Goal: Task Accomplishment & Management: Complete application form

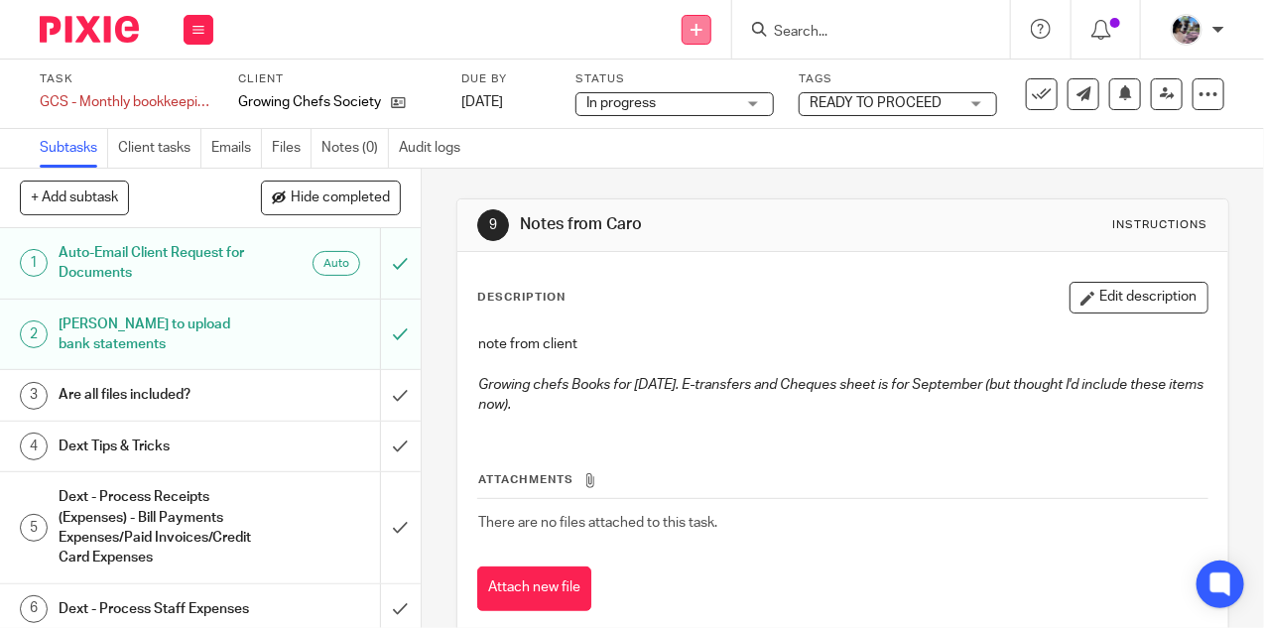
click at [694, 29] on icon at bounding box center [696, 30] width 12 height 12
click at [695, 150] on link "Add client" at bounding box center [698, 151] width 122 height 29
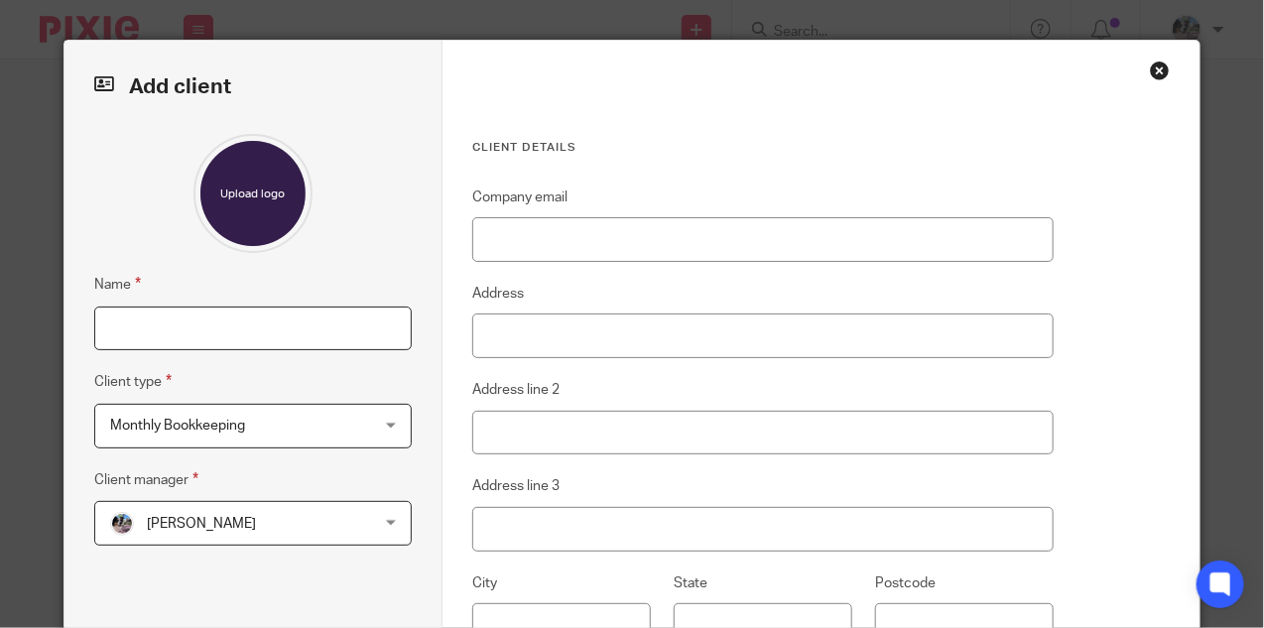
click at [179, 321] on input "Name" at bounding box center [253, 328] width 318 height 45
type input "[PERSON_NAME]"
click at [270, 428] on span "Monthly Bookkeeping" at bounding box center [230, 426] width 241 height 42
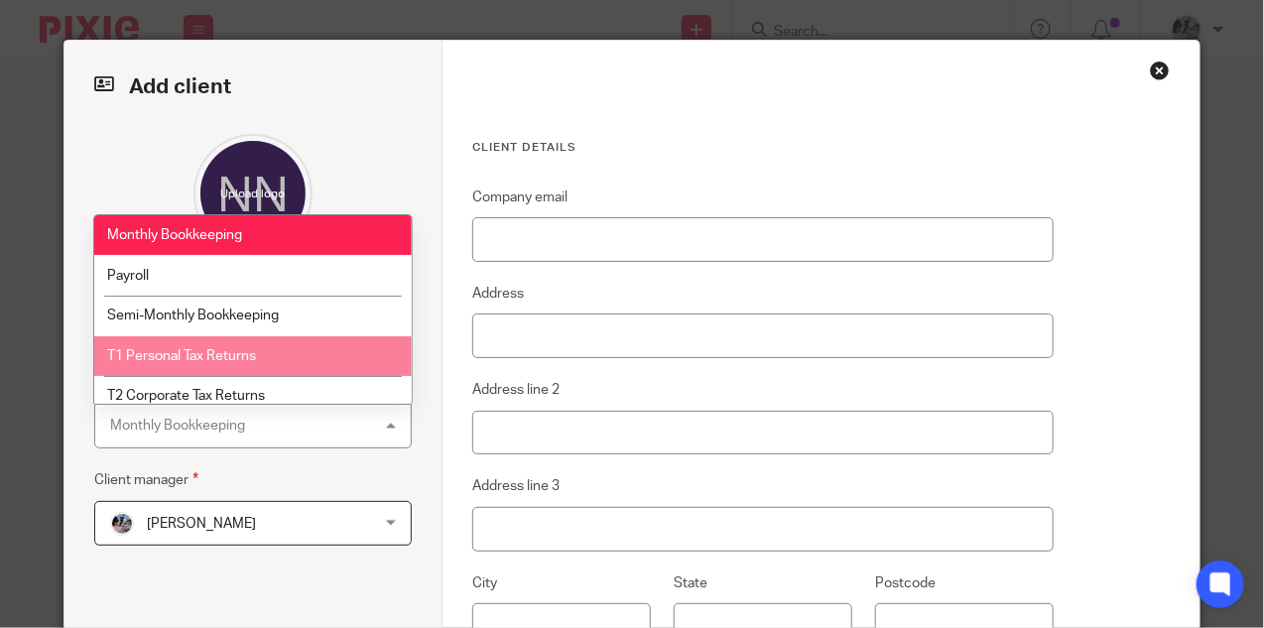
scroll to position [59, 0]
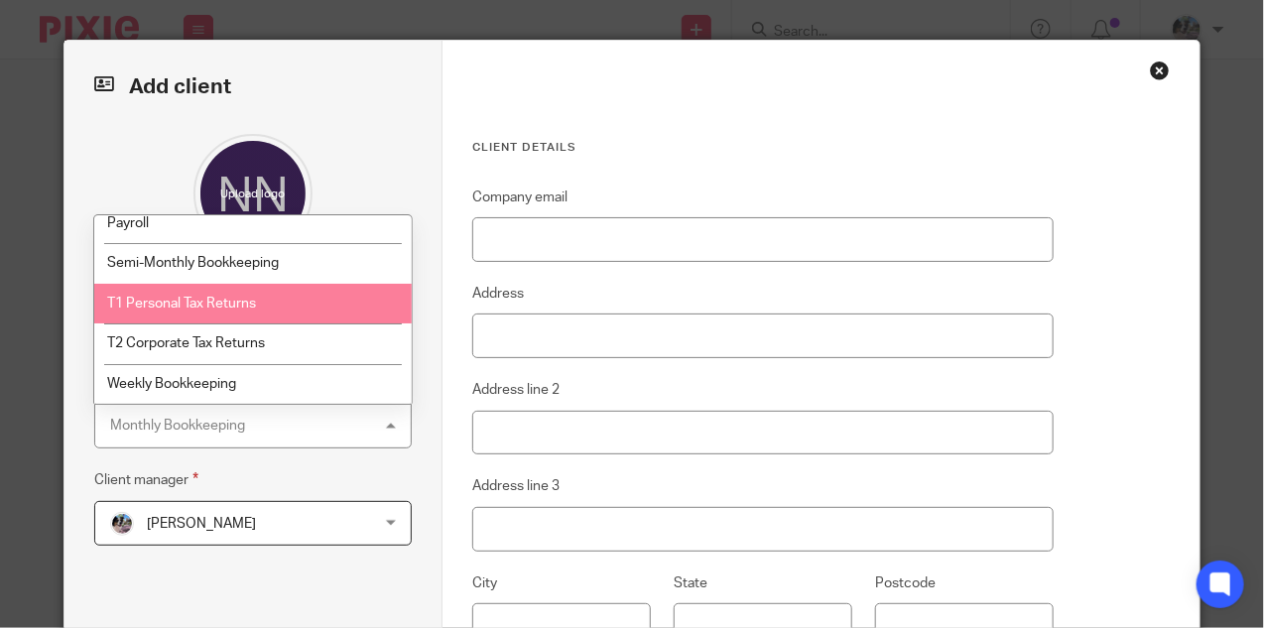
click at [224, 297] on span "T1 Personal Tax Returns" at bounding box center [181, 304] width 149 height 14
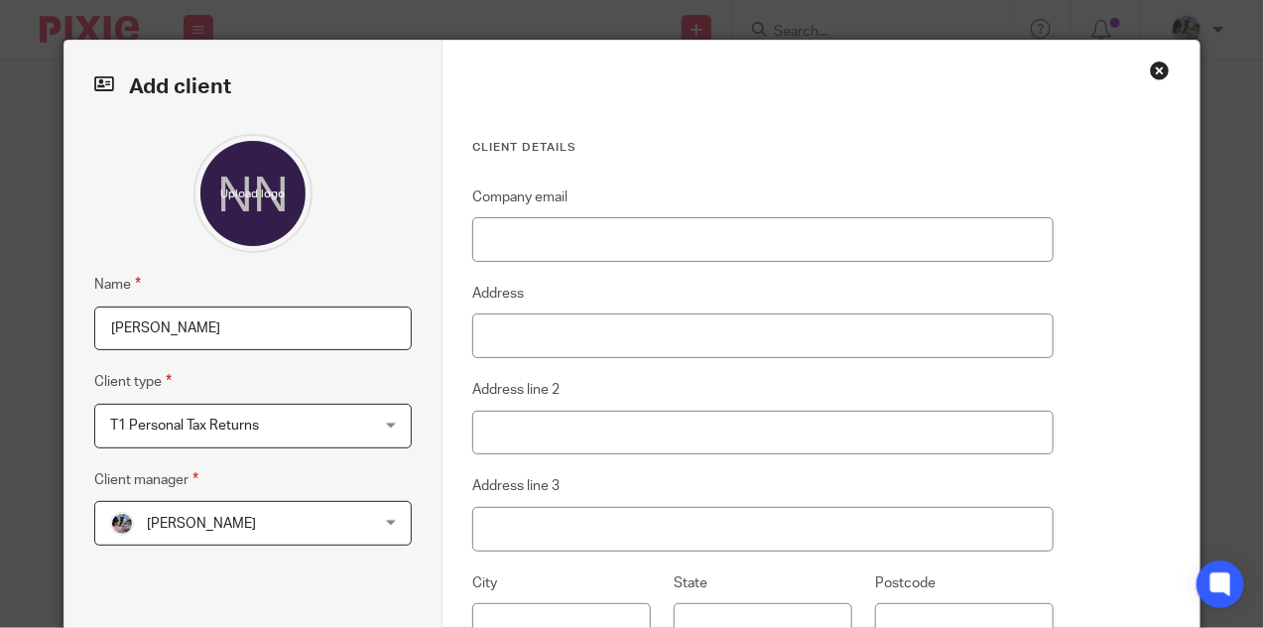
click at [257, 519] on span "[PERSON_NAME]" at bounding box center [230, 523] width 241 height 42
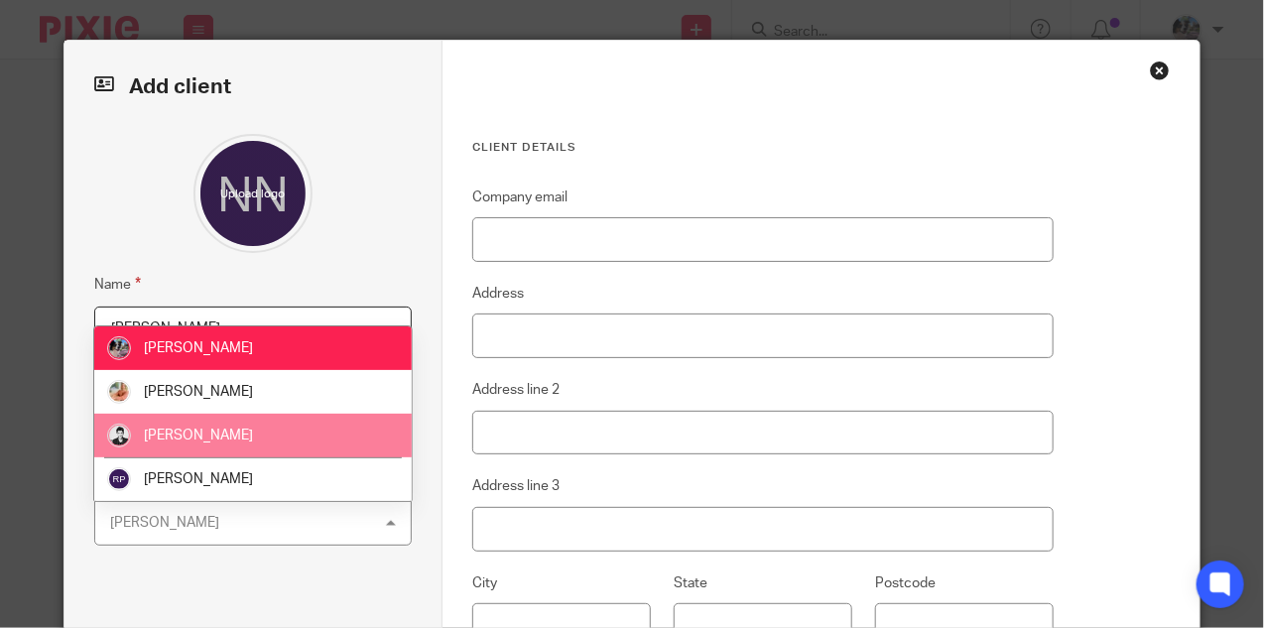
click at [225, 441] on span "[PERSON_NAME]" at bounding box center [198, 435] width 109 height 14
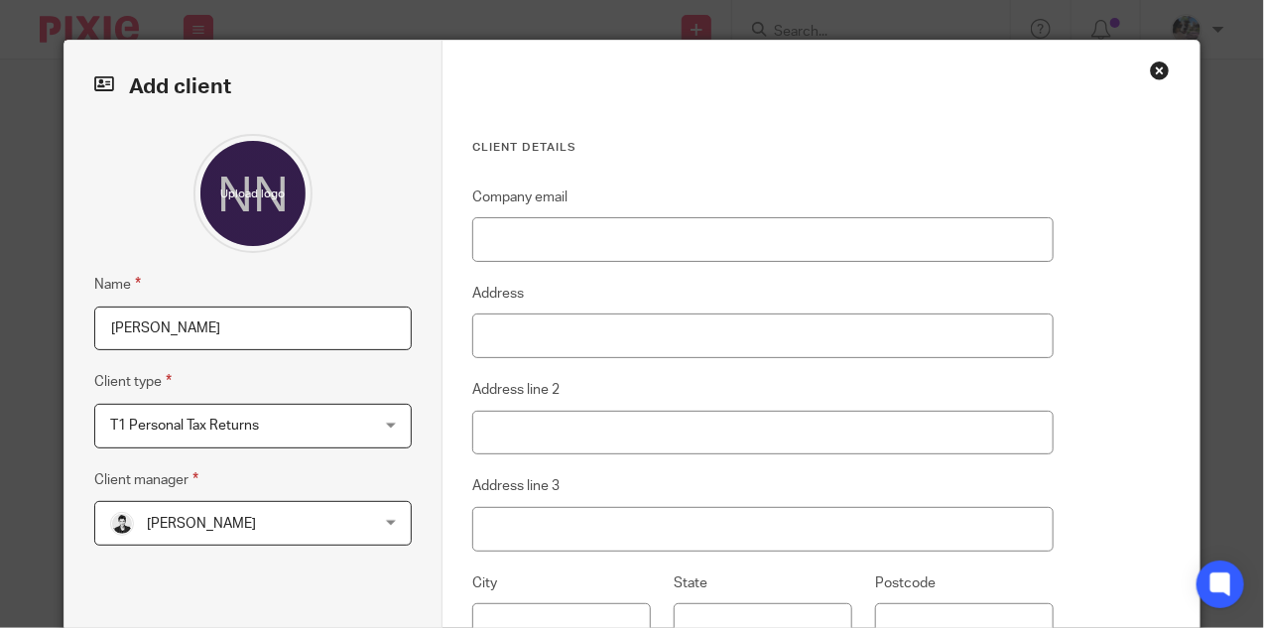
click at [562, 265] on div "Company email Address Address line 2 Address line 3 City State Postcode Country" at bounding box center [762, 499] width 581 height 628
click at [557, 248] on input "Company email" at bounding box center [762, 239] width 581 height 45
paste input "[EMAIL_ADDRESS][DOMAIN_NAME]"
type input "[EMAIL_ADDRESS][DOMAIN_NAME]"
click at [596, 336] on input "Address" at bounding box center [762, 335] width 581 height 45
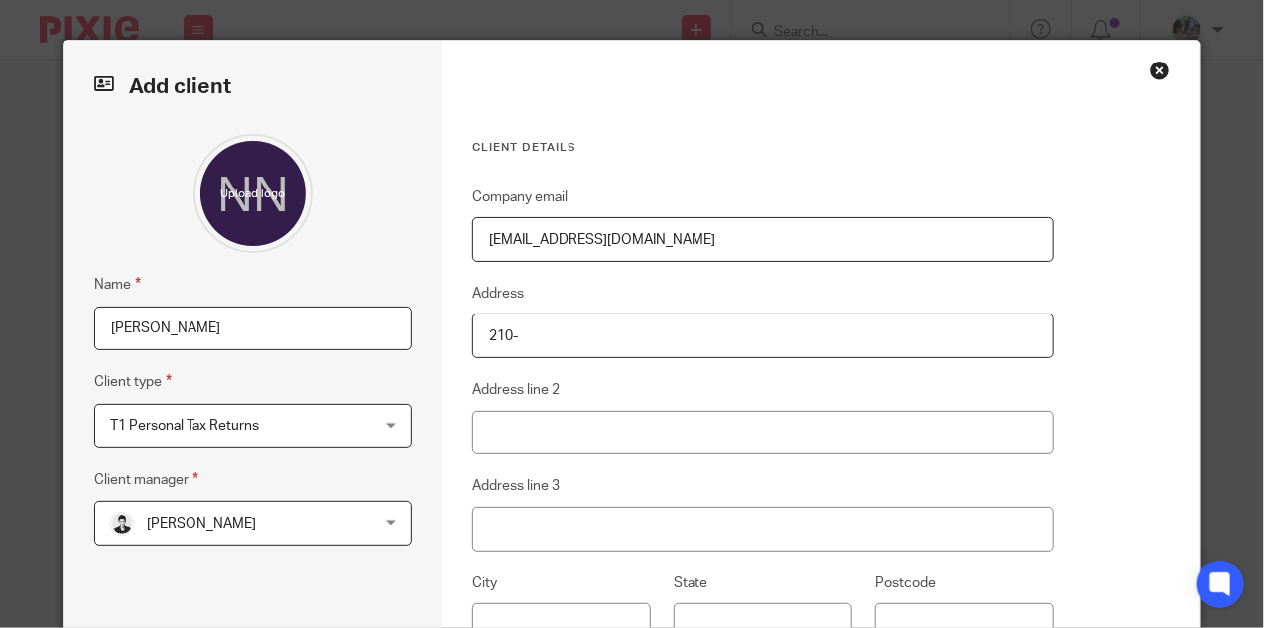
paste input "901 Jervis Street"
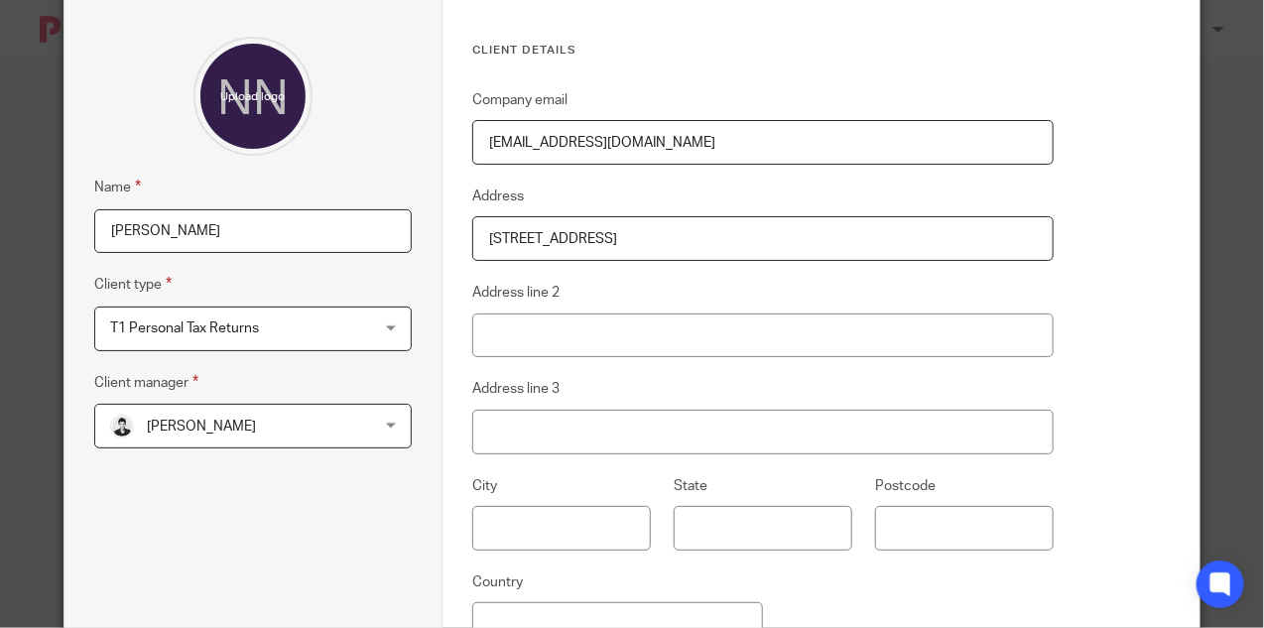
scroll to position [134, 0]
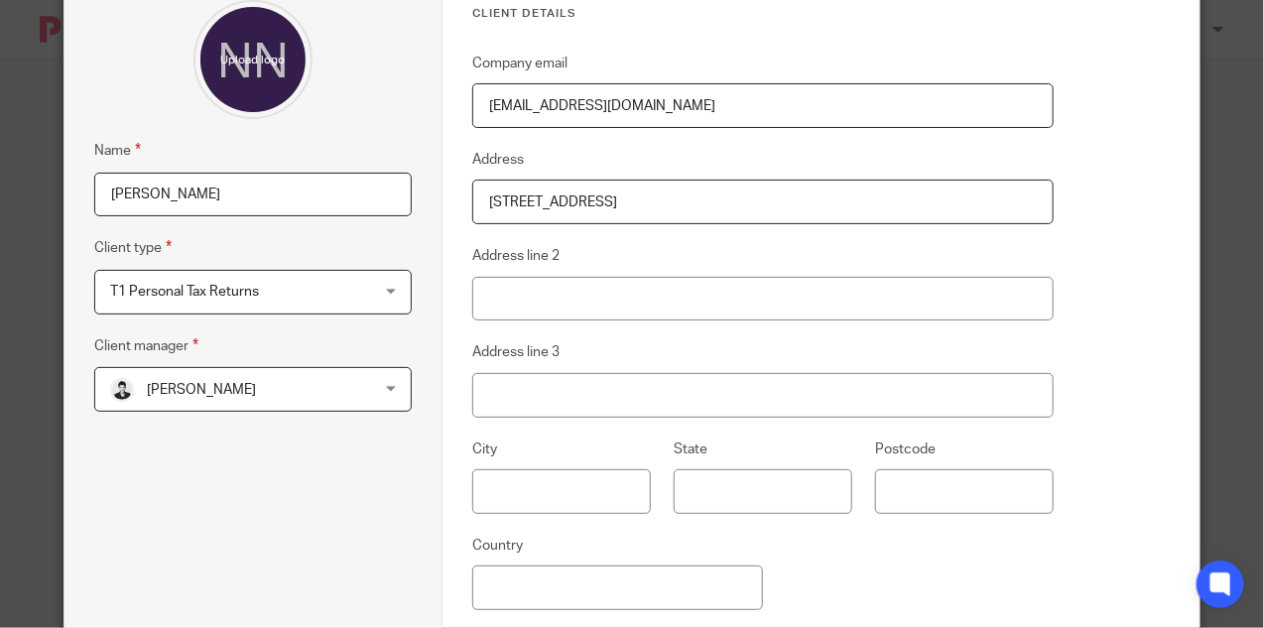
type input "210-901 Jervis Street"
click at [605, 457] on fieldset "City" at bounding box center [549, 475] width 201 height 76
click at [574, 490] on input "text" at bounding box center [561, 491] width 179 height 45
type input "Vancouver"
type input "BC"
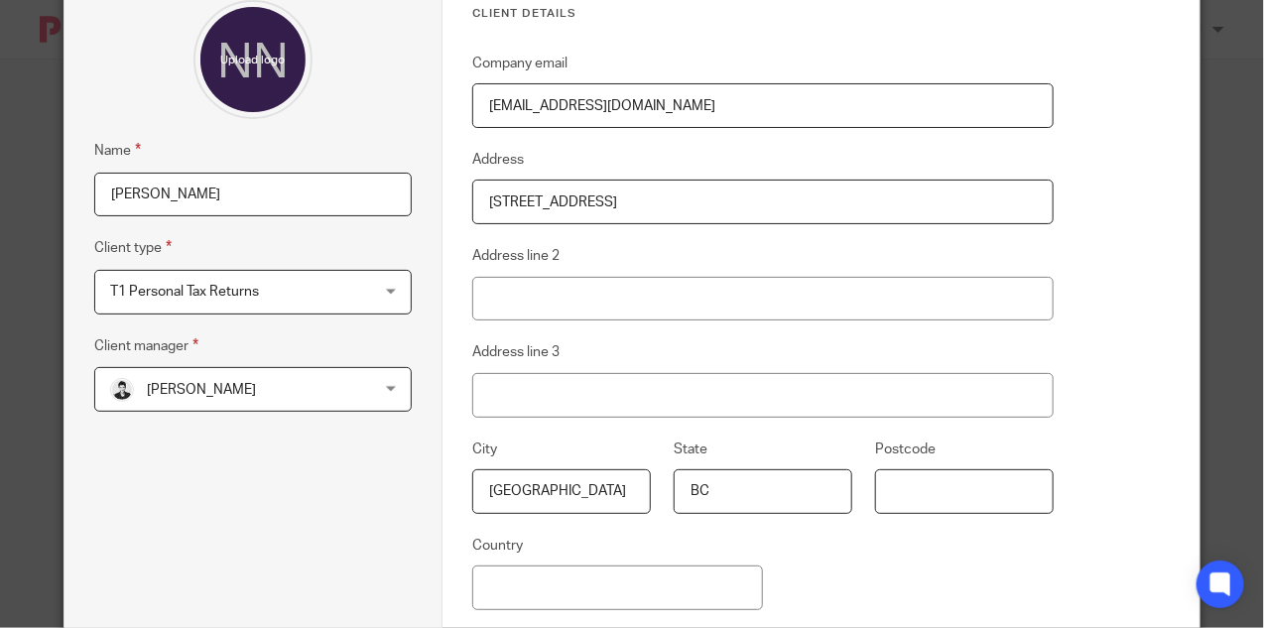
click at [940, 504] on input "Postcode" at bounding box center [964, 491] width 179 height 45
paste input "V6E 2B6"
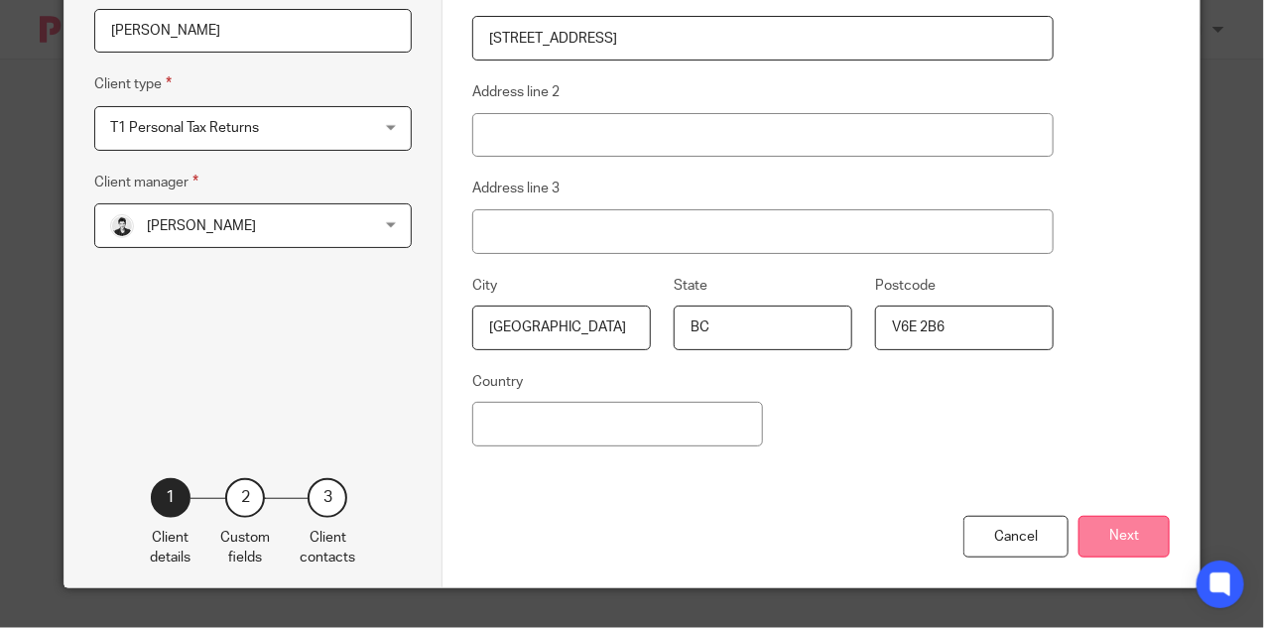
type input "V6E 2B6"
click at [1095, 538] on button "Next" at bounding box center [1123, 537] width 91 height 43
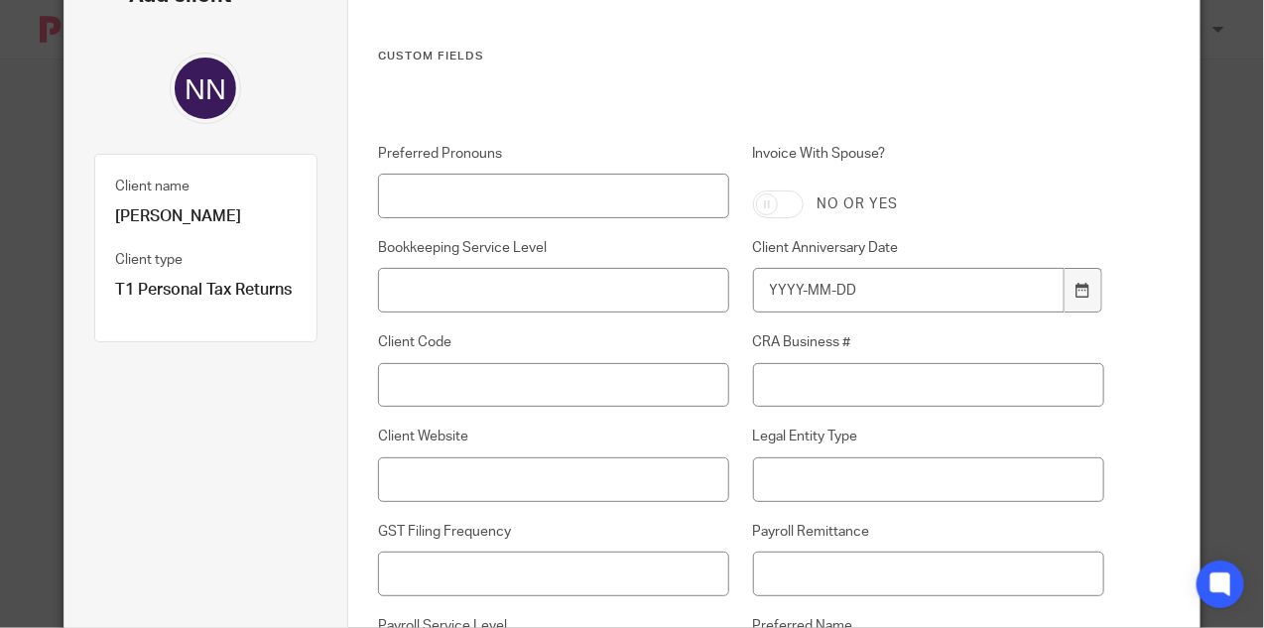
scroll to position [105, 0]
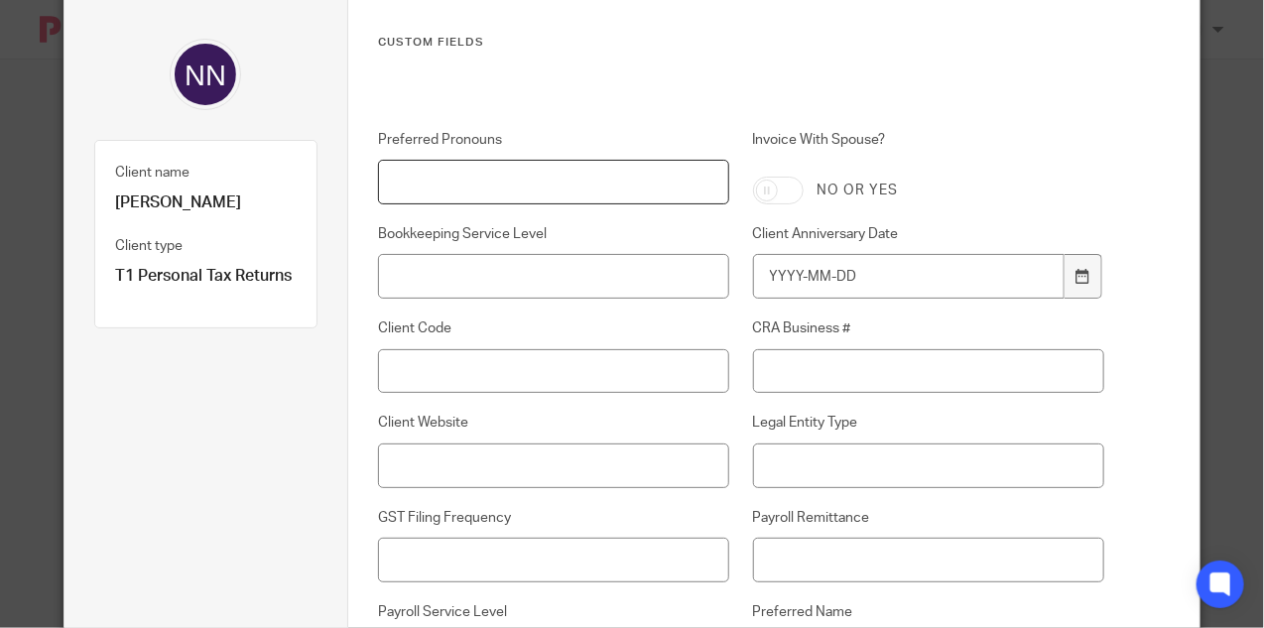
click at [517, 184] on input "Preferred Pronouns" at bounding box center [553, 182] width 351 height 45
type input "she/her"
click at [1074, 283] on div at bounding box center [1083, 276] width 38 height 45
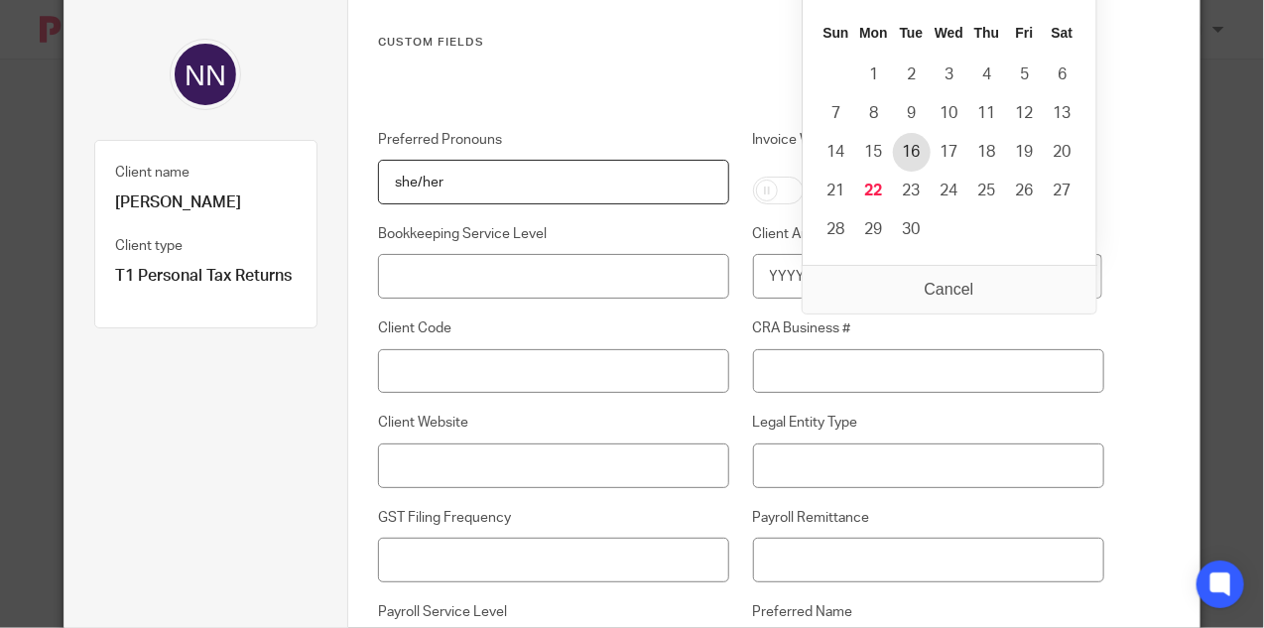
type input "2025-09-16"
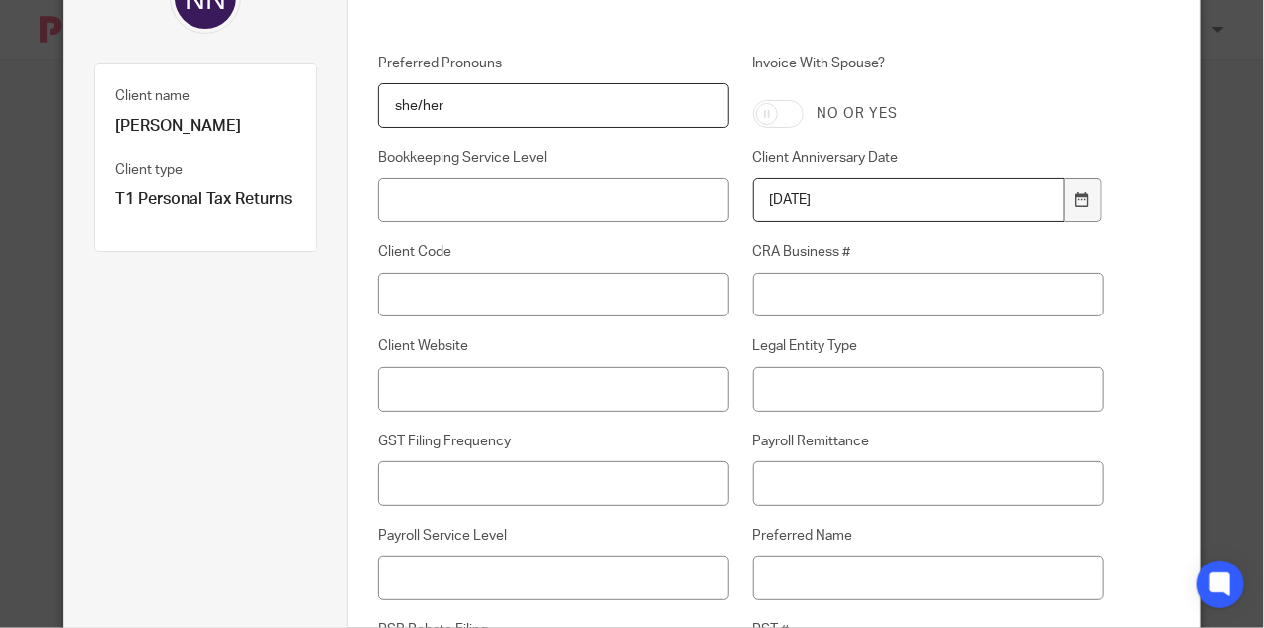
scroll to position [184, 0]
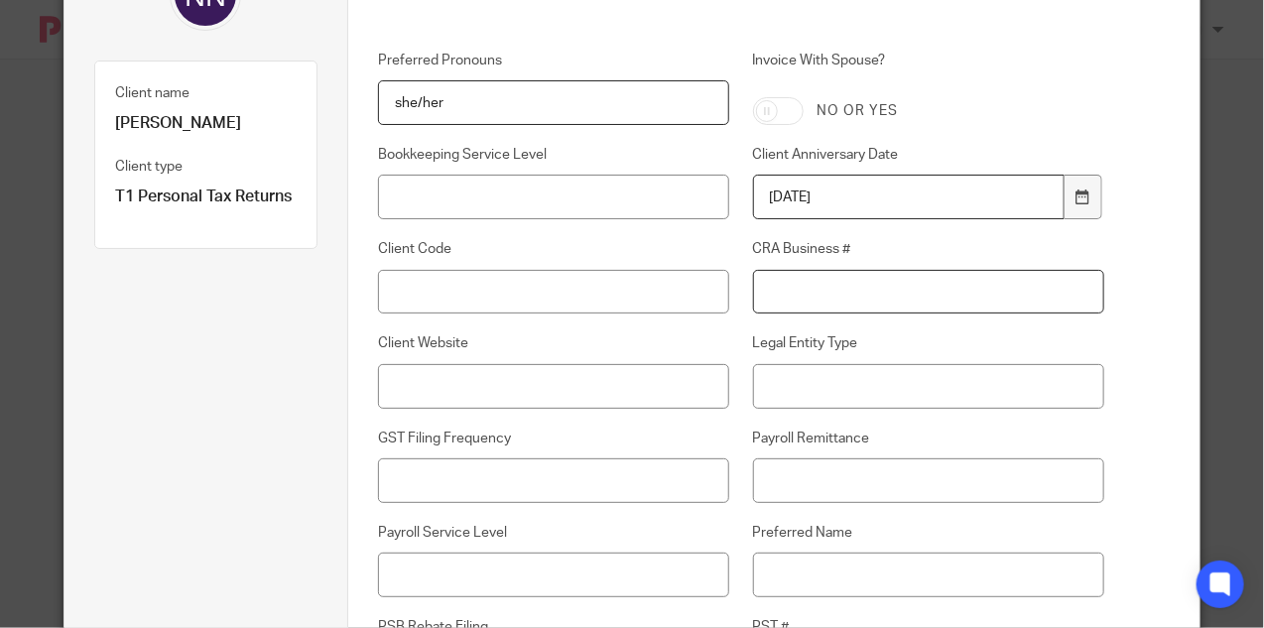
click at [841, 288] on input "CRA Business #" at bounding box center [928, 292] width 351 height 45
paste input "74526 4028 RT0001"
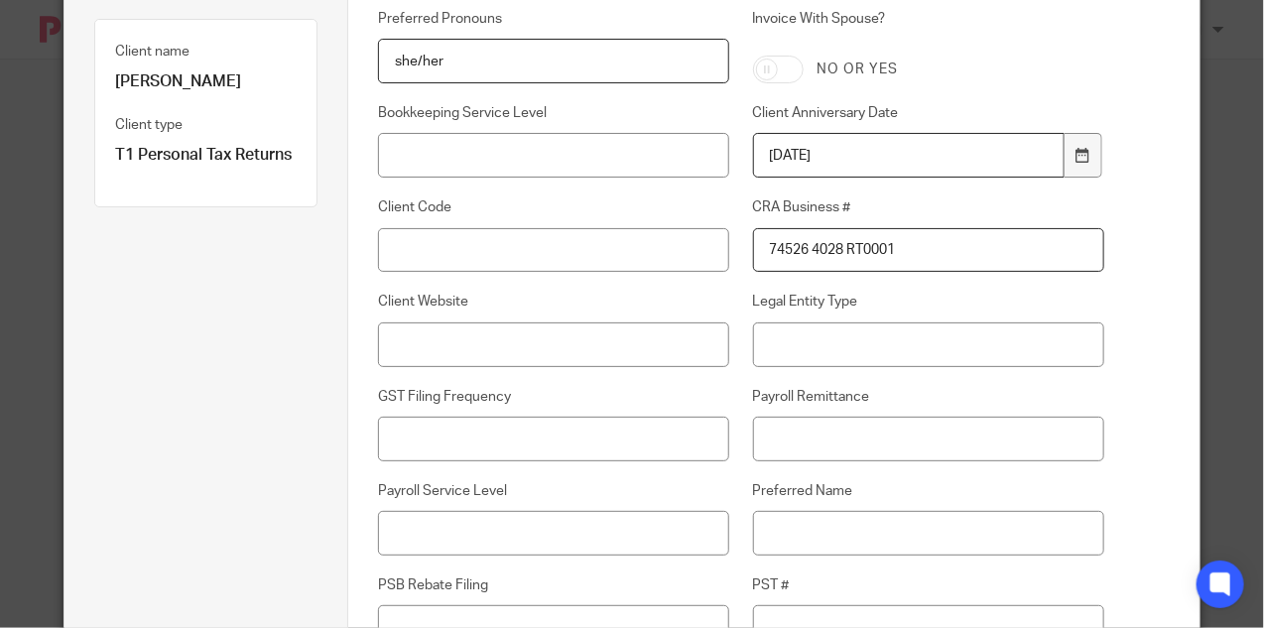
scroll to position [227, 0]
type input "74526 4028 RT0001"
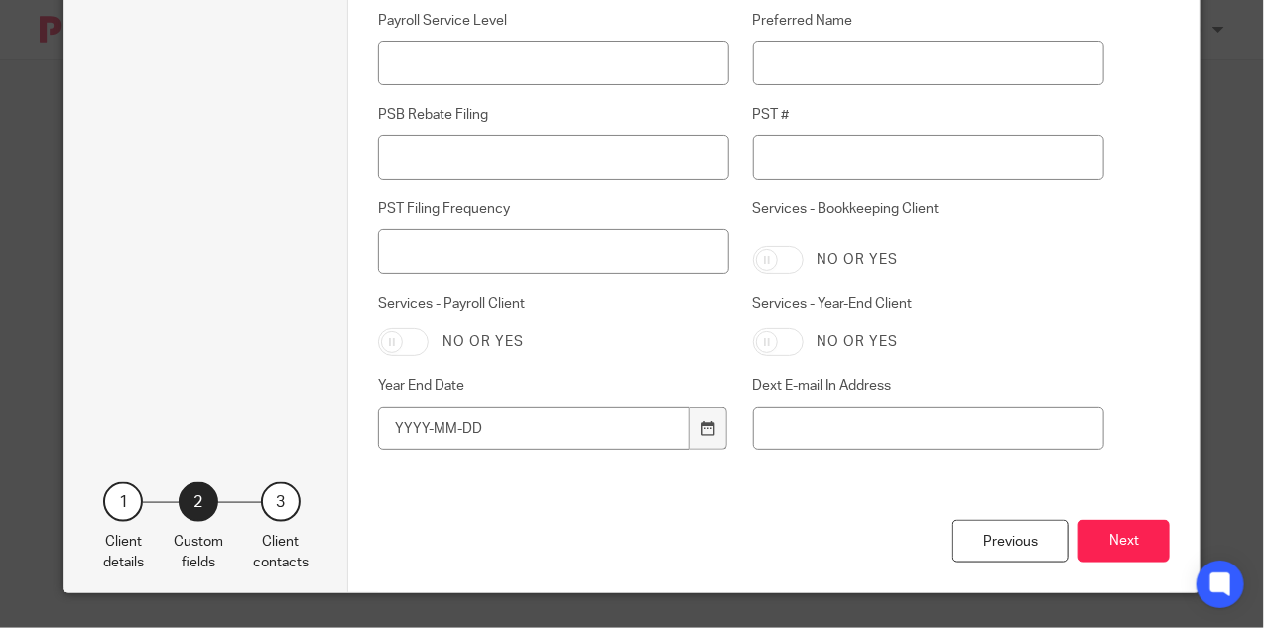
scroll to position [700, 0]
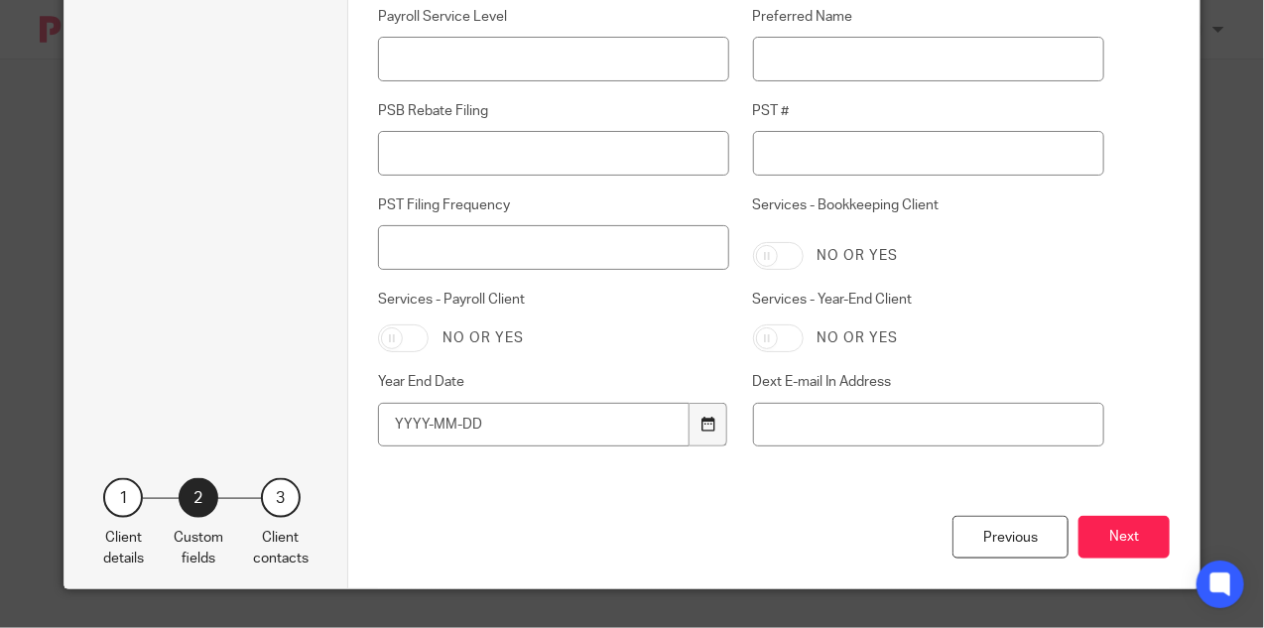
click at [706, 432] on div at bounding box center [708, 425] width 38 height 45
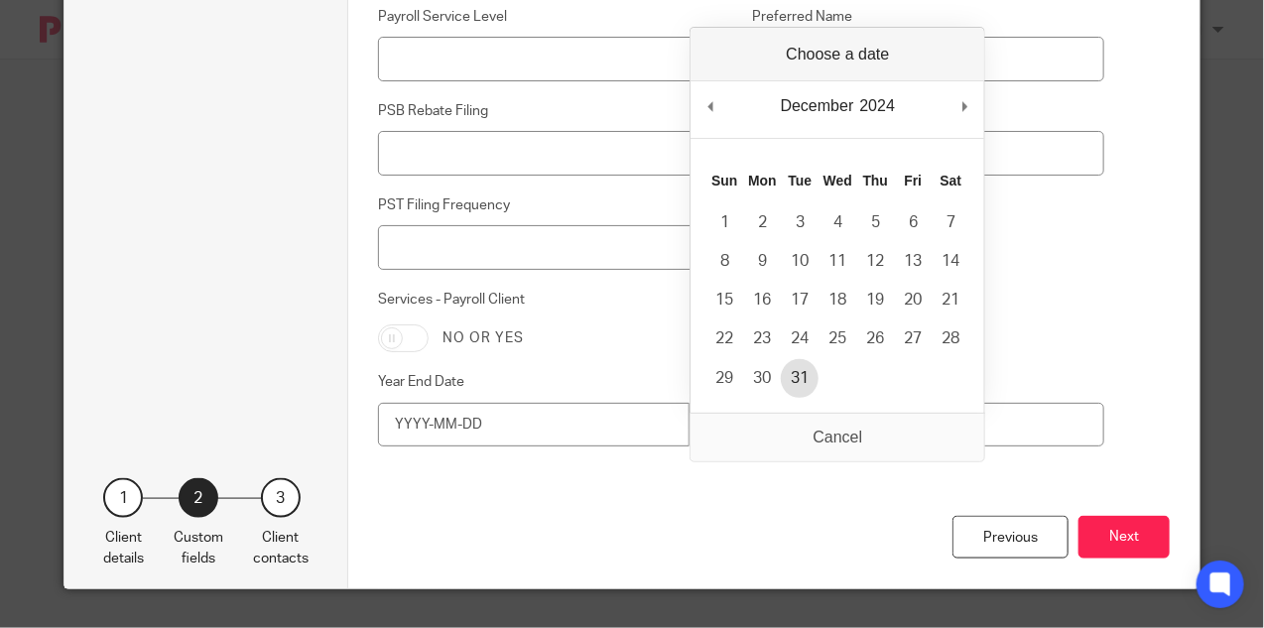
type input "2024-12-31"
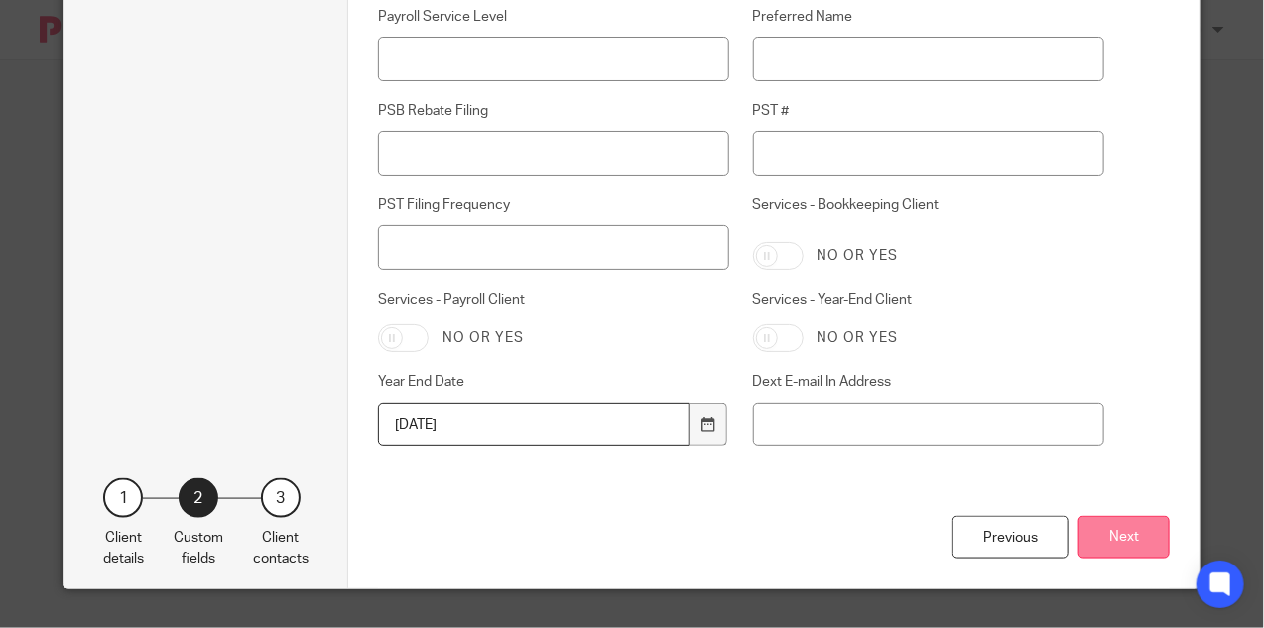
click at [1132, 543] on button "Next" at bounding box center [1123, 537] width 91 height 43
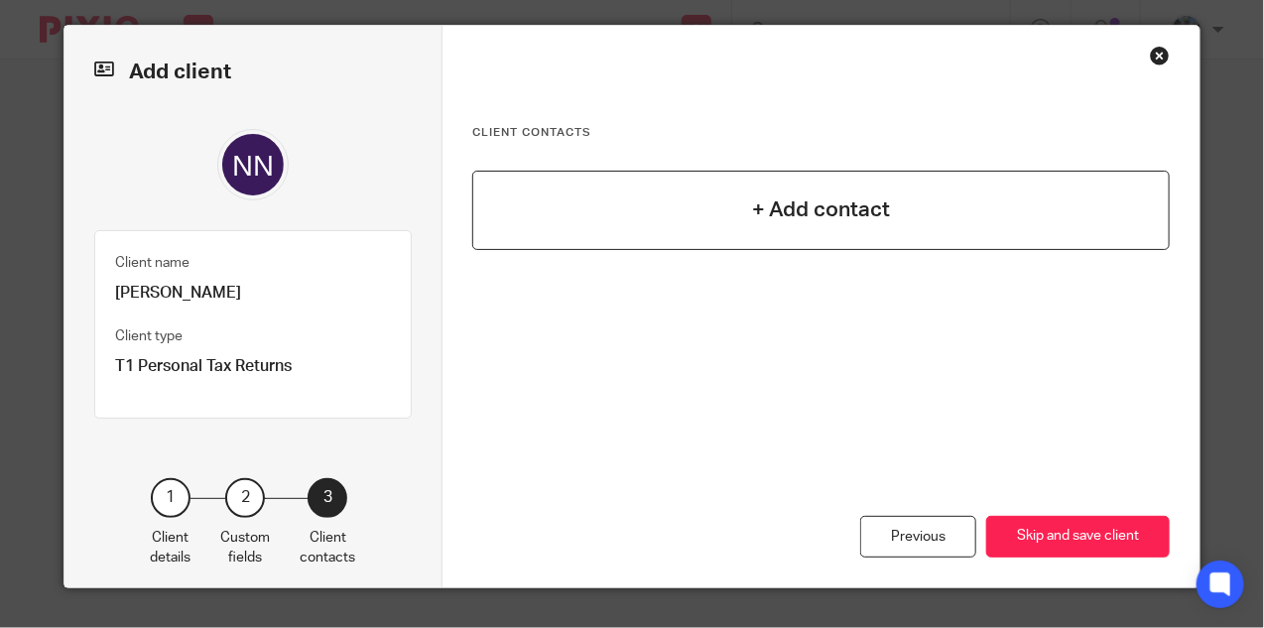
click at [742, 211] on div "+ Add contact" at bounding box center [820, 210] width 697 height 79
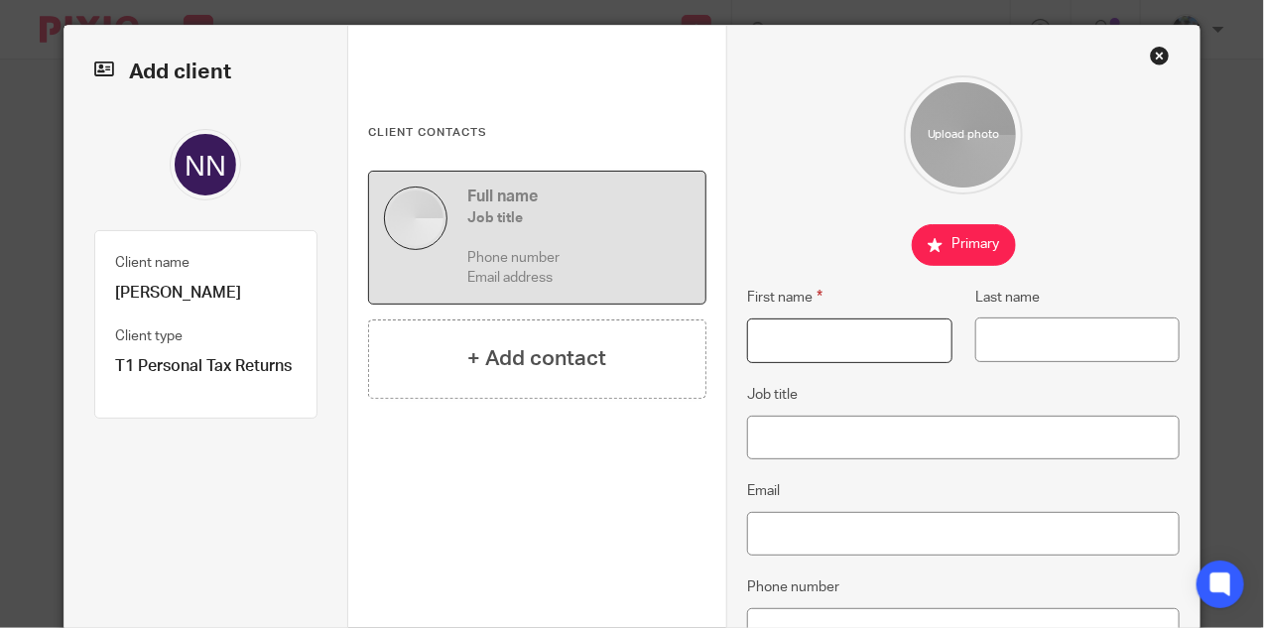
click at [788, 340] on input "First name" at bounding box center [849, 340] width 204 height 45
type input "Nada"
type input "Nosseir"
click at [798, 439] on input "Job title" at bounding box center [963, 438] width 432 height 45
type input "DJ and consultant"
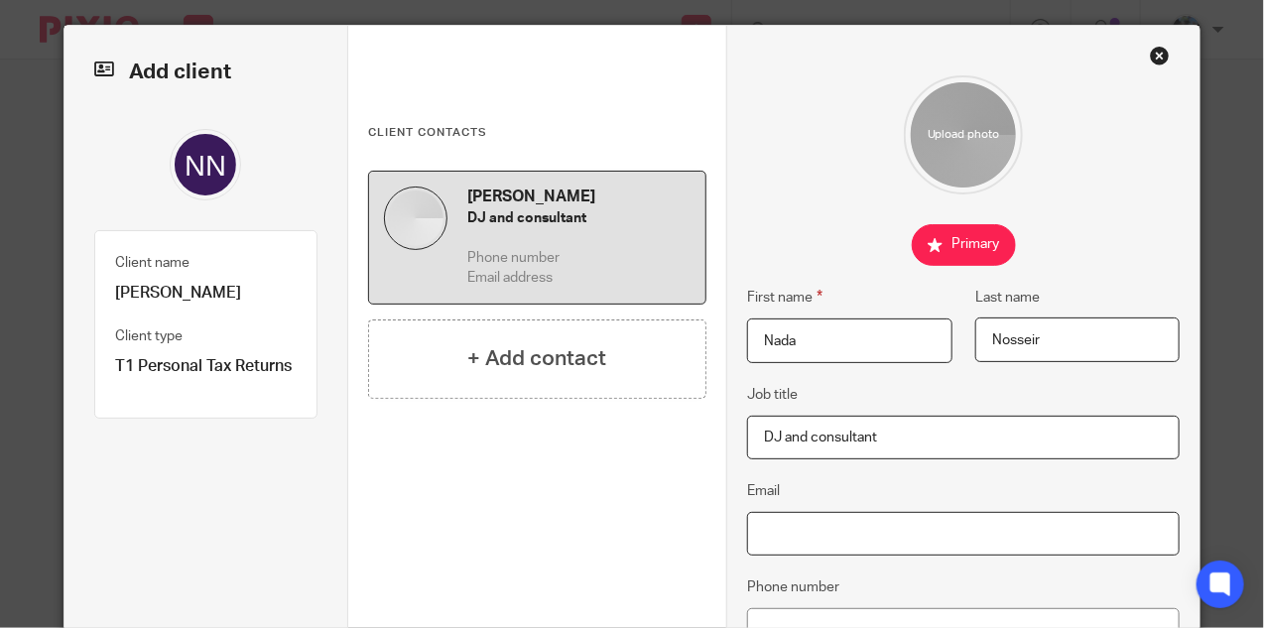
click at [809, 534] on input "Email" at bounding box center [963, 534] width 432 height 45
paste input "nadanosseir@gmail.com"
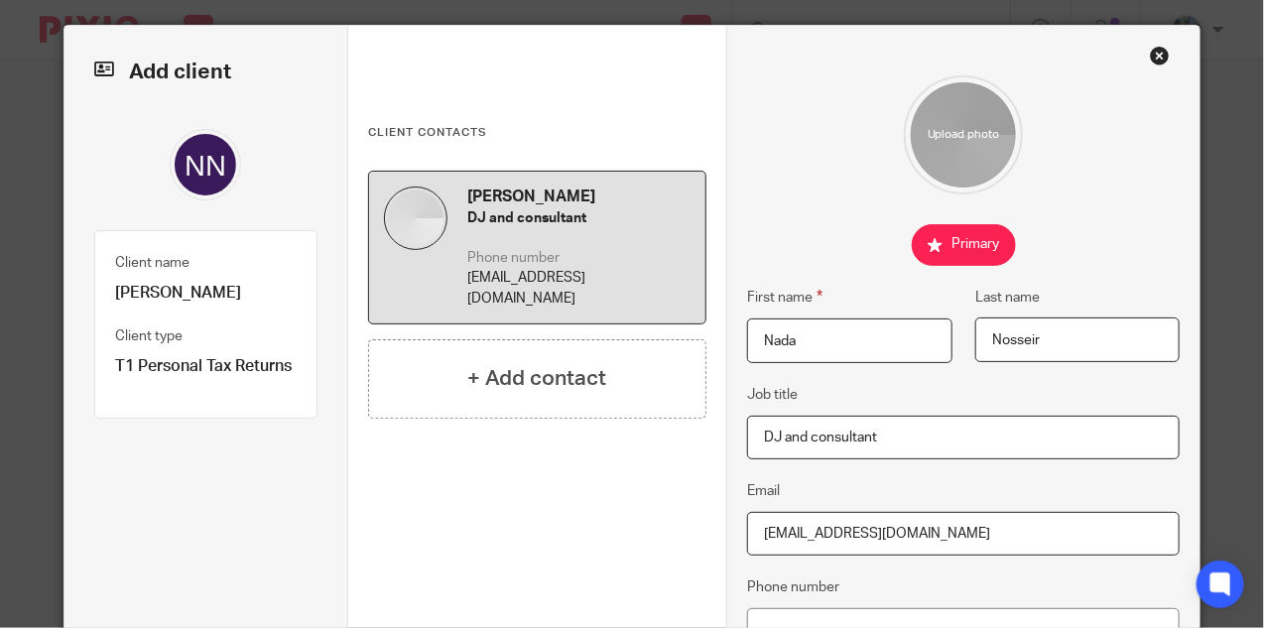
scroll to position [139, 0]
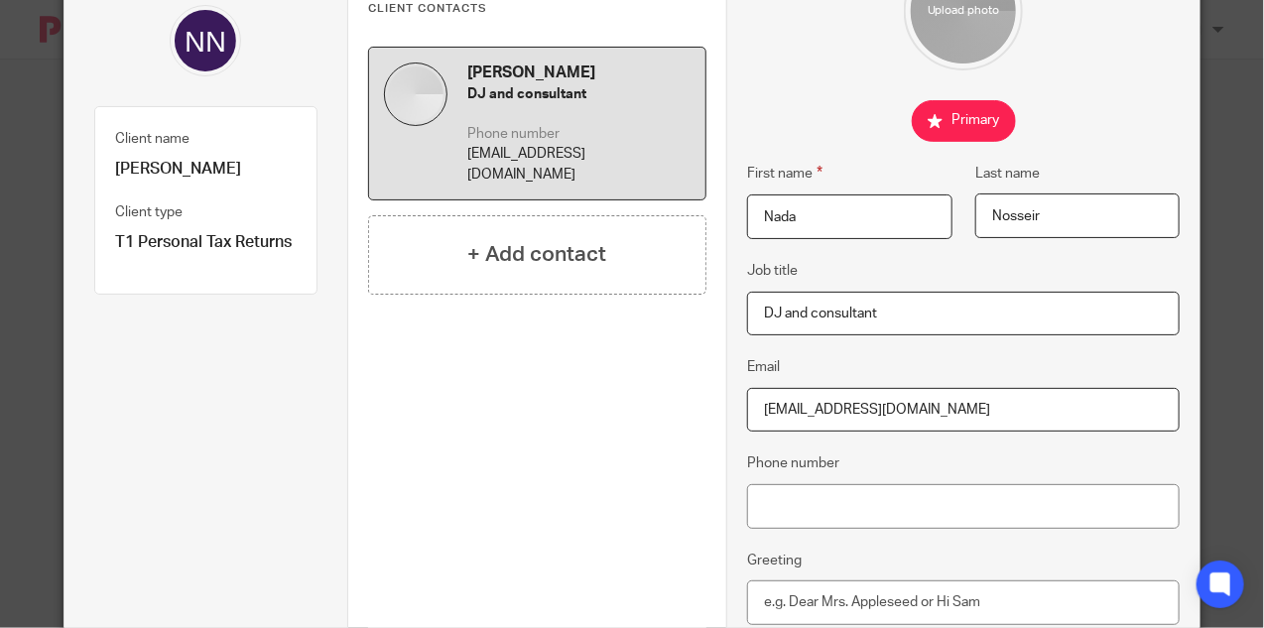
type input "nadanosseir@gmail.com"
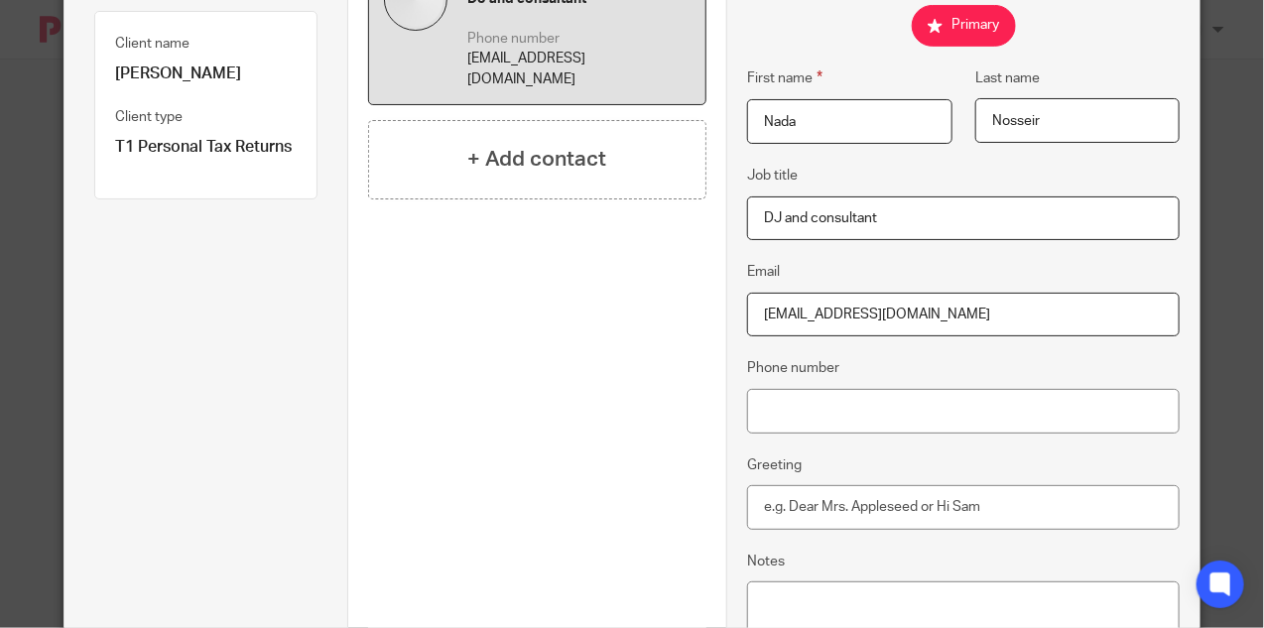
scroll to position [254, 0]
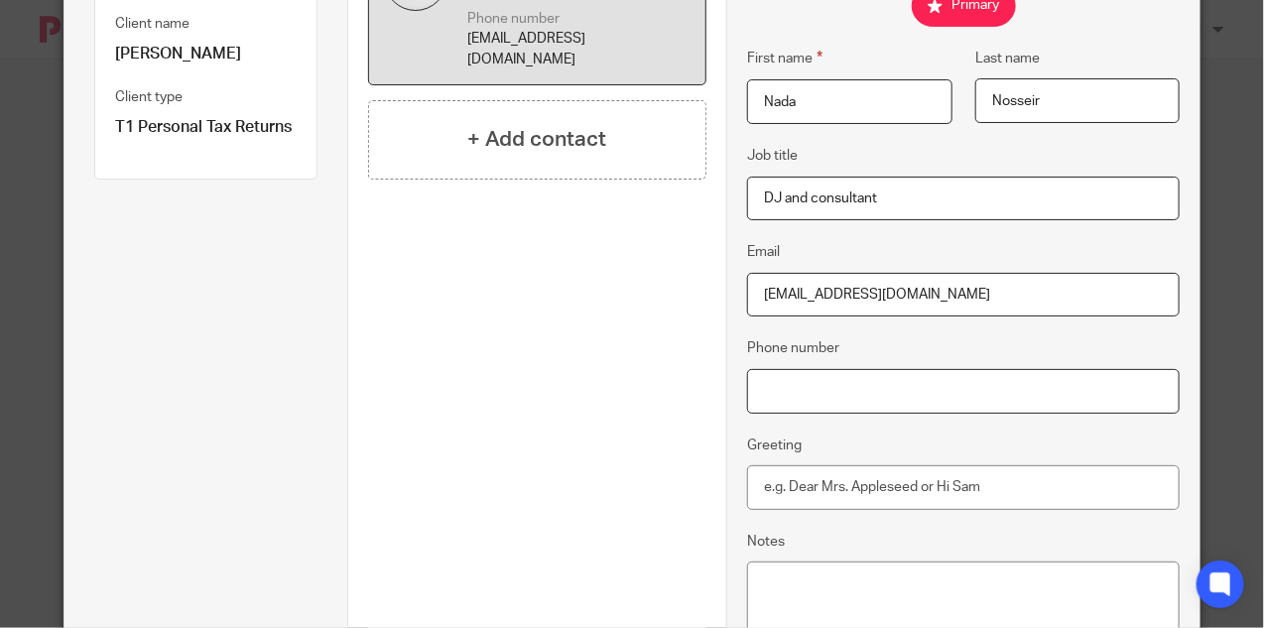
click at [791, 400] on input "Phone number" at bounding box center [963, 391] width 432 height 45
paste input "6047677749"
type input "6047677749"
click at [801, 483] on input "Greeting" at bounding box center [963, 487] width 432 height 45
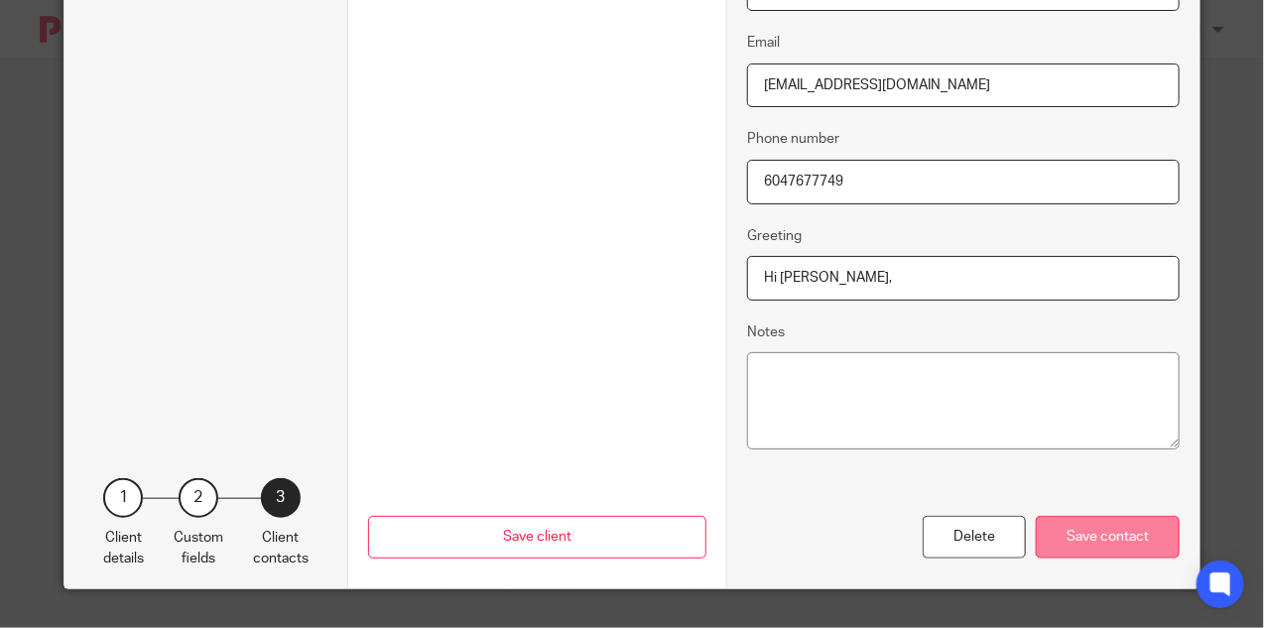
type input "Hi Nada,"
click at [1108, 541] on div "Save contact" at bounding box center [1108, 537] width 144 height 43
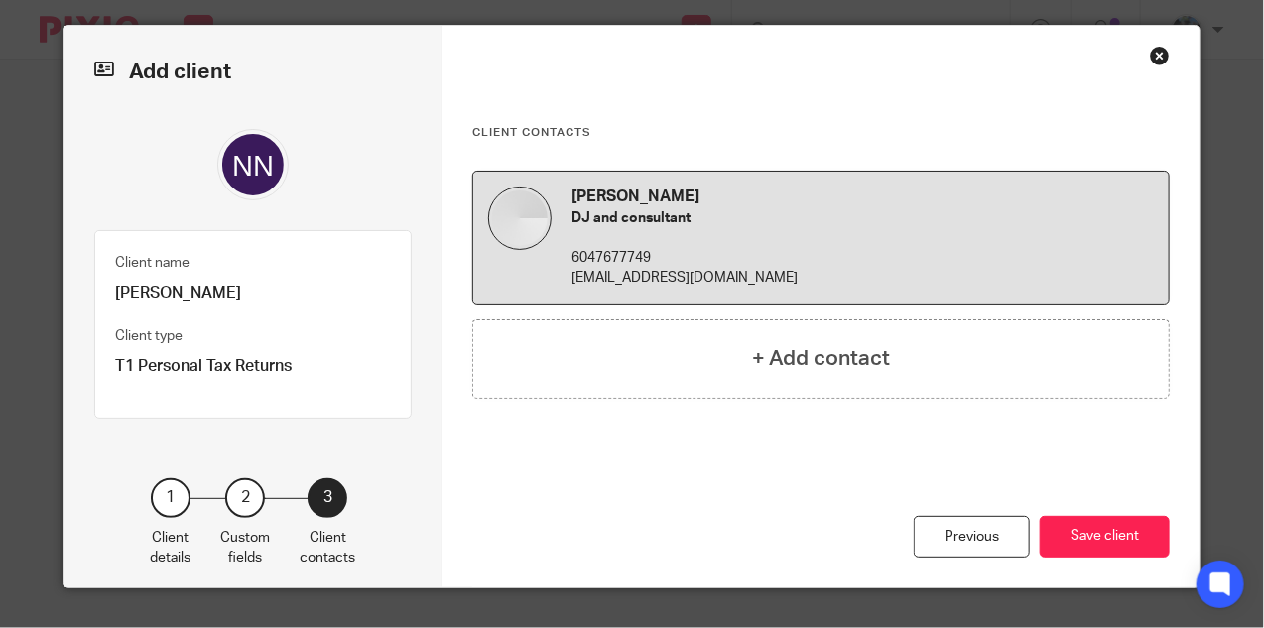
scroll to position [15, 0]
click at [1096, 543] on button "Save client" at bounding box center [1105, 537] width 130 height 43
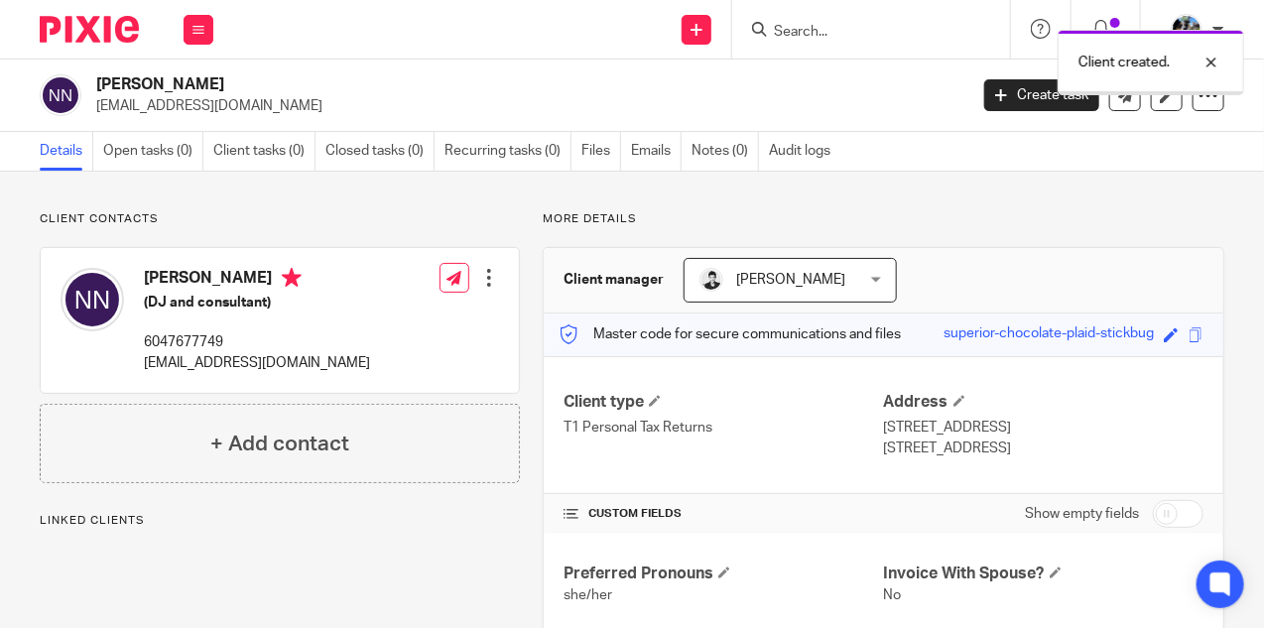
click at [490, 279] on div at bounding box center [489, 278] width 20 height 20
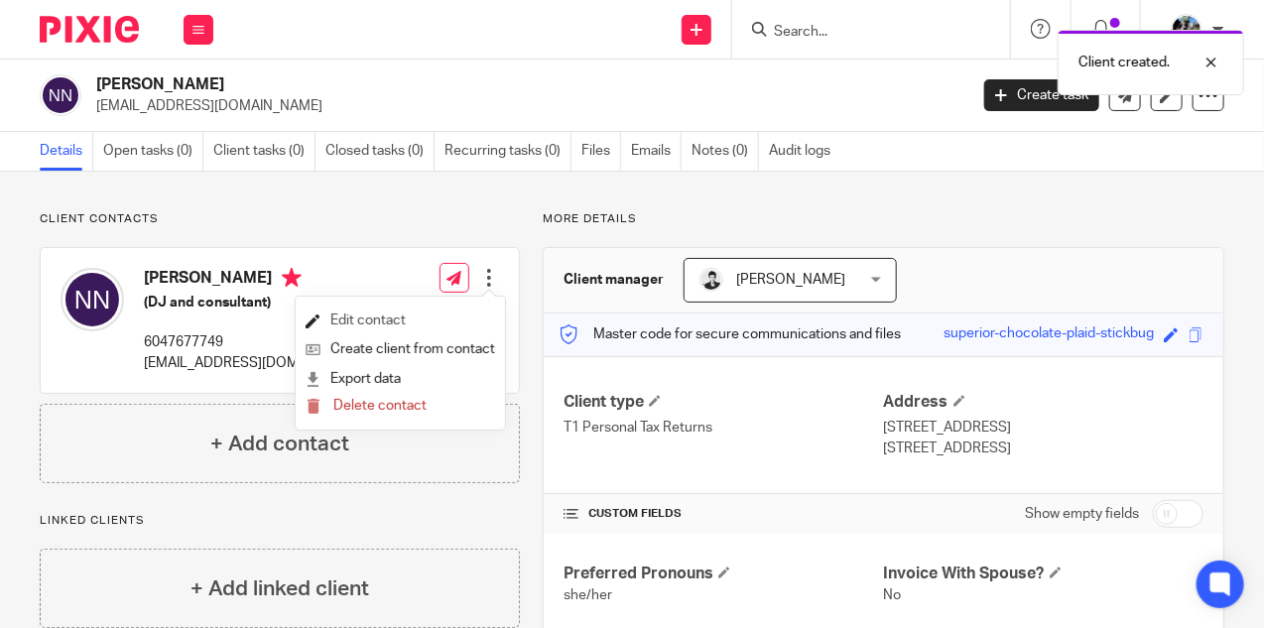
click at [383, 318] on link "Edit contact" at bounding box center [400, 320] width 189 height 29
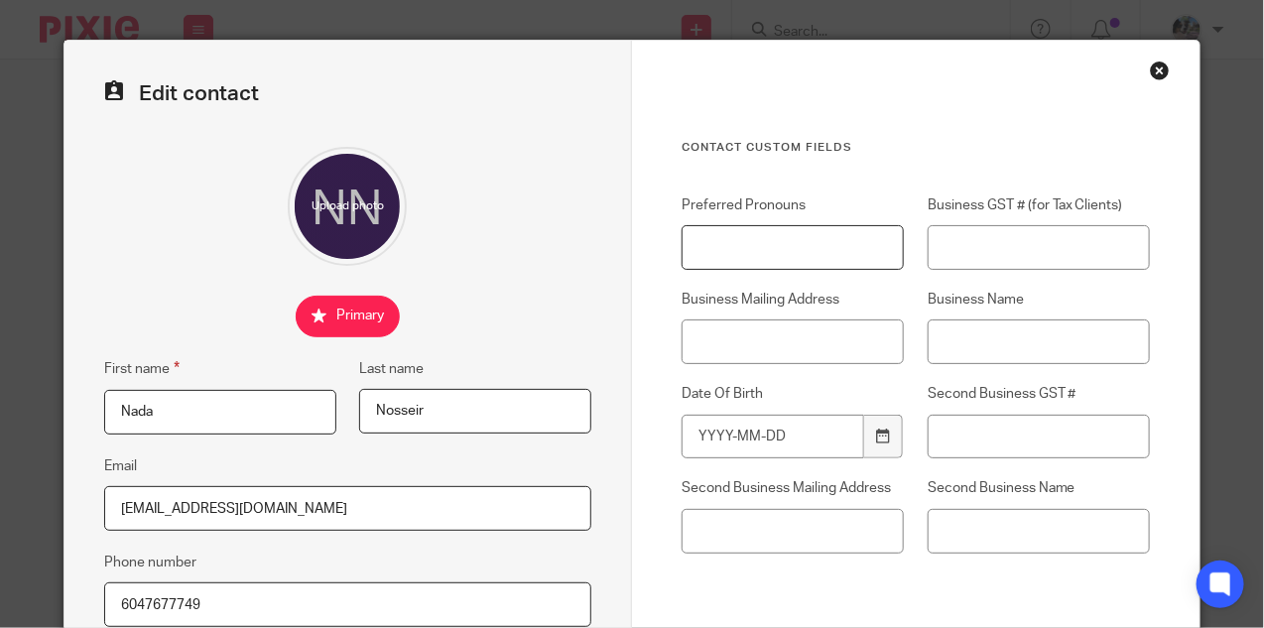
click at [747, 255] on input "Preferred Pronouns" at bounding box center [792, 247] width 222 height 45
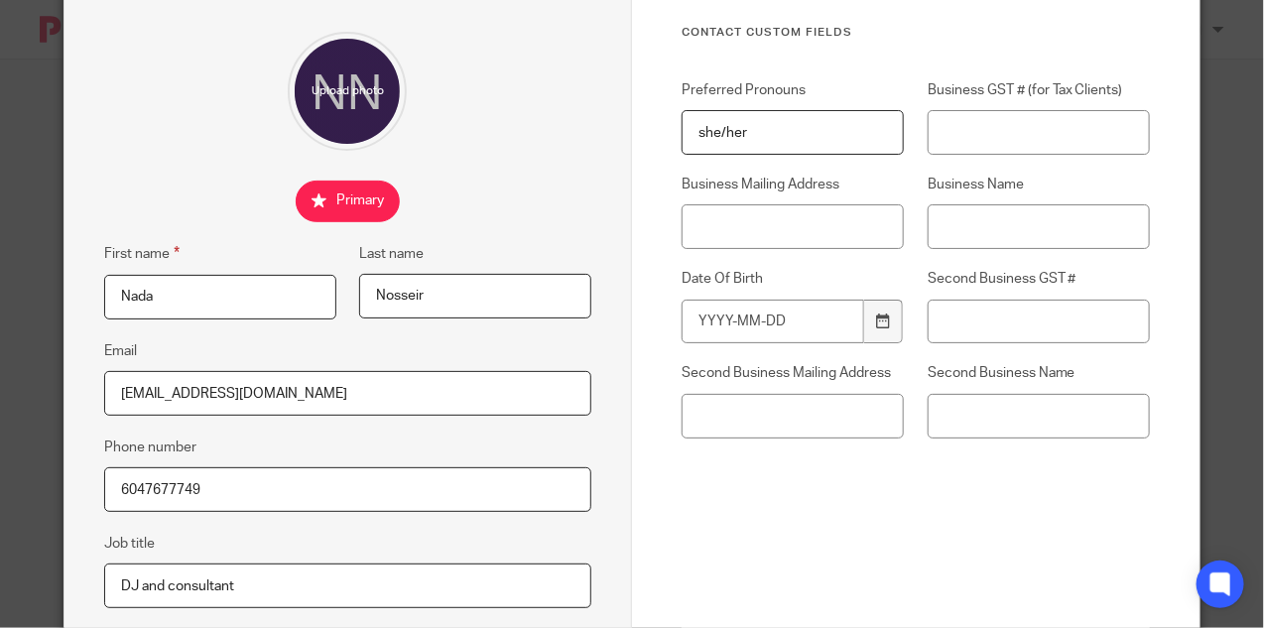
scroll to position [120, 0]
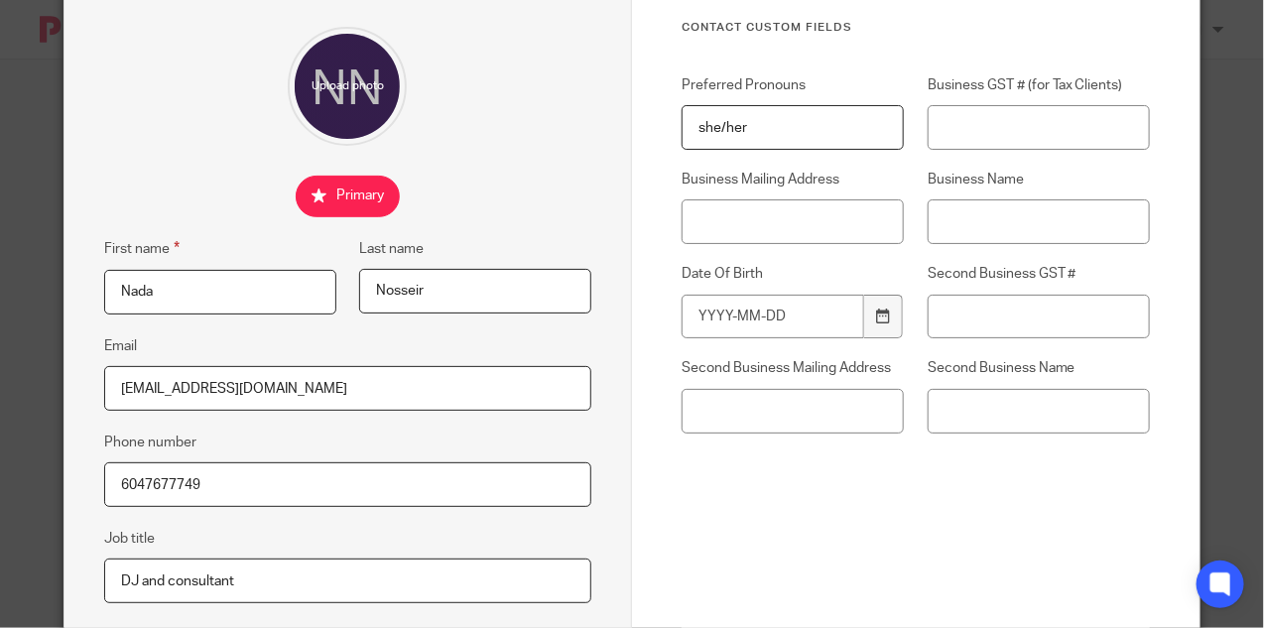
type input "she/her"
click at [742, 312] on input "Date Of Birth" at bounding box center [772, 317] width 183 height 45
click at [809, 302] on input "Date Of Birth" at bounding box center [772, 317] width 183 height 45
click at [759, 306] on input "1993-10-11" at bounding box center [772, 317] width 183 height 45
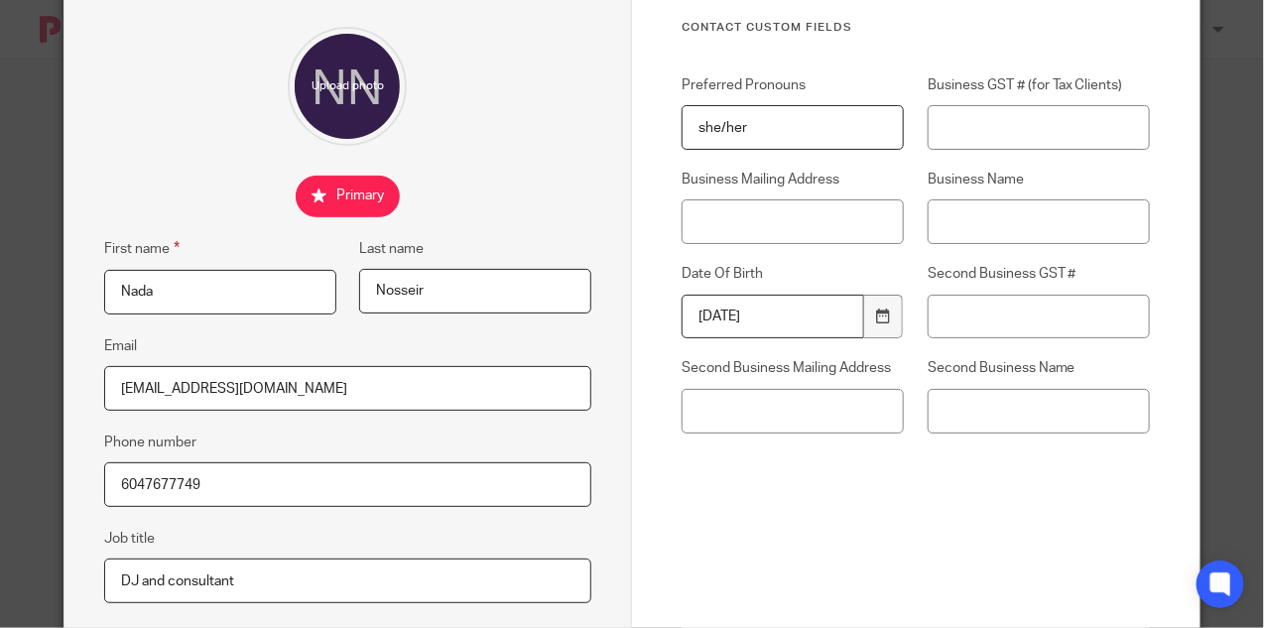
click at [759, 306] on input "1993-10-11" at bounding box center [772, 317] width 183 height 45
type input "1993-10-11"
click at [1018, 128] on input "Business GST # (for Tax Clients)" at bounding box center [1038, 127] width 222 height 45
paste input "74526 4028 RT0001"
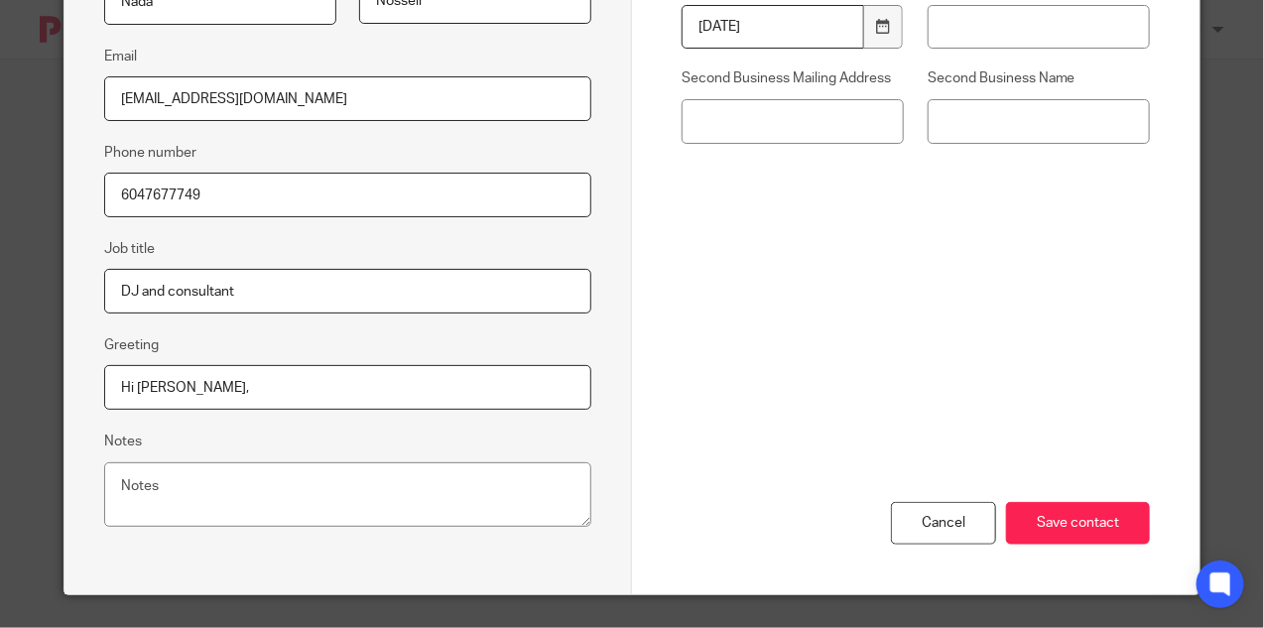
scroll to position [415, 0]
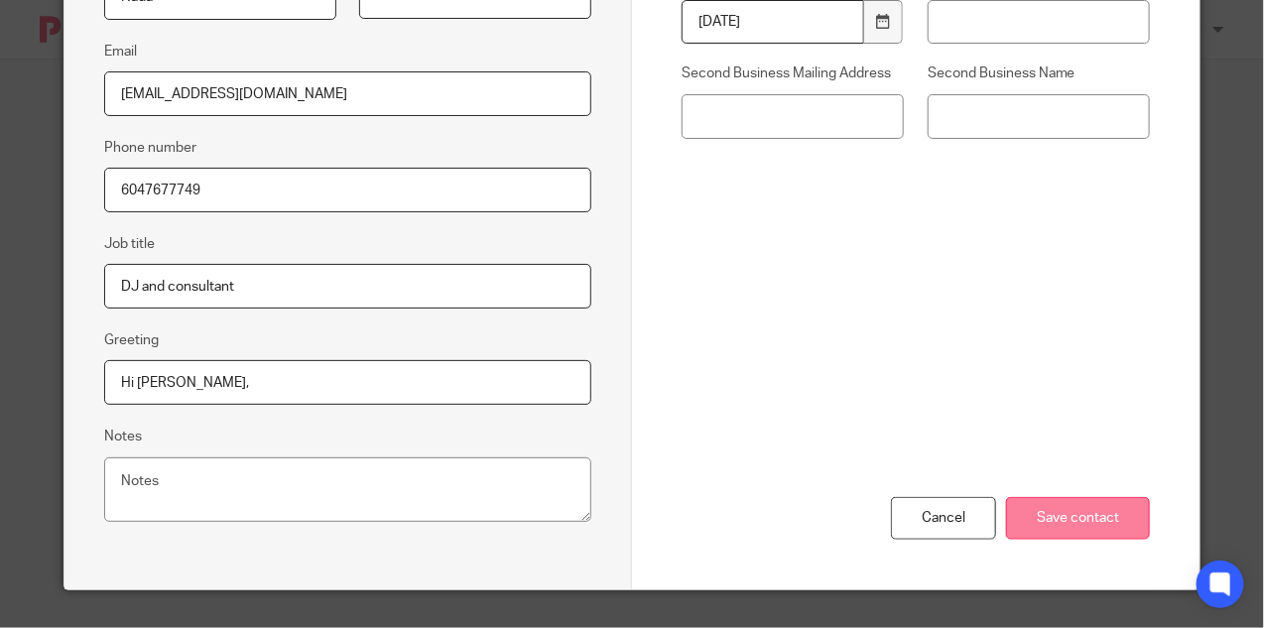
type input "74526 4028 RT0001"
click at [1066, 507] on input "Save contact" at bounding box center [1078, 518] width 144 height 43
click at [1093, 521] on input "Save contact" at bounding box center [1078, 518] width 144 height 43
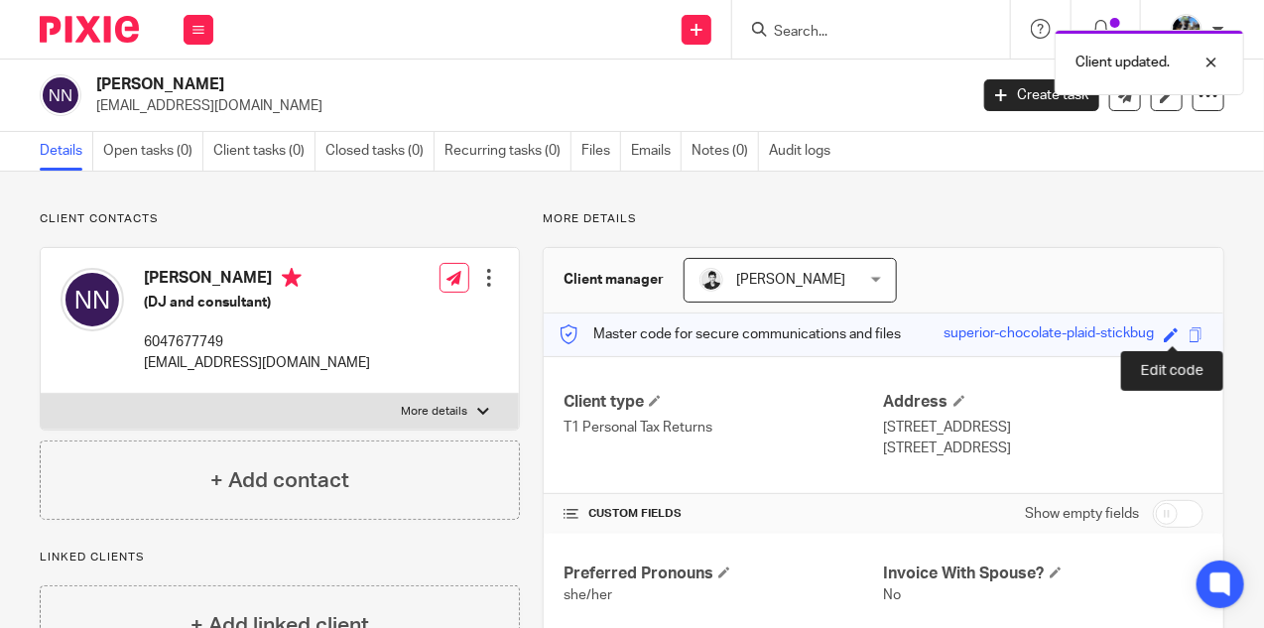
click at [1172, 334] on span at bounding box center [1170, 334] width 15 height 15
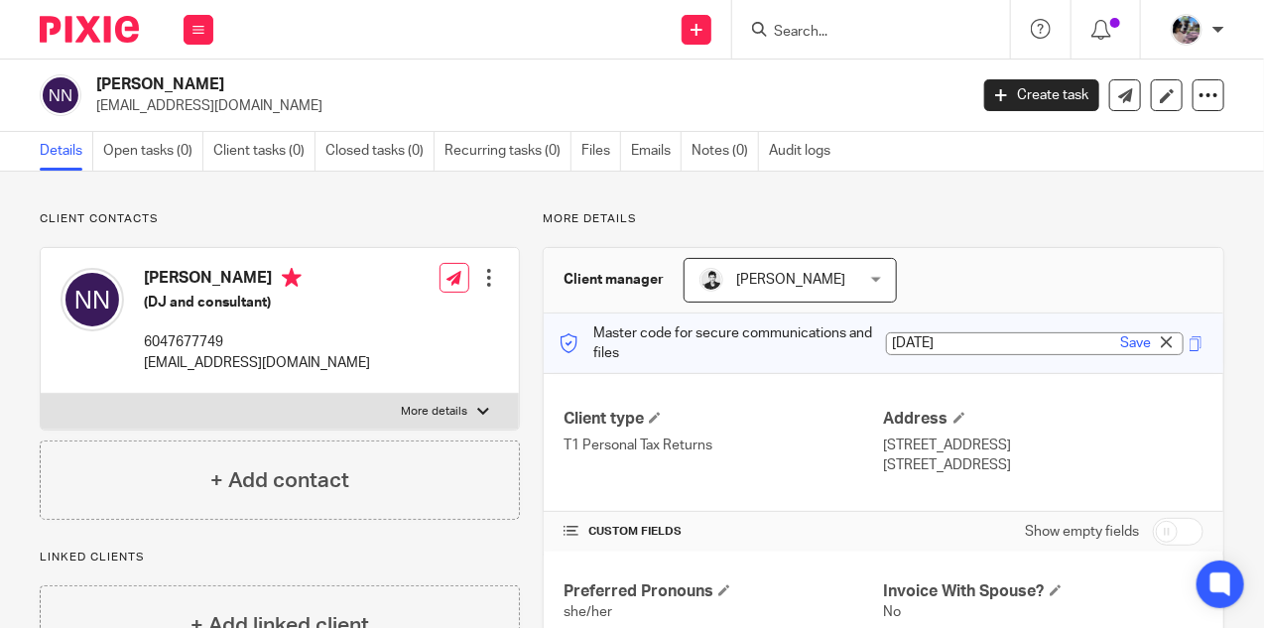
type input "[DATE]"
click at [1153, 333] on div "Save" at bounding box center [1148, 343] width 67 height 20
click at [1142, 335] on link "Save" at bounding box center [1135, 343] width 31 height 20
type input "[DATE]"
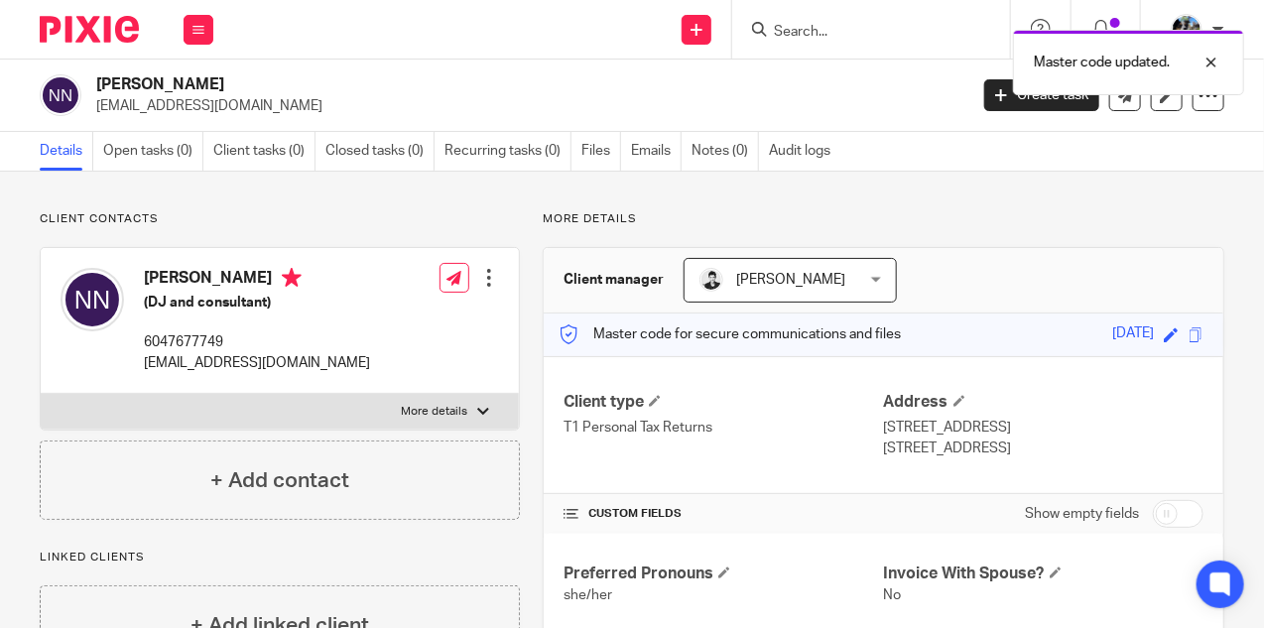
scroll to position [4, 0]
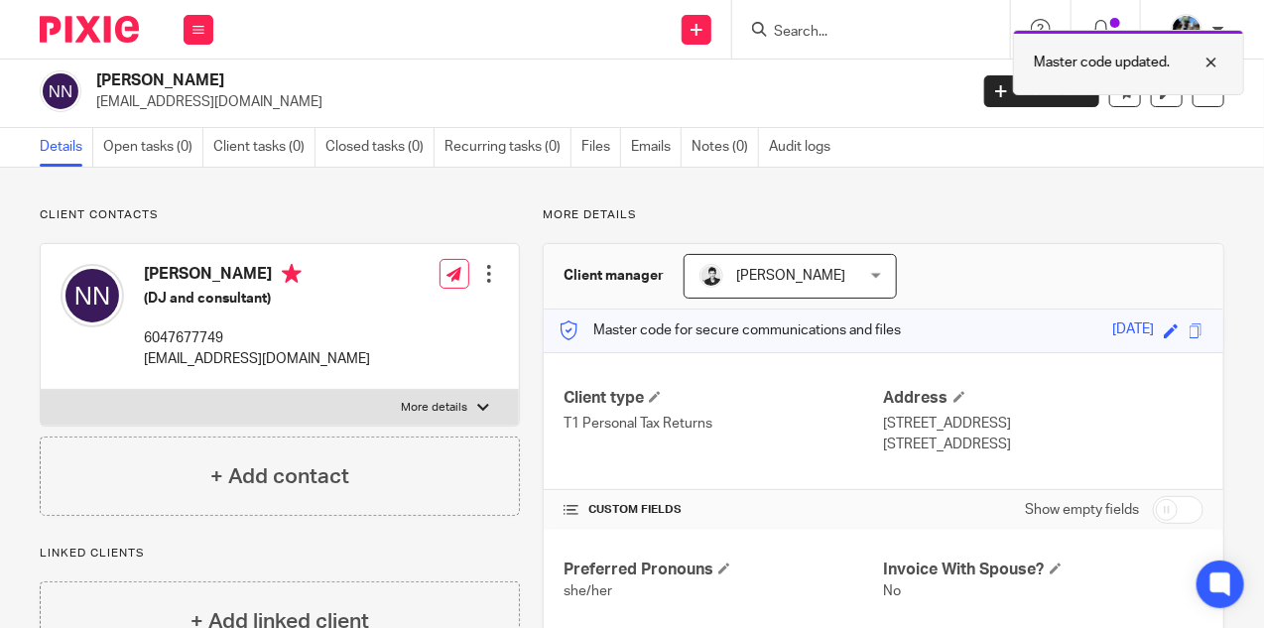
click at [1212, 59] on div at bounding box center [1196, 63] width 54 height 24
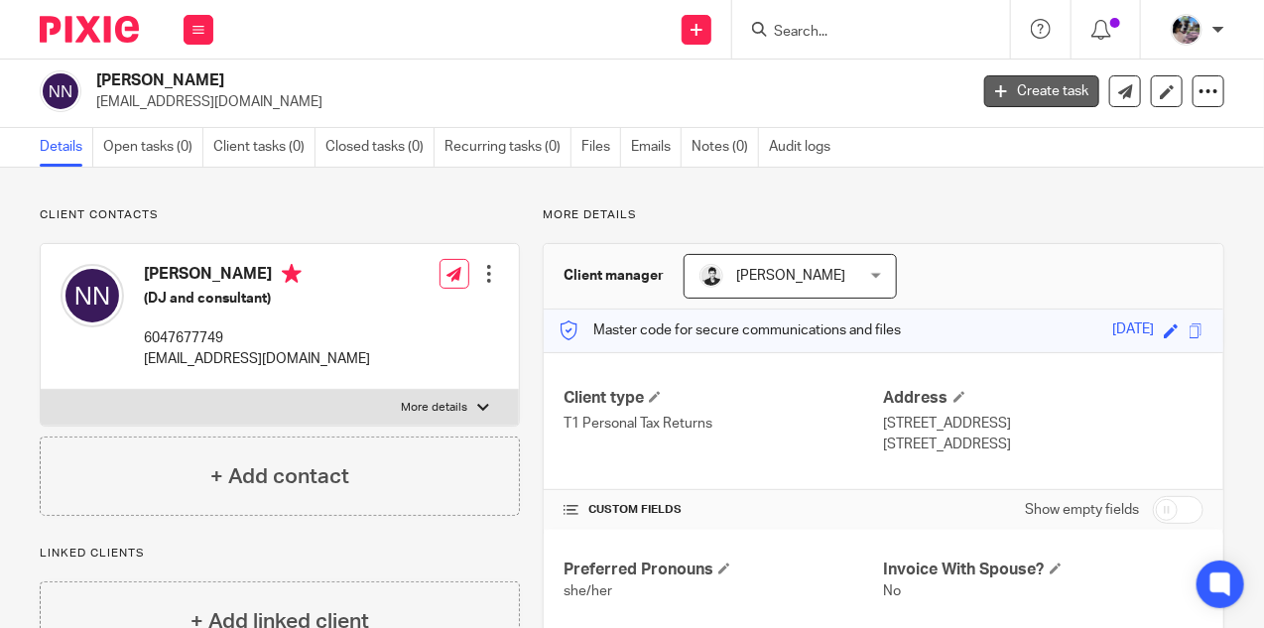
click at [1016, 84] on link "Create task" at bounding box center [1041, 91] width 115 height 32
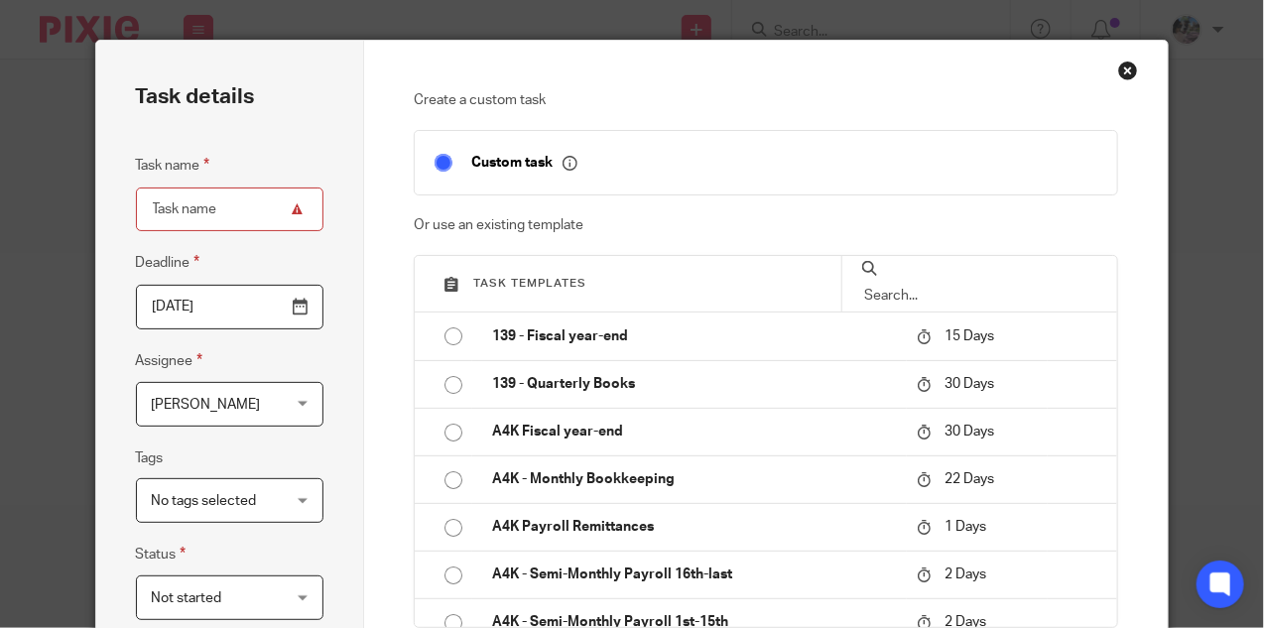
click at [939, 285] on input "text" at bounding box center [979, 296] width 235 height 22
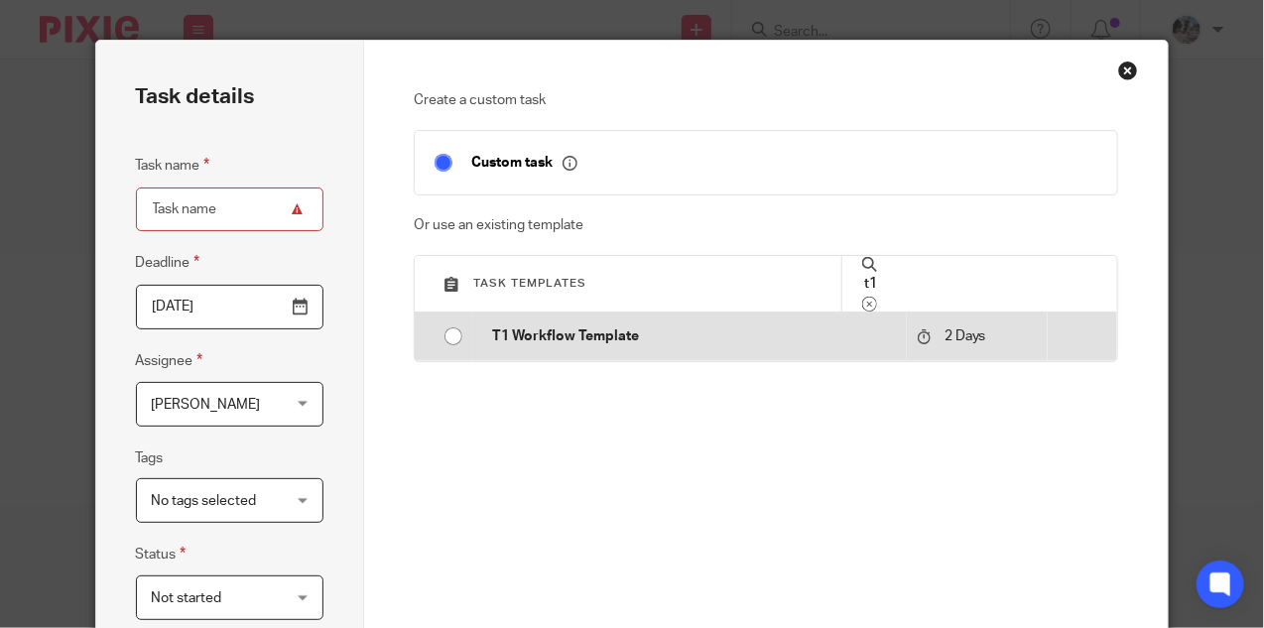
type input "t1"
click at [460, 332] on input "radio" at bounding box center [453, 336] width 38 height 38
type input "[DATE]"
type input "T1 Workflow Template"
checkbox input "false"
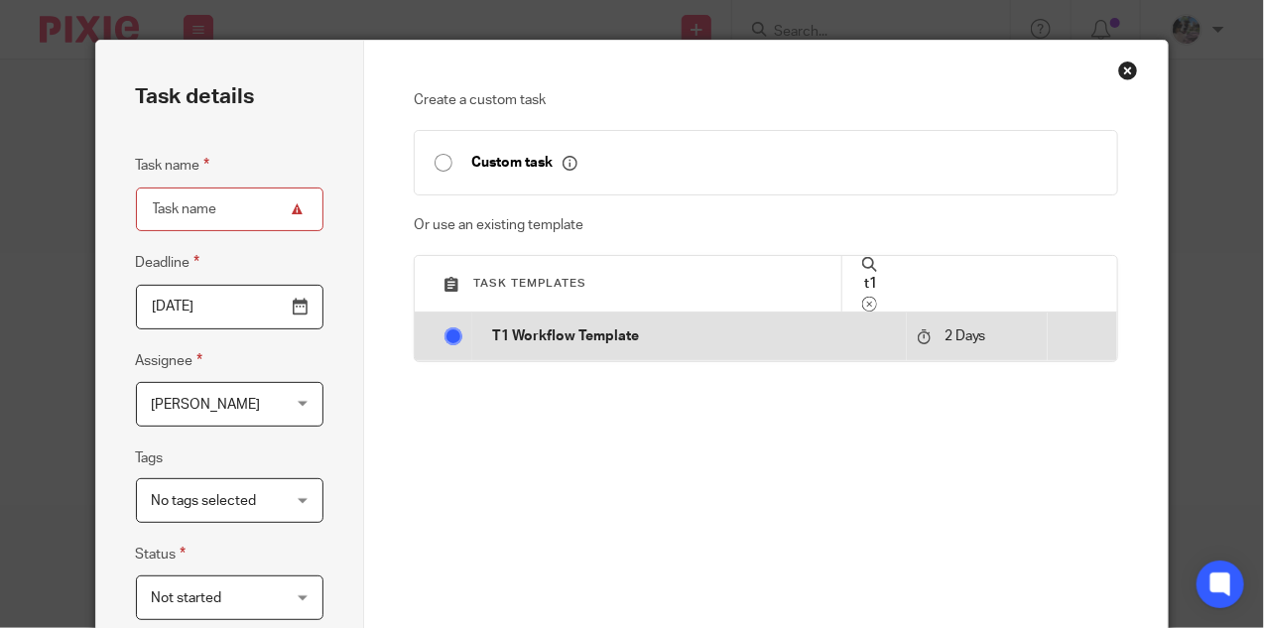
radio input "false"
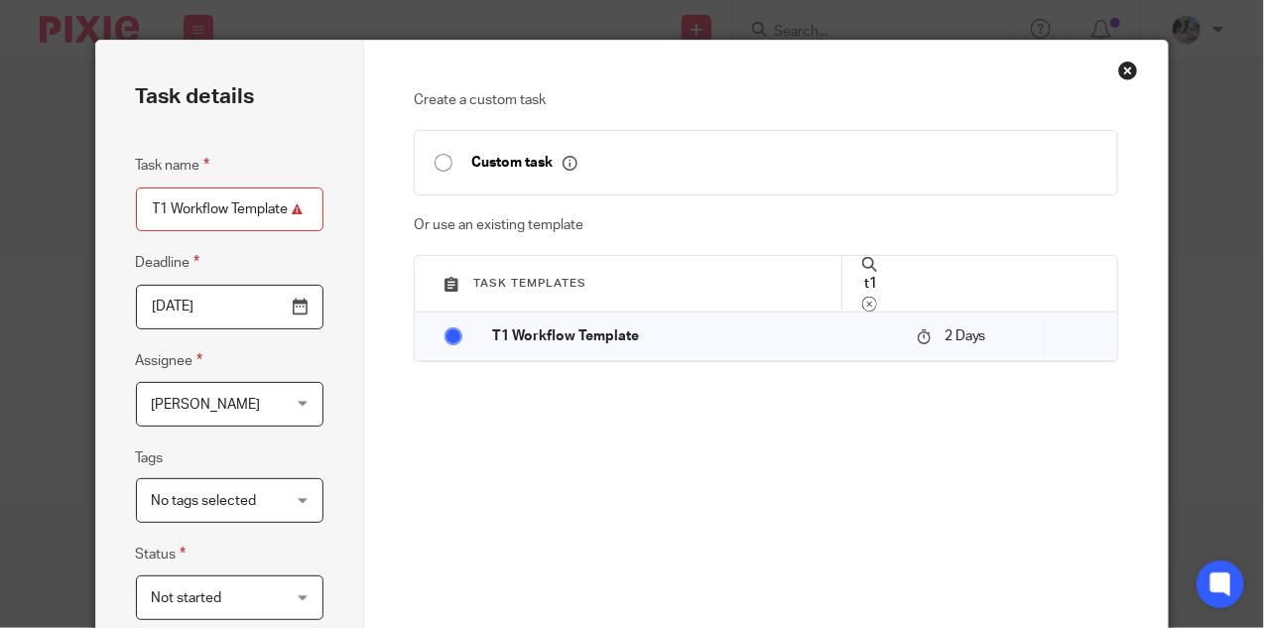
click at [262, 207] on input "T1 Workflow Template" at bounding box center [229, 209] width 187 height 45
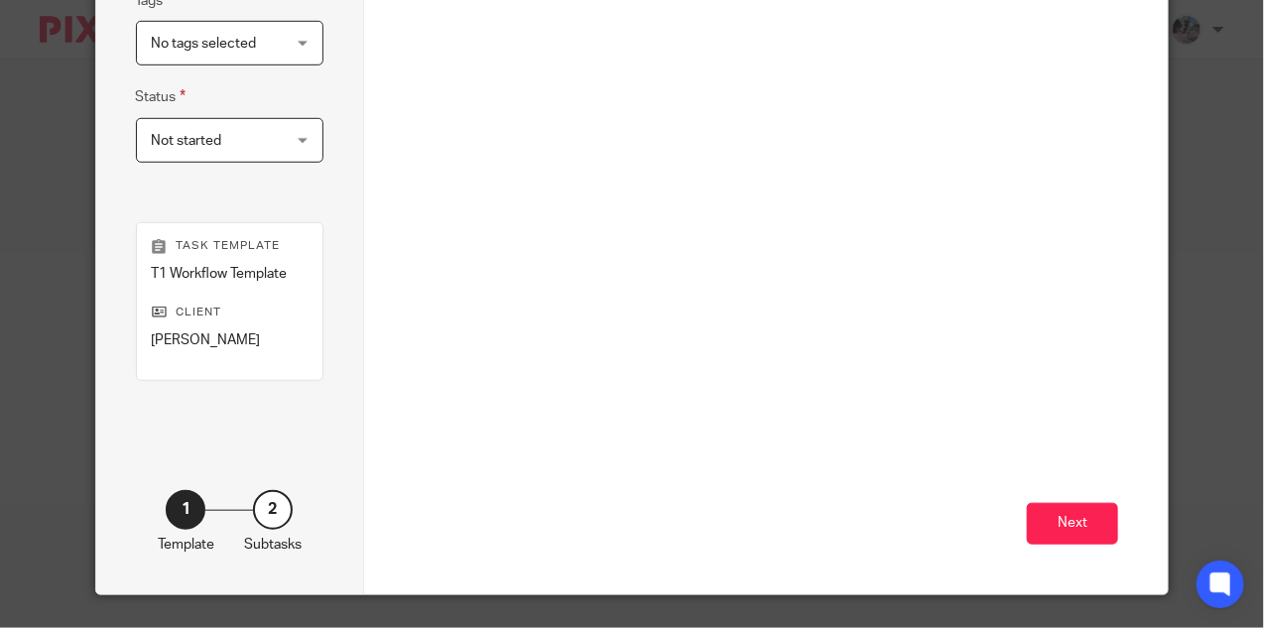
scroll to position [464, 0]
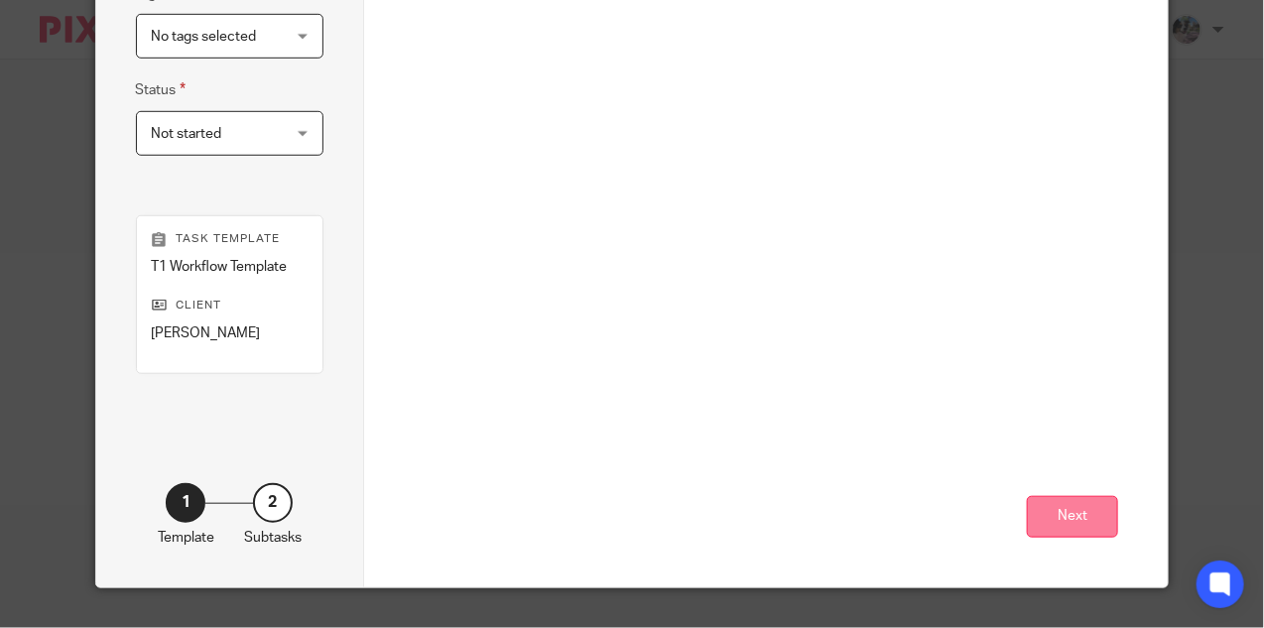
type input "T1 2023 - [PERSON_NAME]"
click at [1045, 513] on button "Next" at bounding box center [1072, 517] width 91 height 43
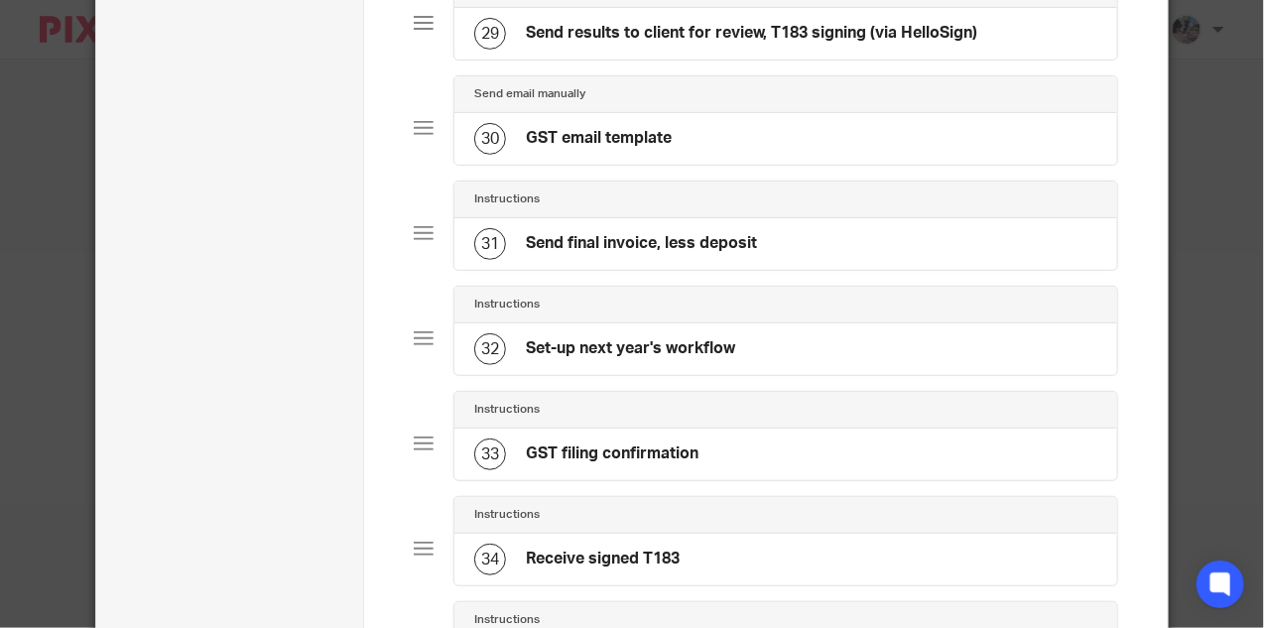
scroll to position [3108, 0]
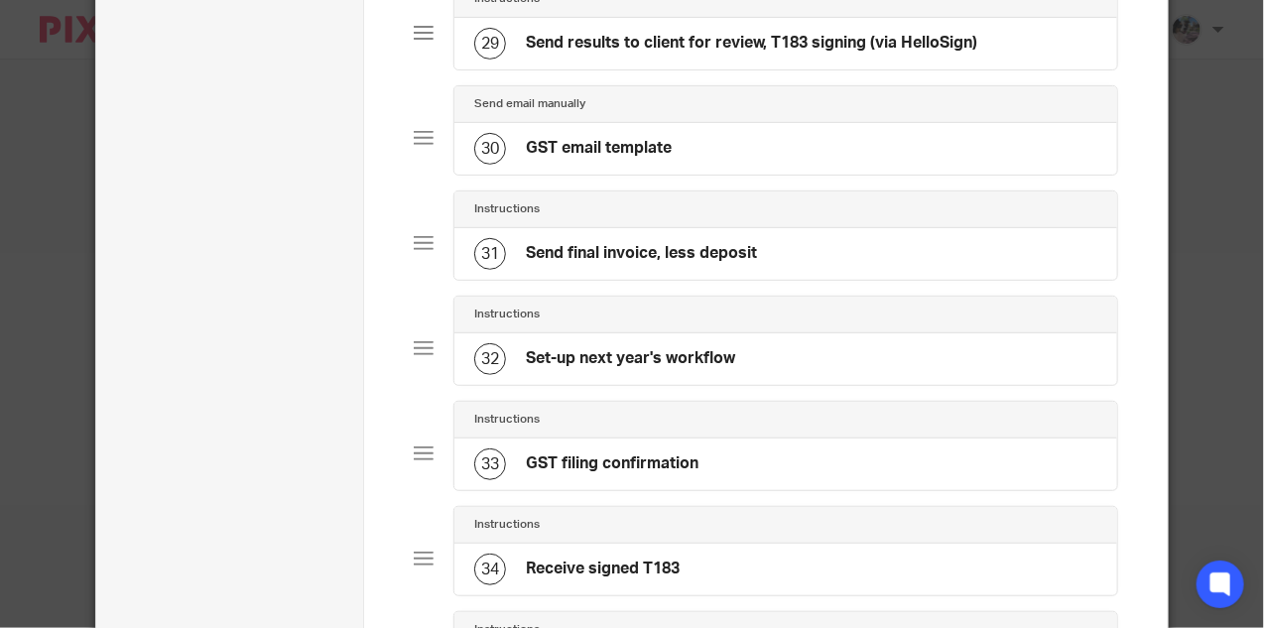
click at [627, 228] on div "31 Send final invoice, less deposit" at bounding box center [786, 254] width 664 height 52
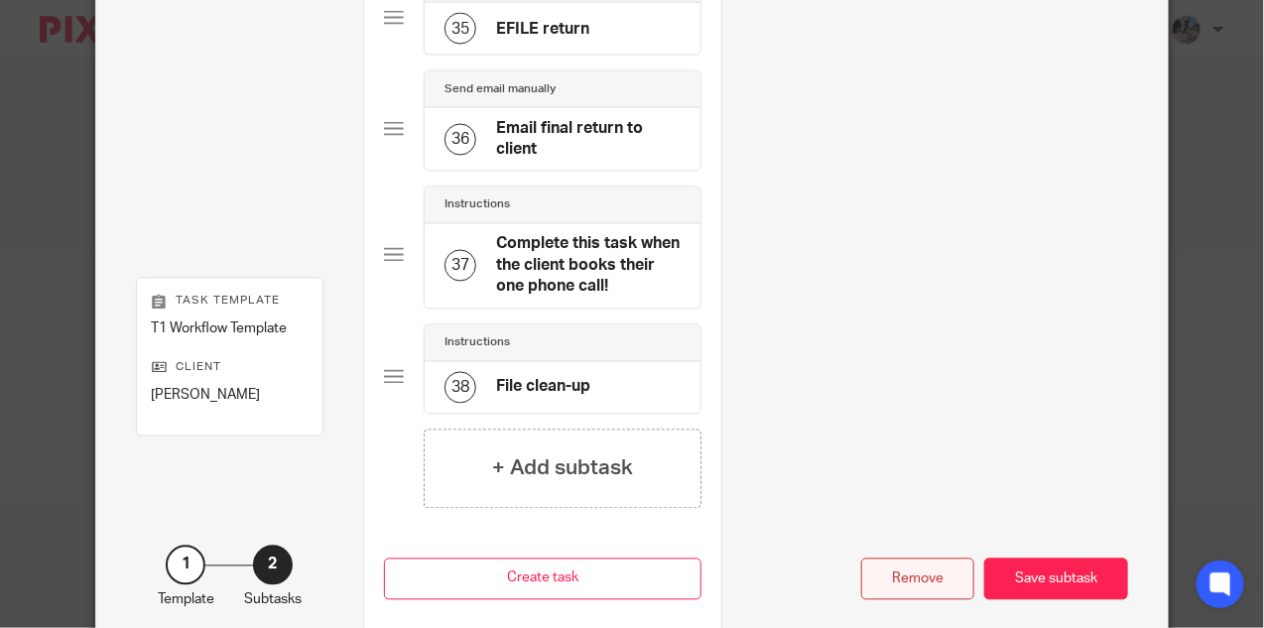
click at [902, 558] on div "Remove" at bounding box center [917, 579] width 113 height 43
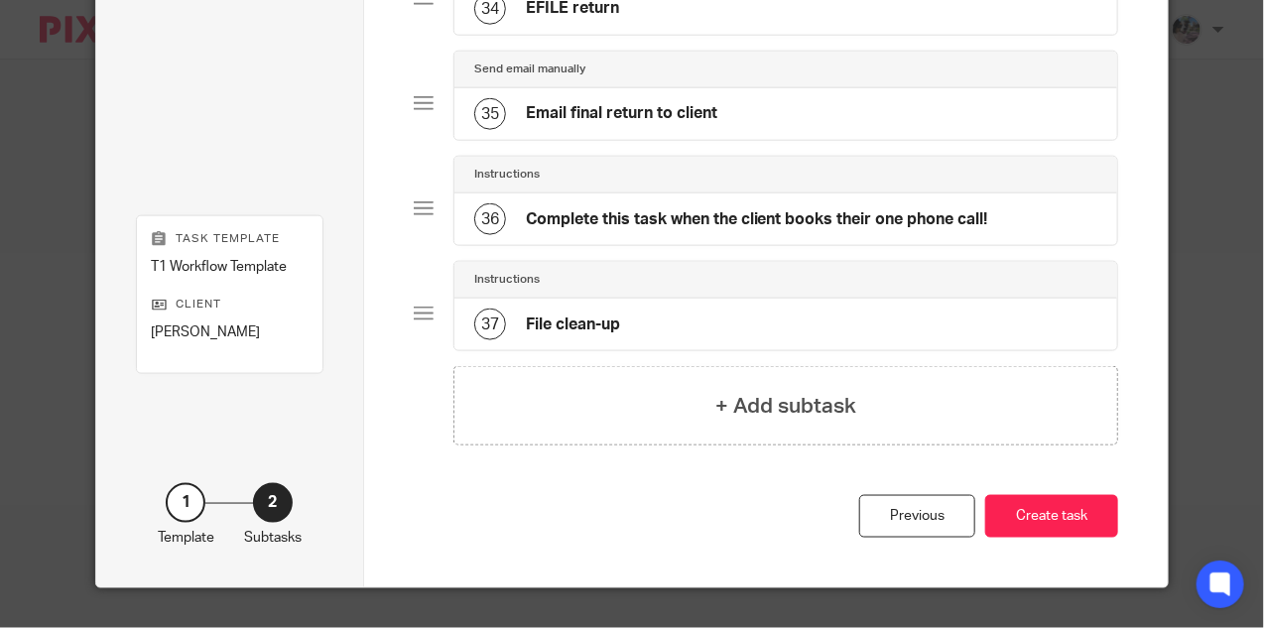
scroll to position [3617, 0]
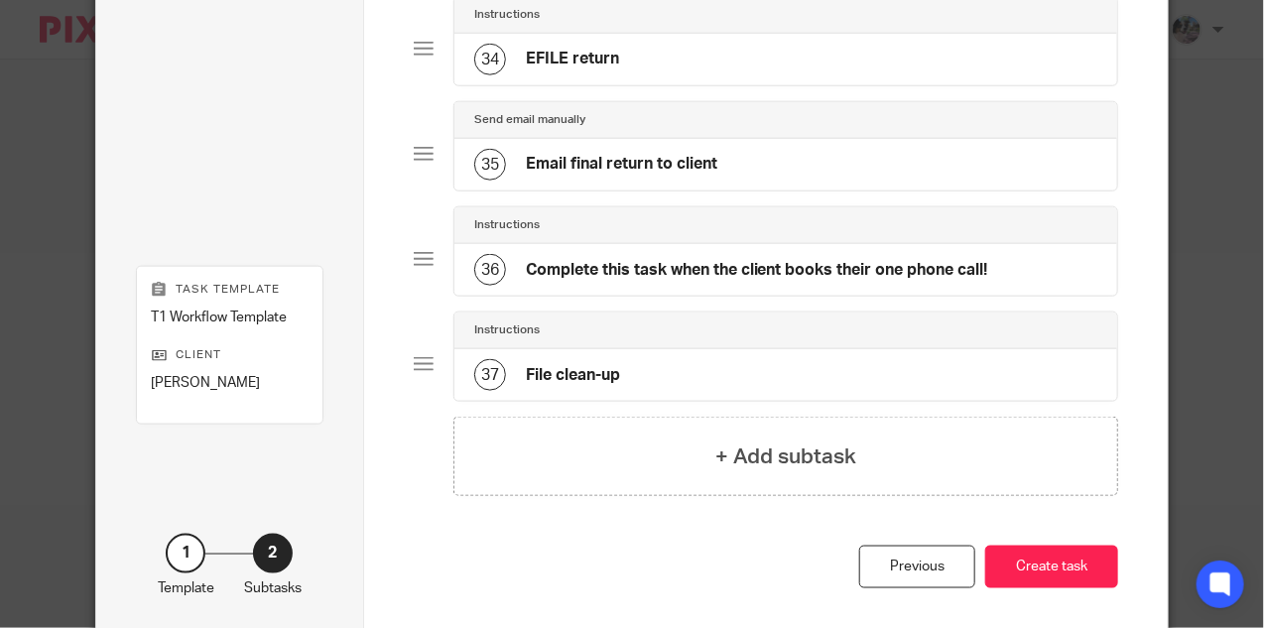
click at [678, 349] on div "37 File clean-up" at bounding box center [786, 375] width 664 height 52
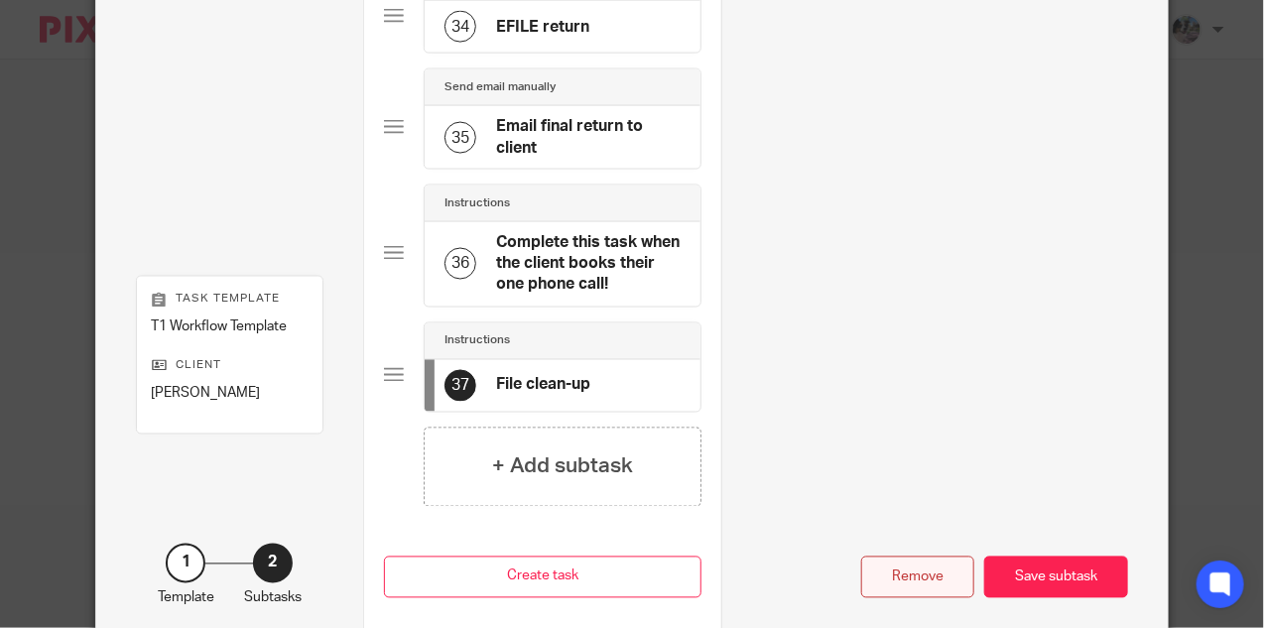
click at [912, 556] on div "Remove" at bounding box center [917, 577] width 113 height 43
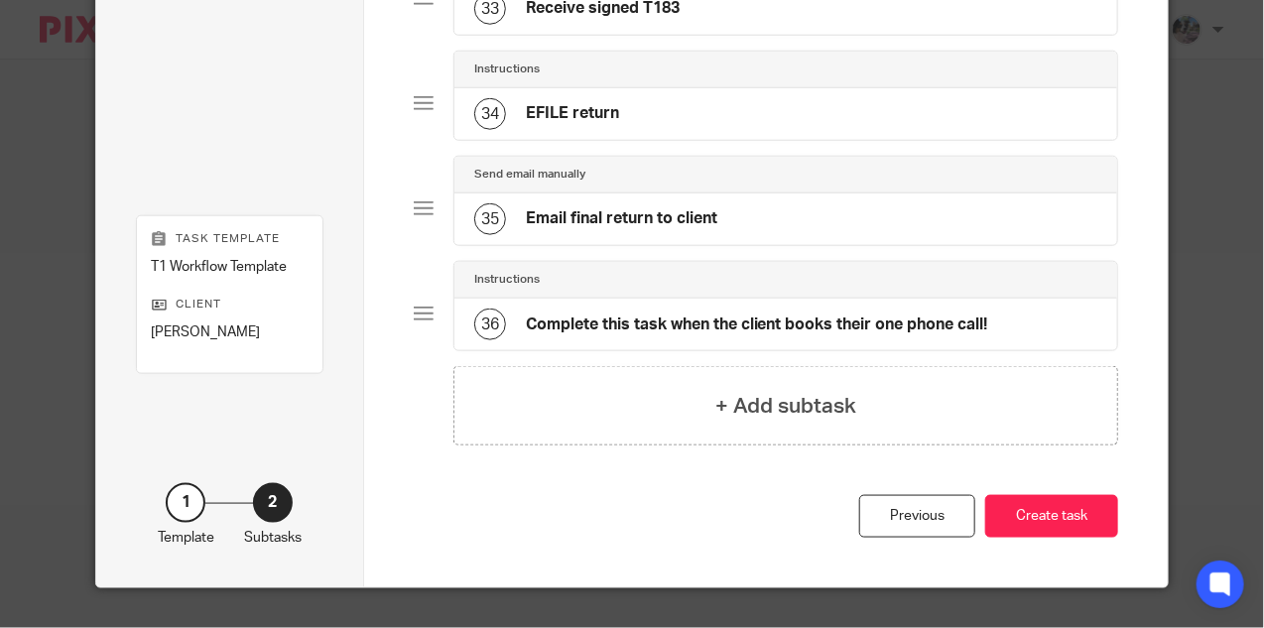
scroll to position [3514, 0]
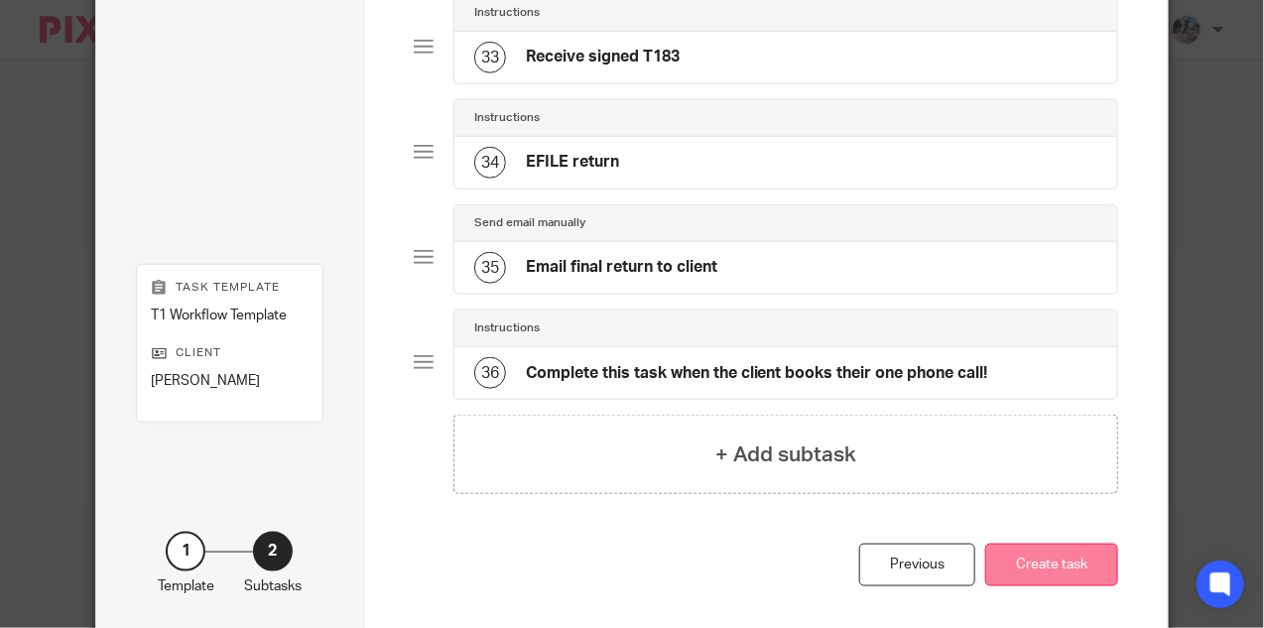
click at [1055, 544] on button "Create task" at bounding box center [1051, 565] width 133 height 43
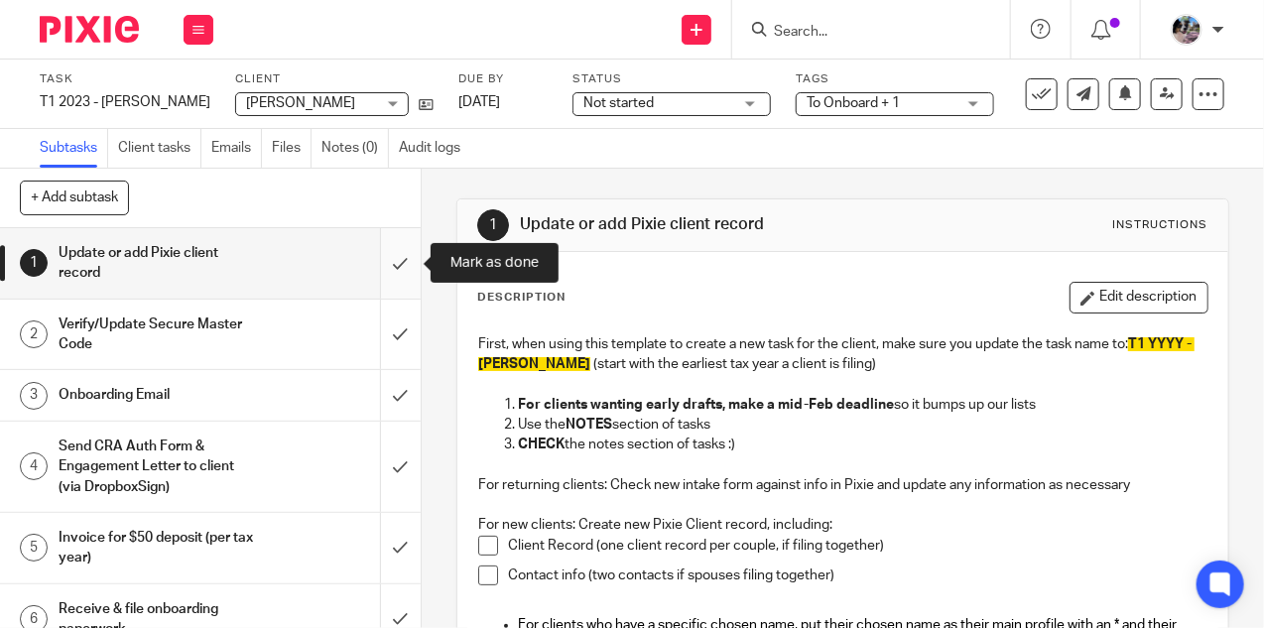
click at [399, 259] on input "submit" at bounding box center [210, 263] width 421 height 70
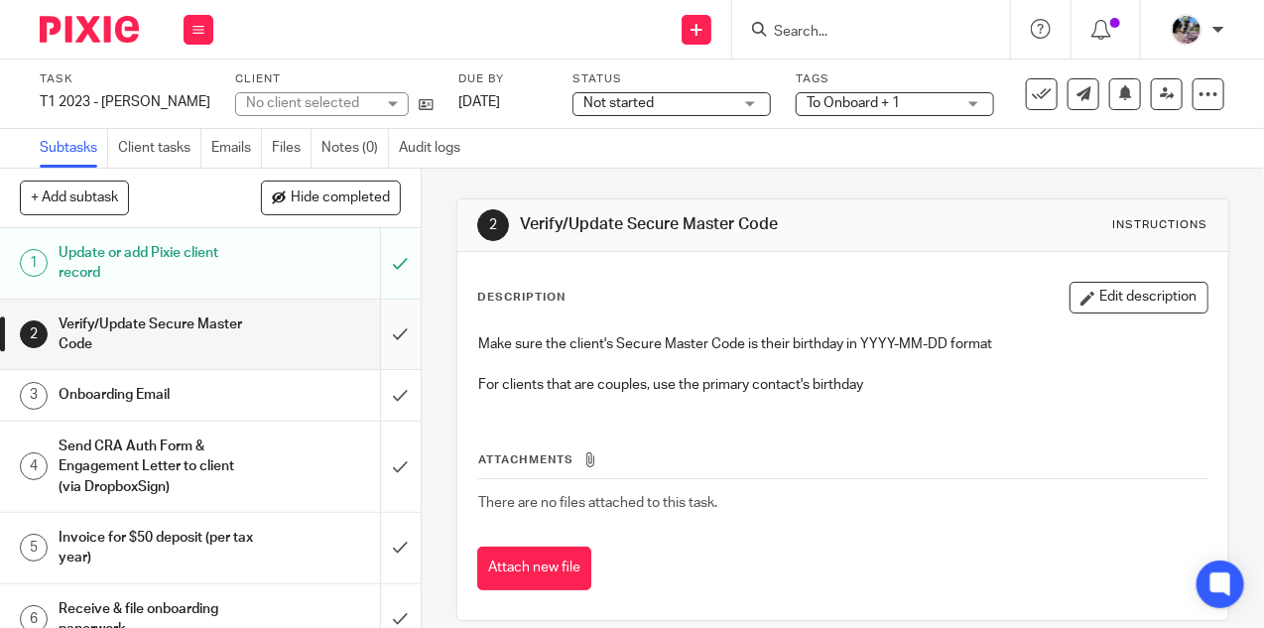
click at [399, 339] on input "submit" at bounding box center [210, 335] width 421 height 70
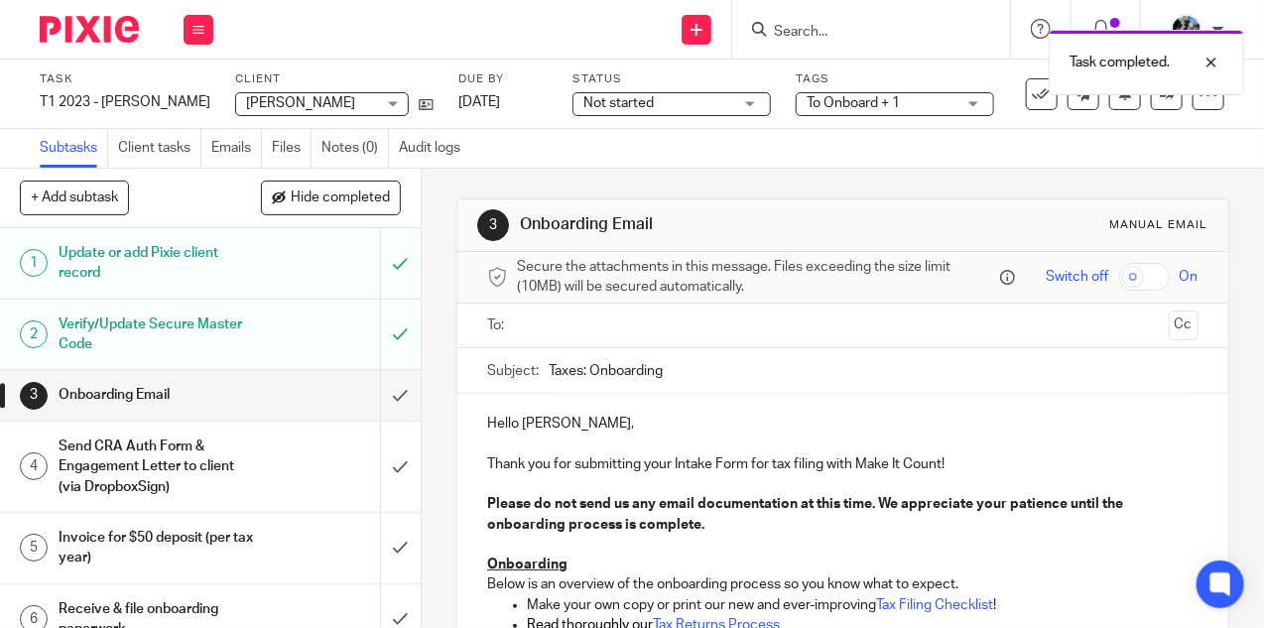
click at [570, 325] on input "text" at bounding box center [842, 325] width 636 height 23
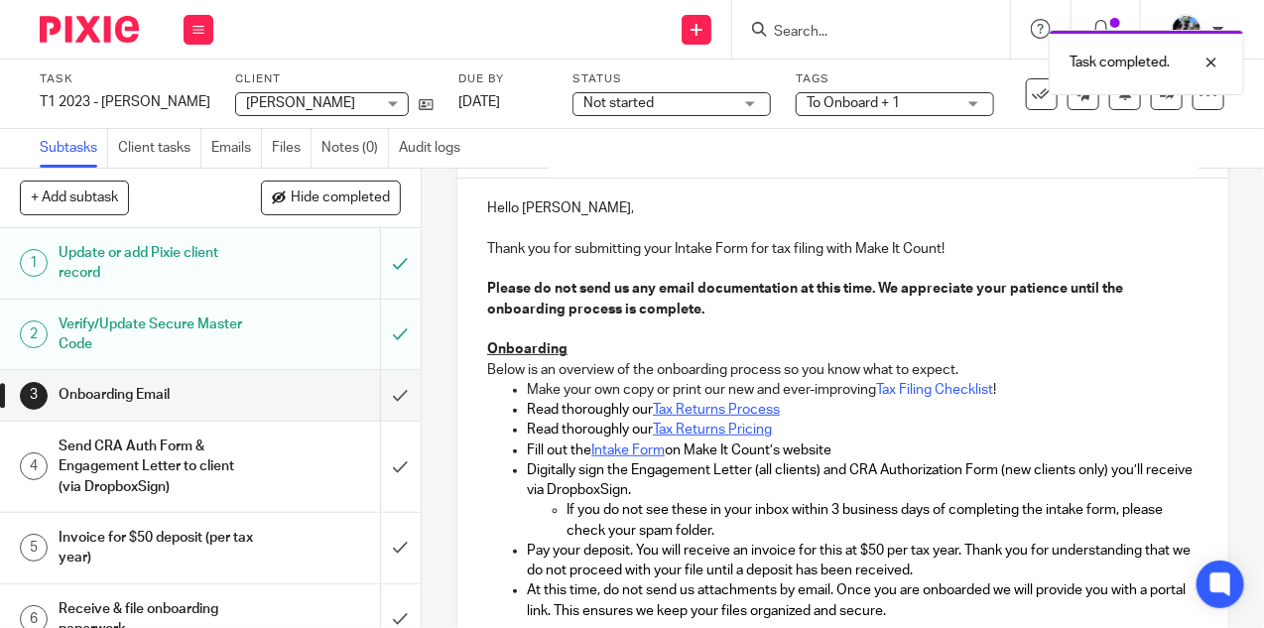
scroll to position [1466, 0]
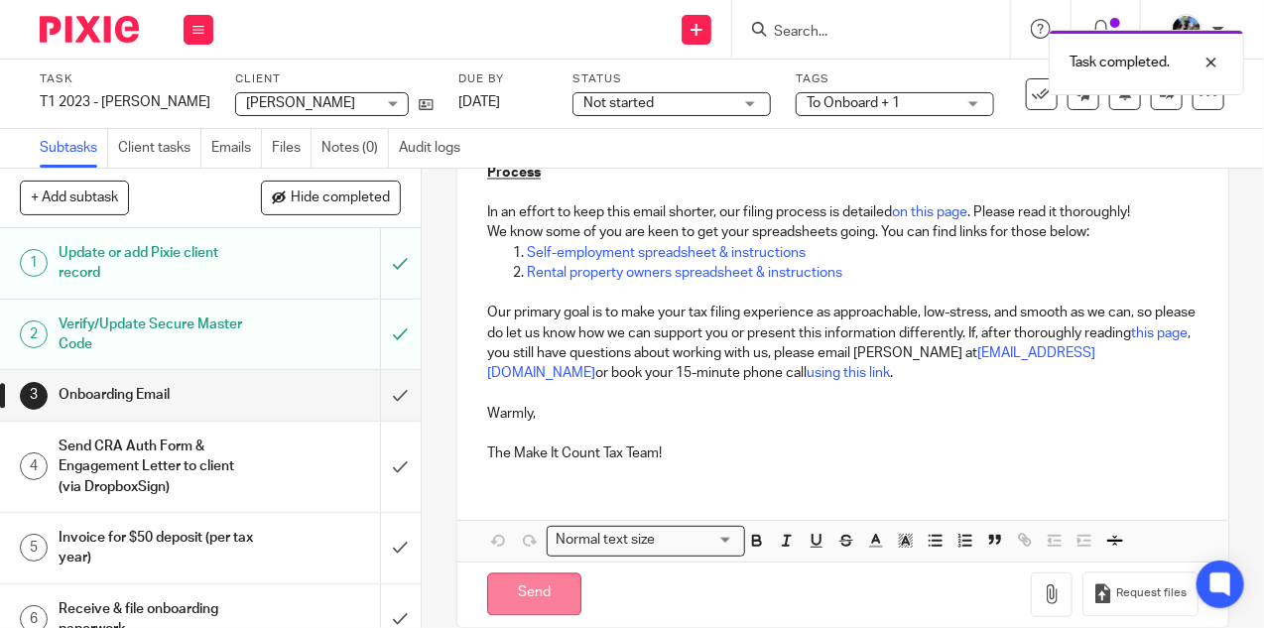
click at [523, 575] on input "Send" at bounding box center [534, 594] width 94 height 43
type input "Sent"
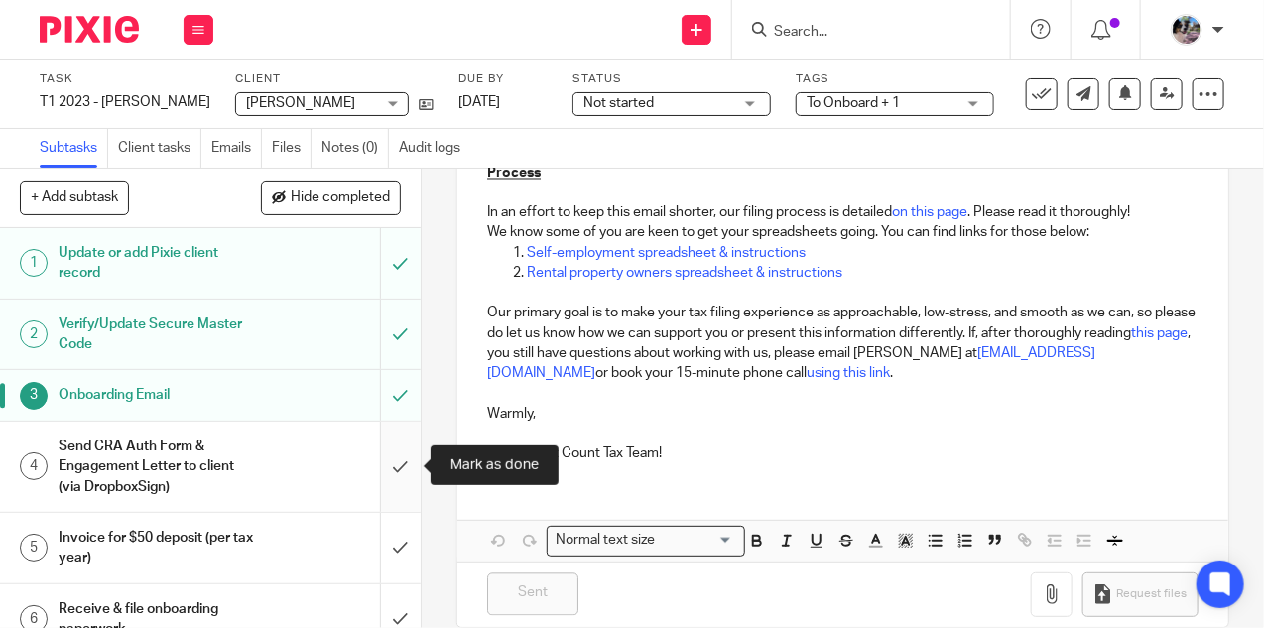
click at [401, 466] on input "submit" at bounding box center [210, 467] width 421 height 90
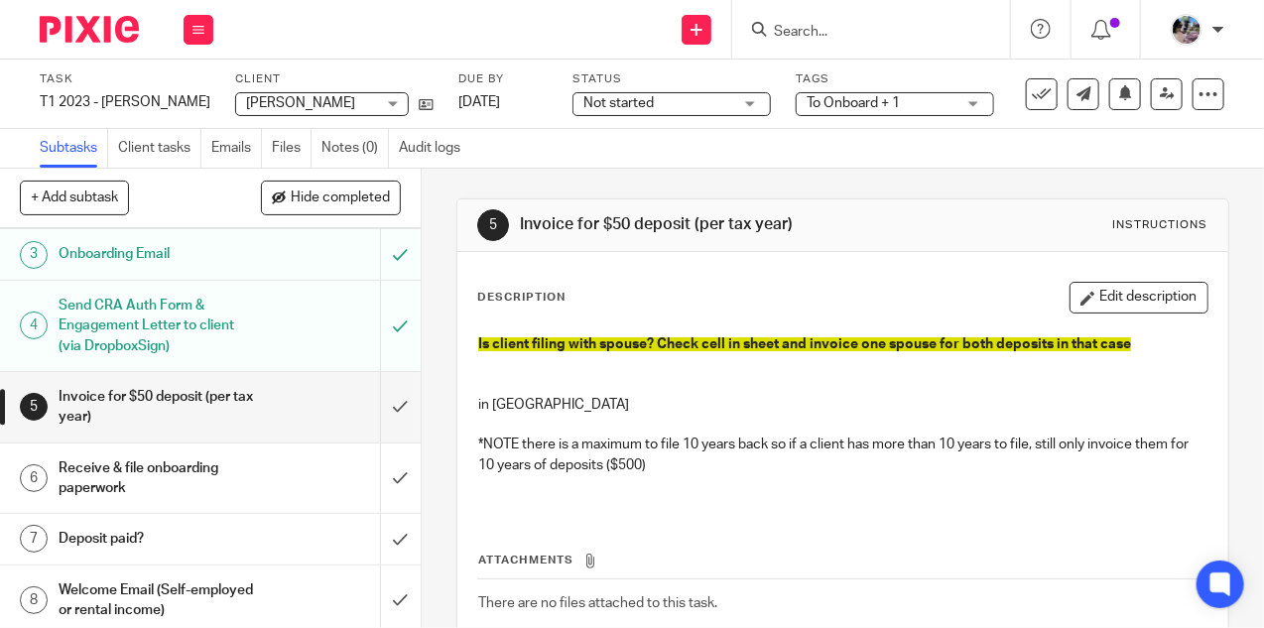
scroll to position [145, 0]
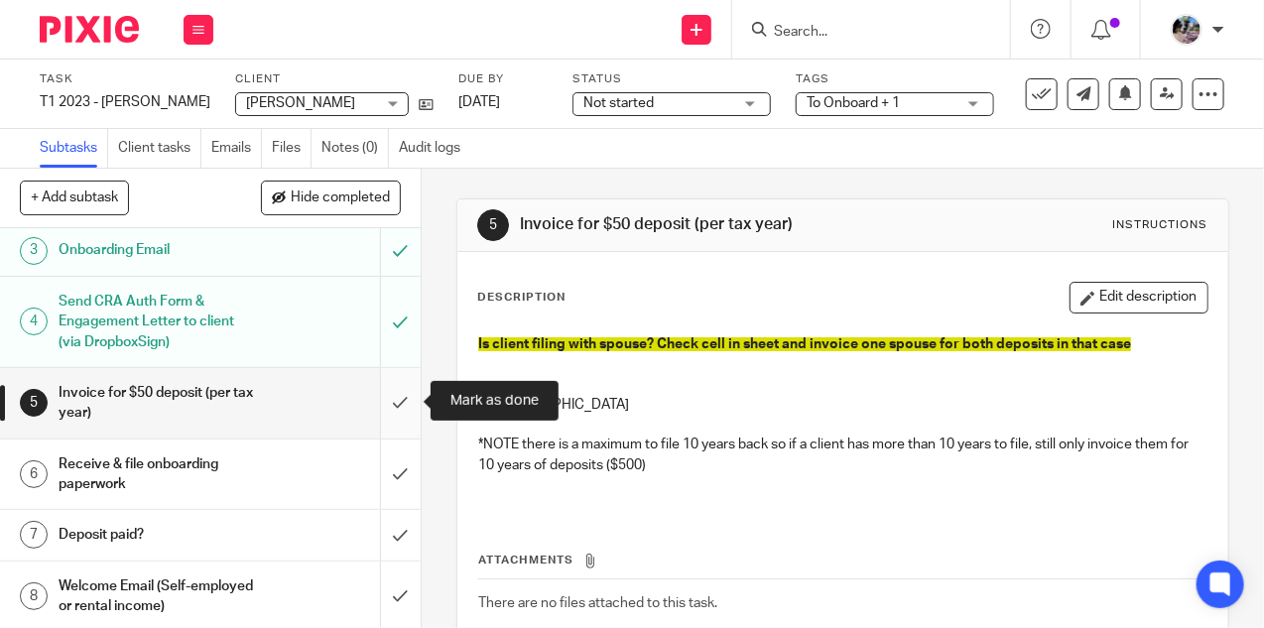
click at [394, 396] on input "submit" at bounding box center [210, 403] width 421 height 70
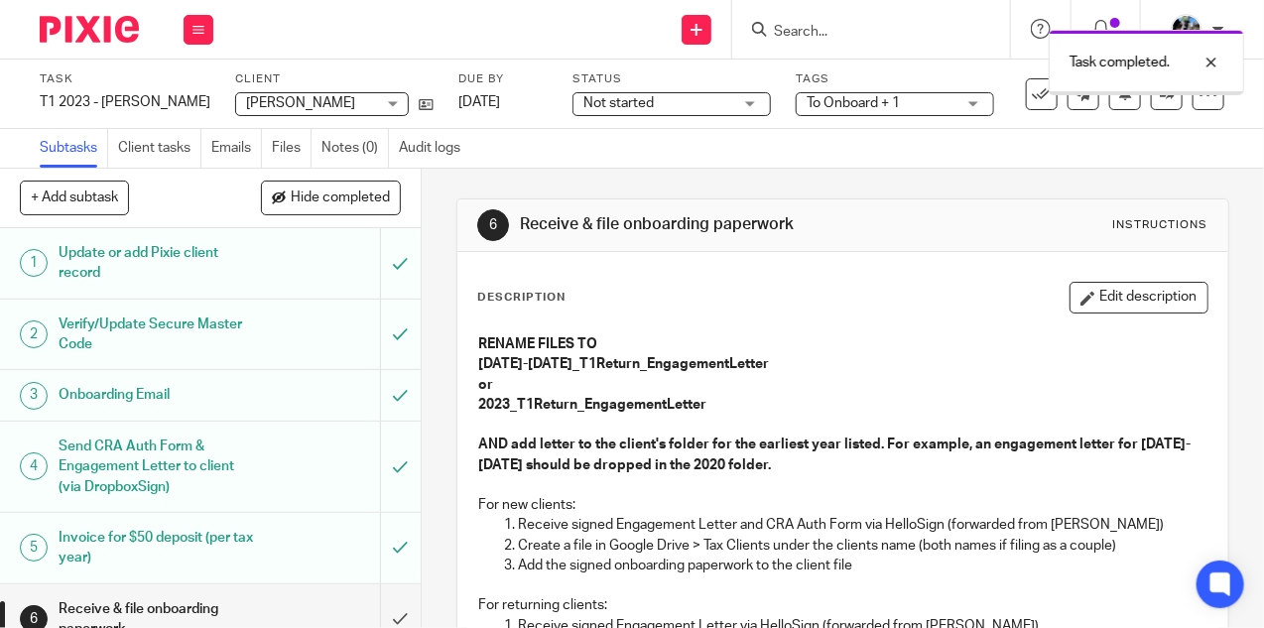
click at [677, 114] on div "Not started Not started" at bounding box center [671, 104] width 198 height 24
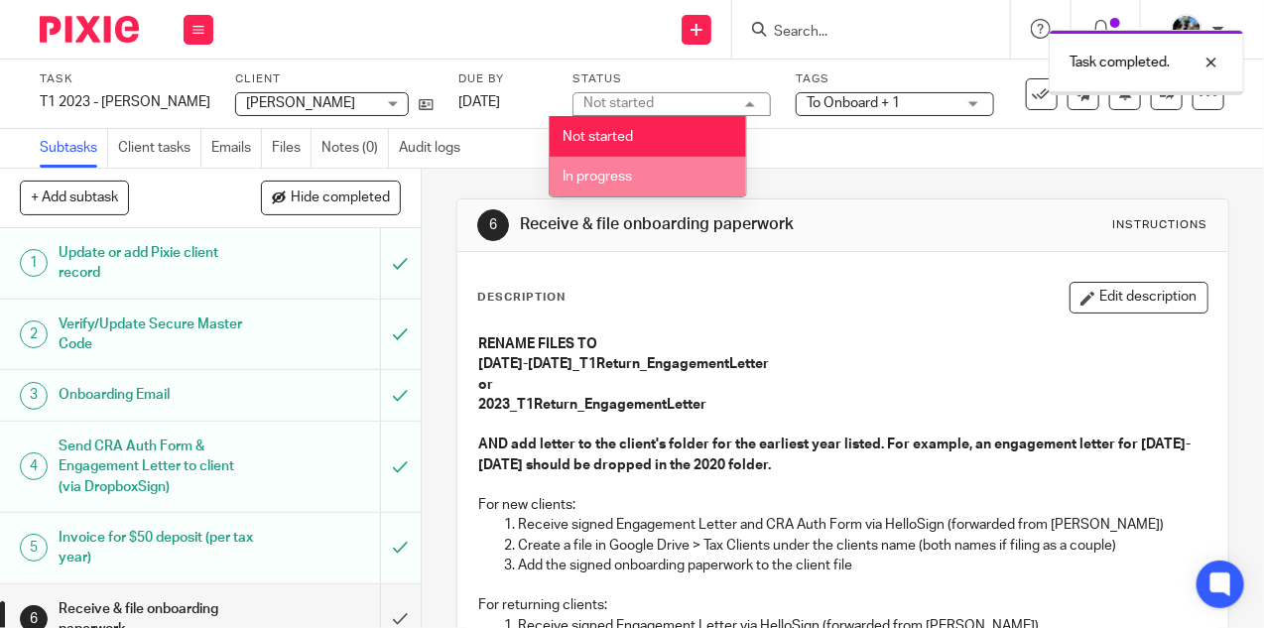
click at [658, 168] on li "In progress" at bounding box center [648, 177] width 196 height 41
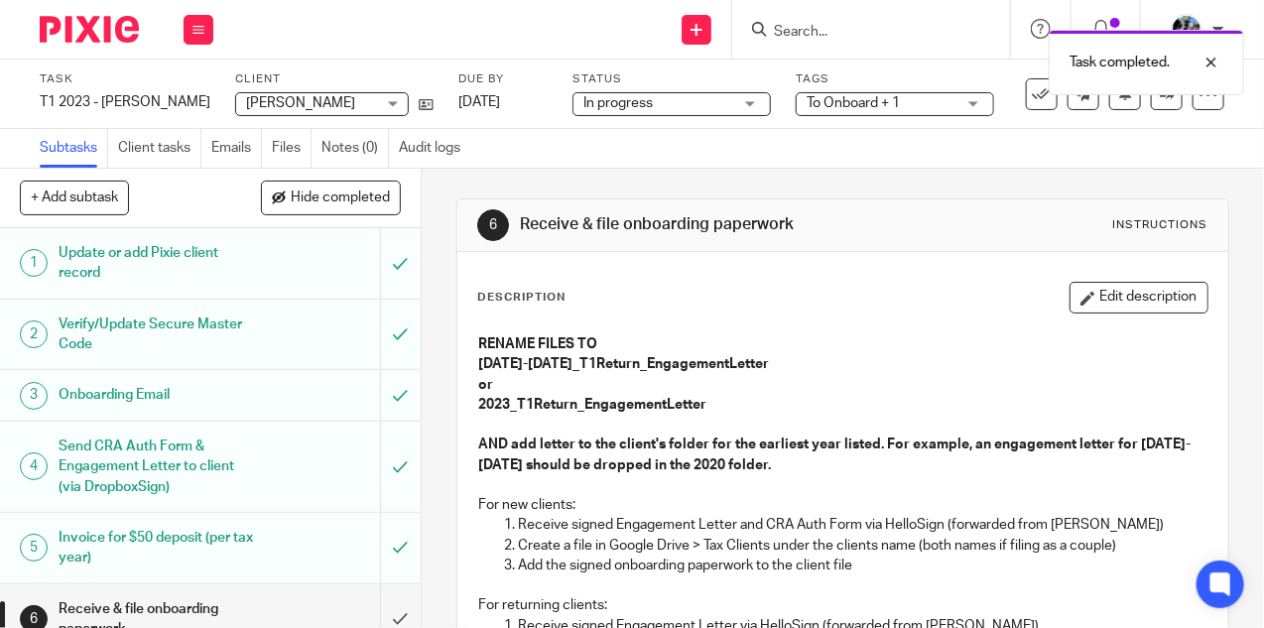
click at [829, 104] on span "To Onboard + 1" at bounding box center [852, 103] width 93 height 14
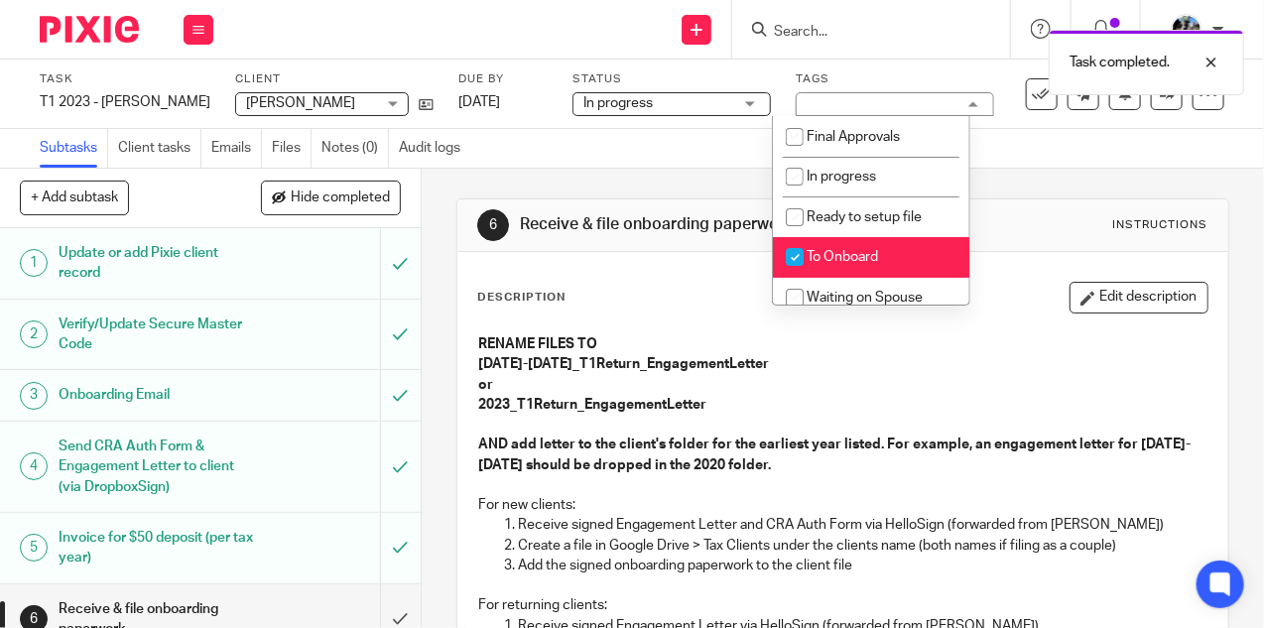
click at [810, 255] on input "checkbox" at bounding box center [795, 257] width 38 height 38
checkbox input "false"
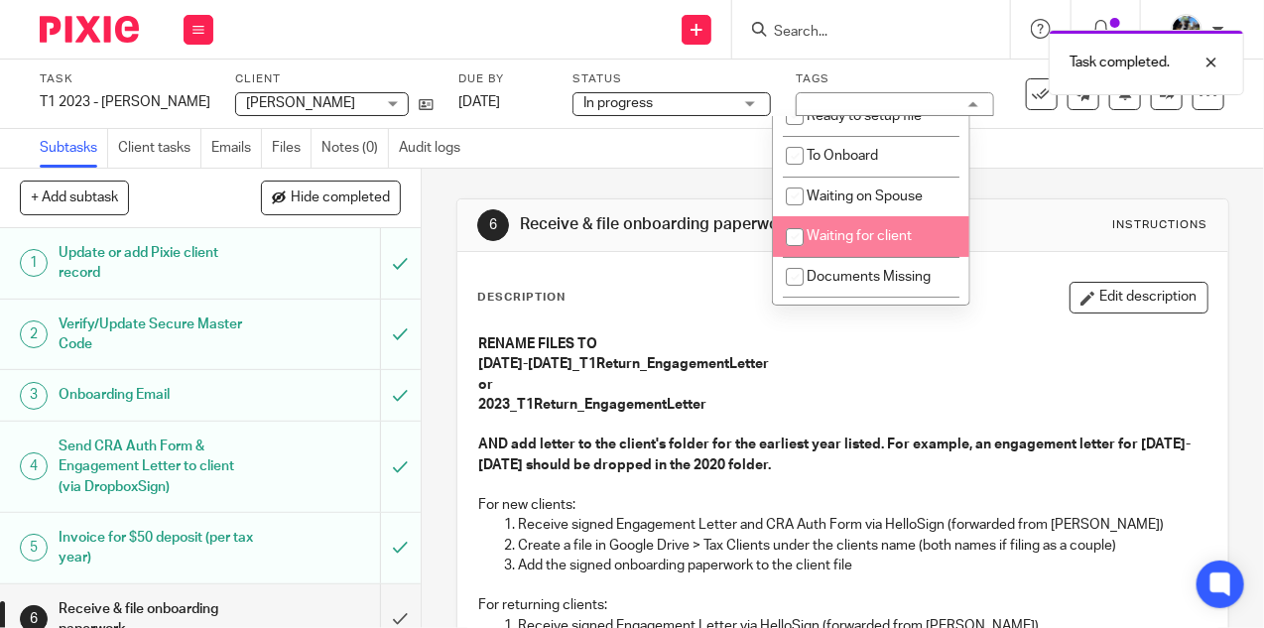
scroll to position [111, 0]
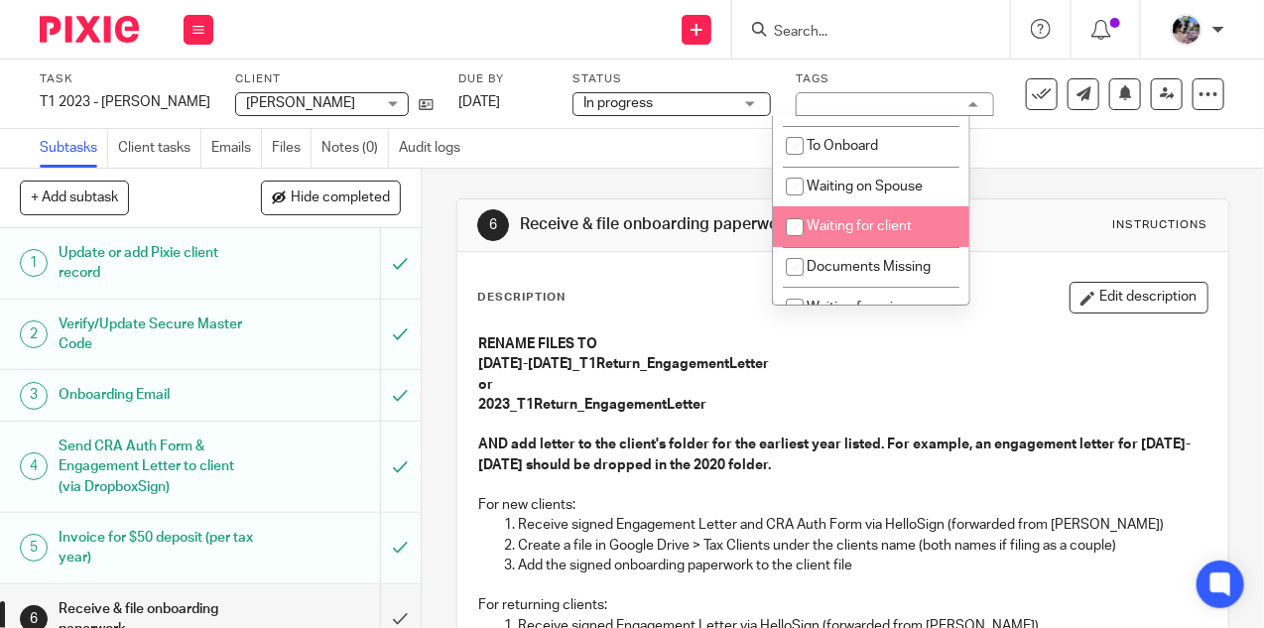
click at [839, 233] on span "Waiting for client" at bounding box center [858, 226] width 105 height 14
checkbox input "true"
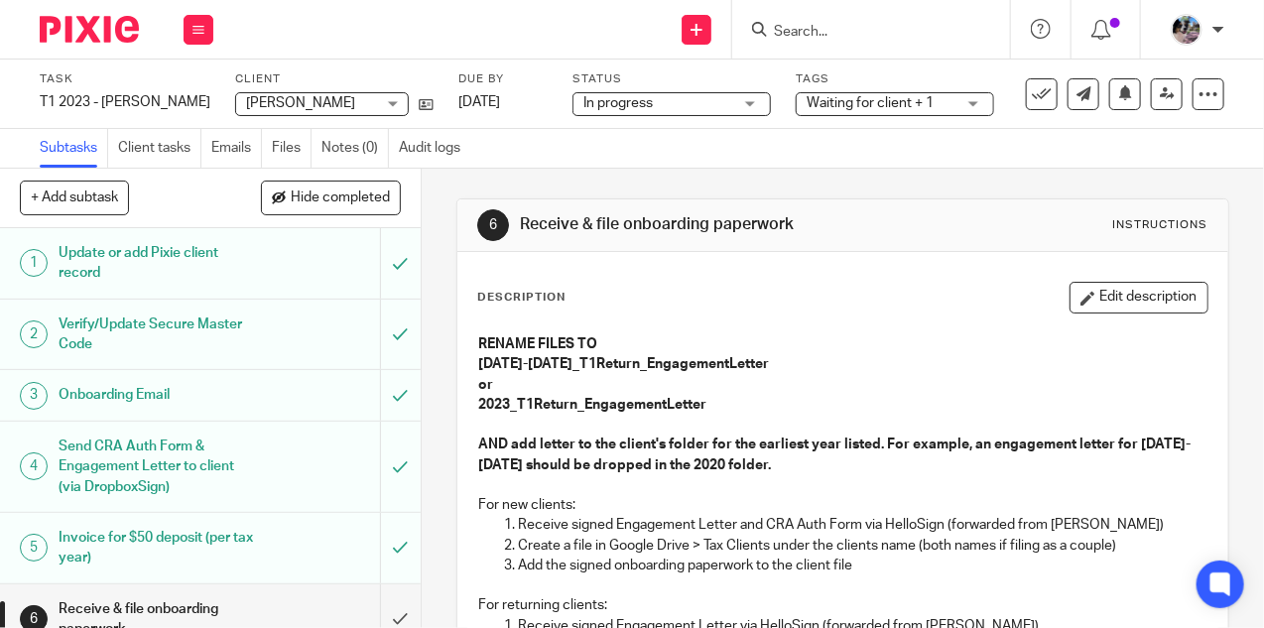
click at [717, 272] on div "Description Edit description RENAME FILES TO 2020-2022_T1Return_EngagementLette…" at bounding box center [842, 607] width 771 height 710
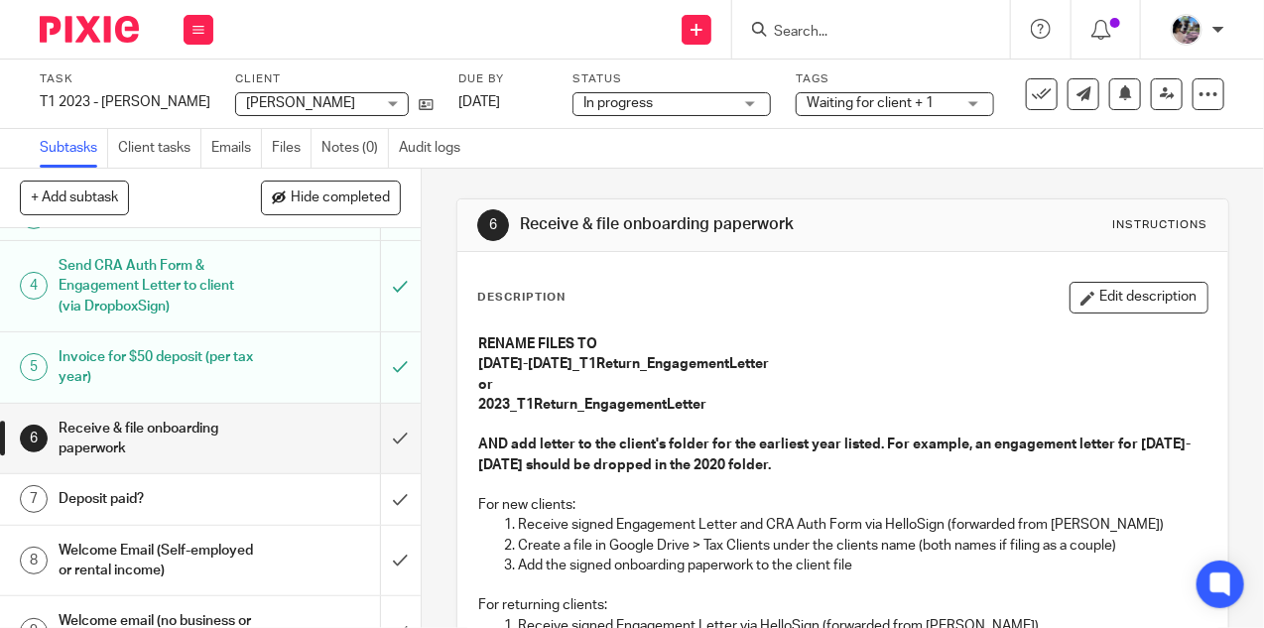
scroll to position [184, 0]
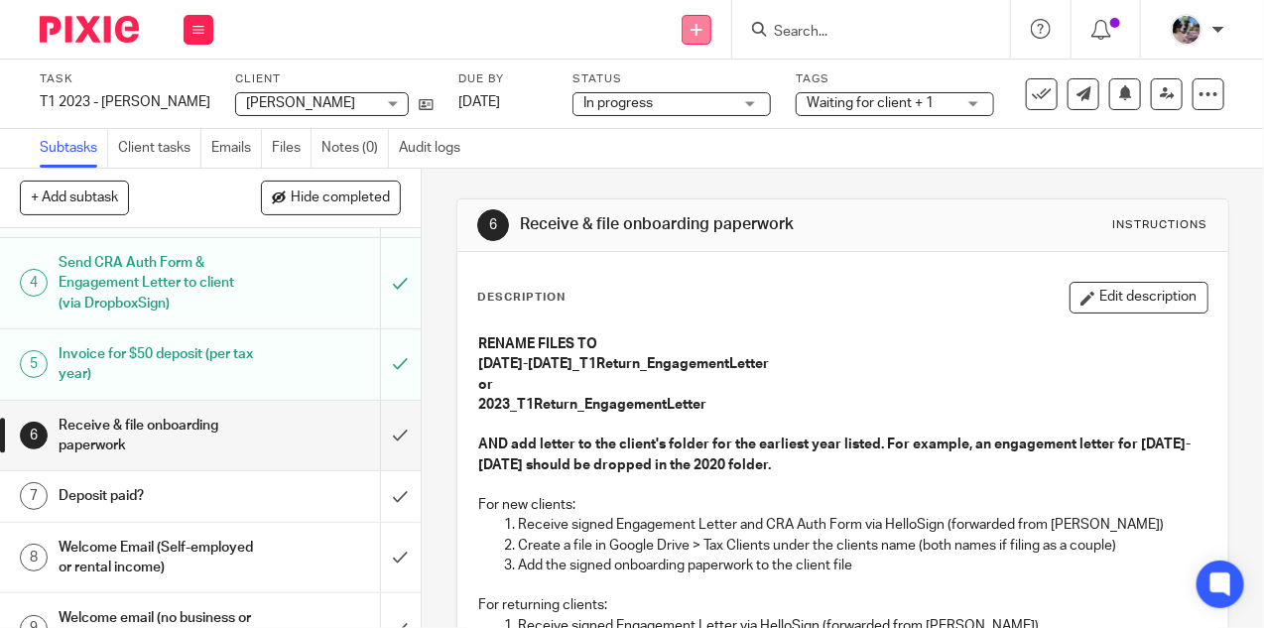
click at [688, 31] on link at bounding box center [696, 30] width 30 height 30
click at [835, 156] on div "Subtasks Client tasks Emails Files Notes (0) Audit logs" at bounding box center [632, 149] width 1264 height 40
click at [821, 101] on span "Waiting for client + 1" at bounding box center [869, 103] width 127 height 14
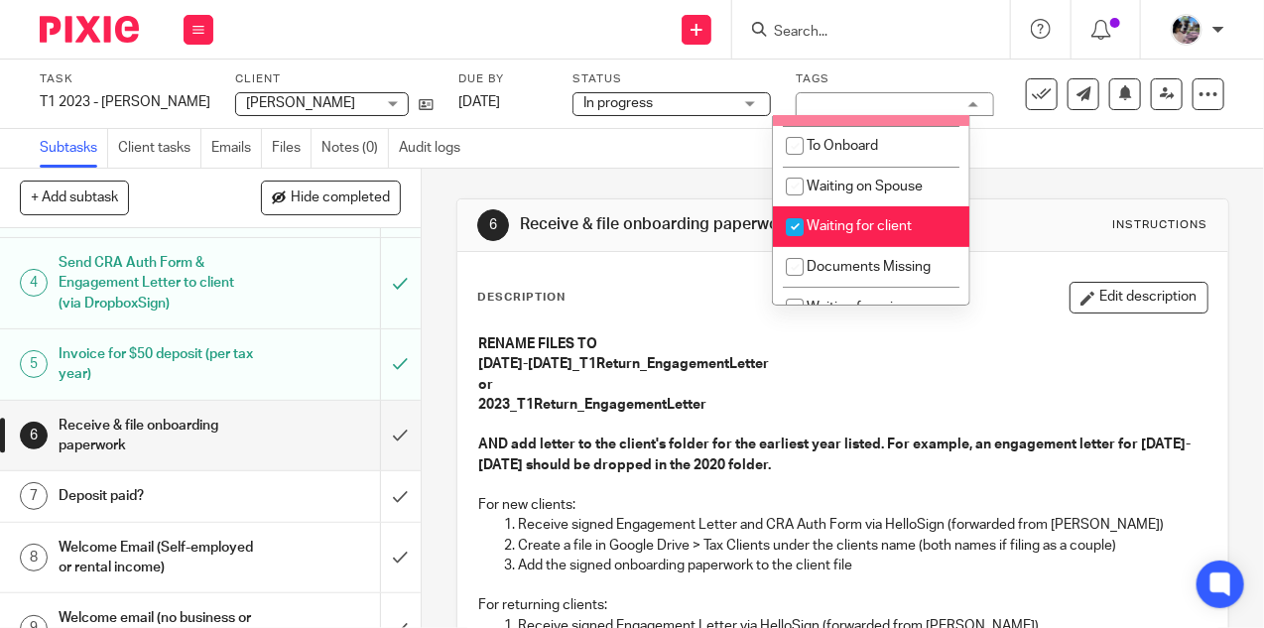
click at [667, 173] on div "6 Receive & file onboarding paperwork Instructions Description Edit description…" at bounding box center [842, 581] width 773 height 824
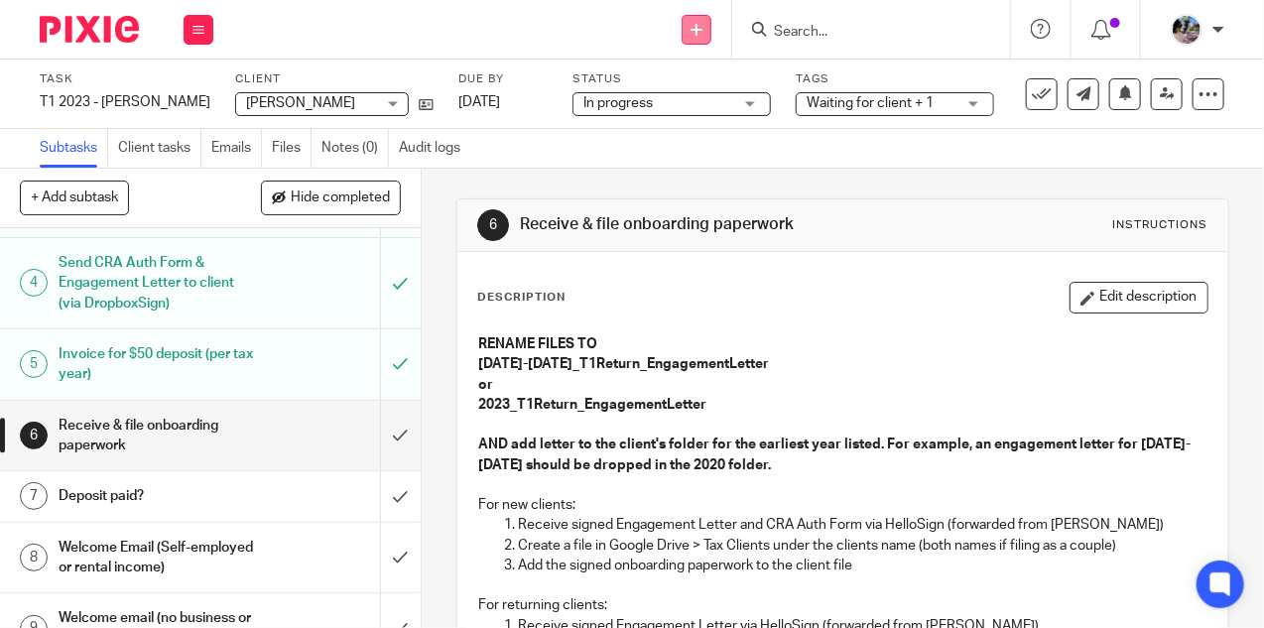
click at [688, 28] on link at bounding box center [696, 30] width 30 height 30
click at [691, 144] on link "Add client" at bounding box center [698, 151] width 122 height 29
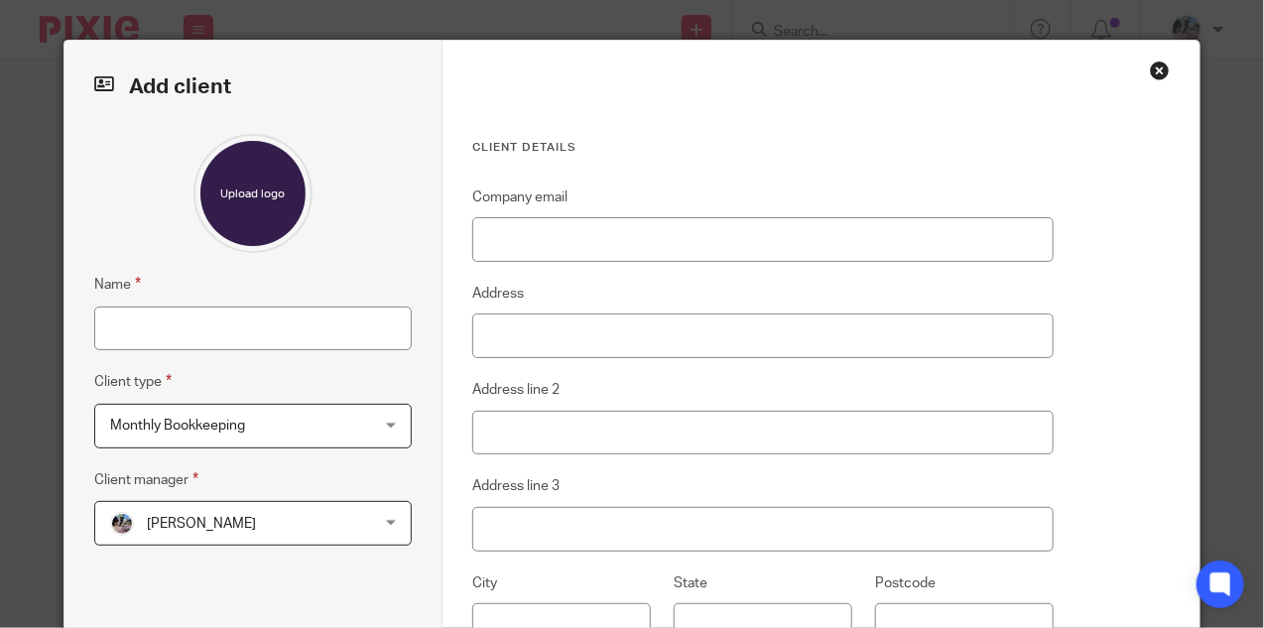
click at [268, 424] on span "Monthly Bookkeeping" at bounding box center [230, 426] width 241 height 42
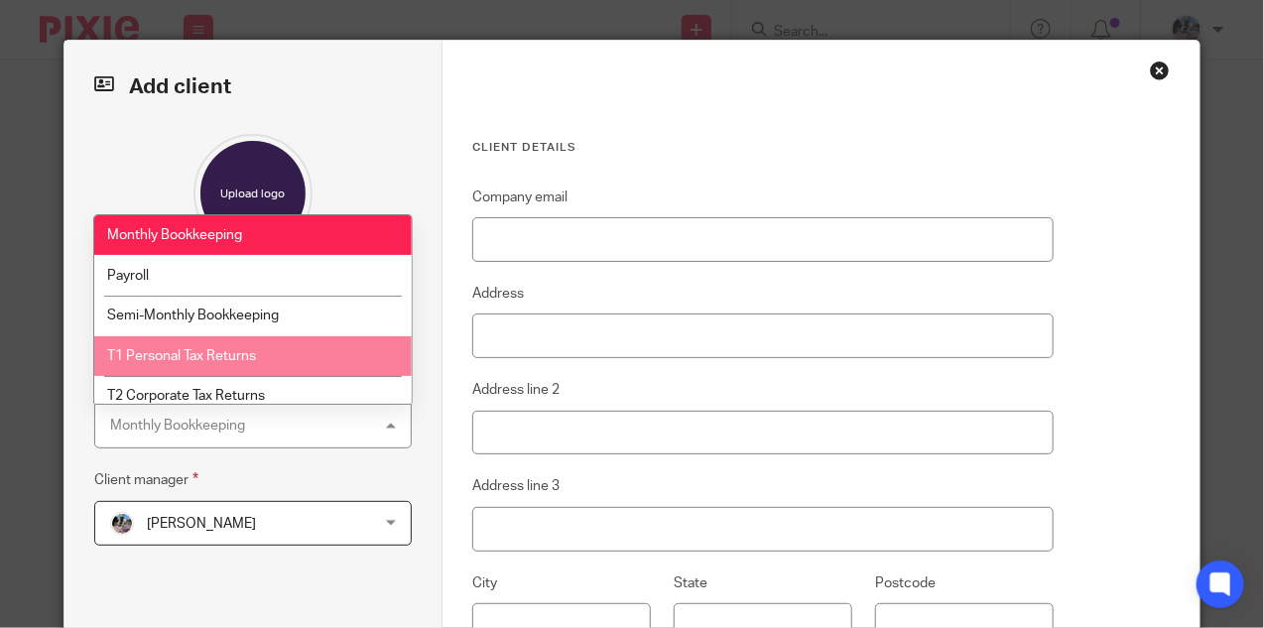
click at [245, 362] on span "T1 Personal Tax Returns" at bounding box center [181, 356] width 149 height 14
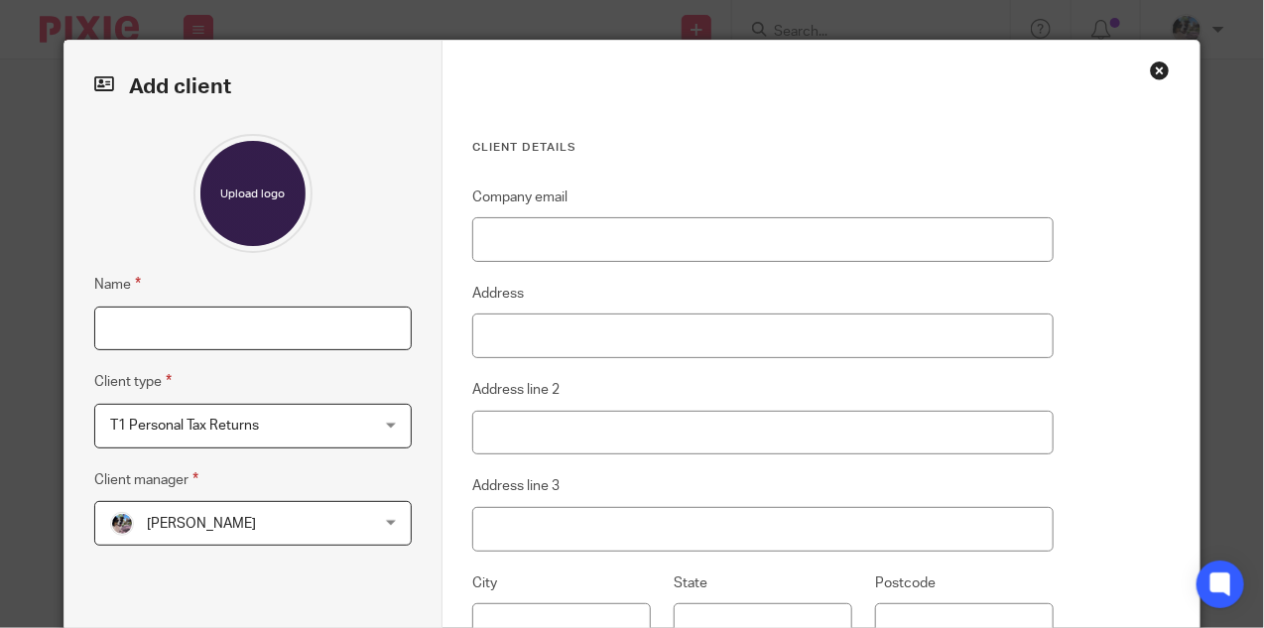
click at [270, 317] on input "Name" at bounding box center [253, 328] width 318 height 45
type input "[PERSON_NAME]"
click at [309, 519] on span "[PERSON_NAME]" at bounding box center [230, 523] width 241 height 42
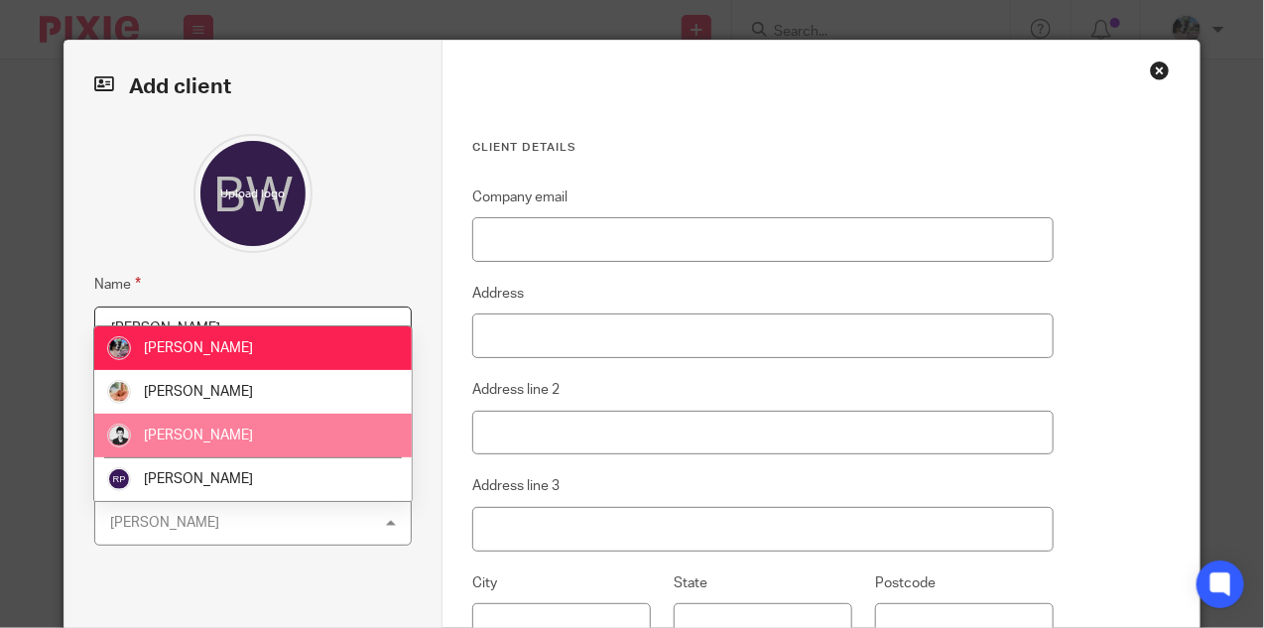
click at [278, 434] on li "[PERSON_NAME]" at bounding box center [252, 436] width 316 height 44
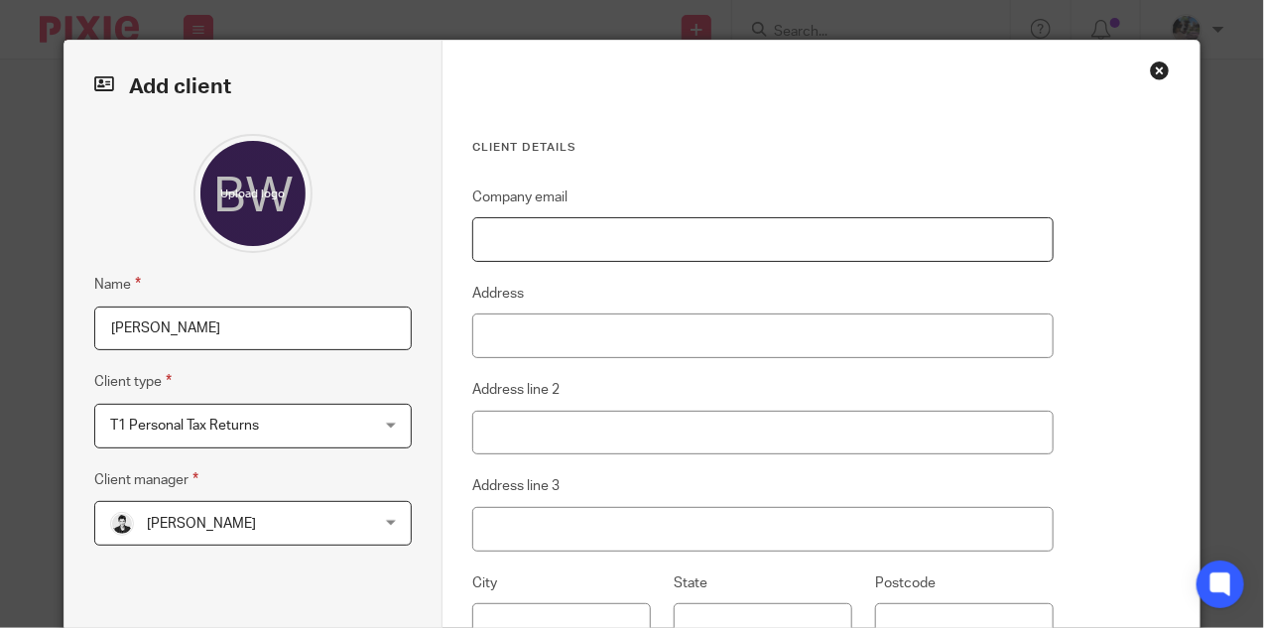
click at [604, 245] on input "Company email" at bounding box center [762, 239] width 581 height 45
paste input "[EMAIL_ADDRESS][DOMAIN_NAME]"
type input "[EMAIL_ADDRESS][DOMAIN_NAME]"
click at [592, 334] on input "Address" at bounding box center [762, 335] width 581 height 45
paste input "[STREET_ADDRESS]"
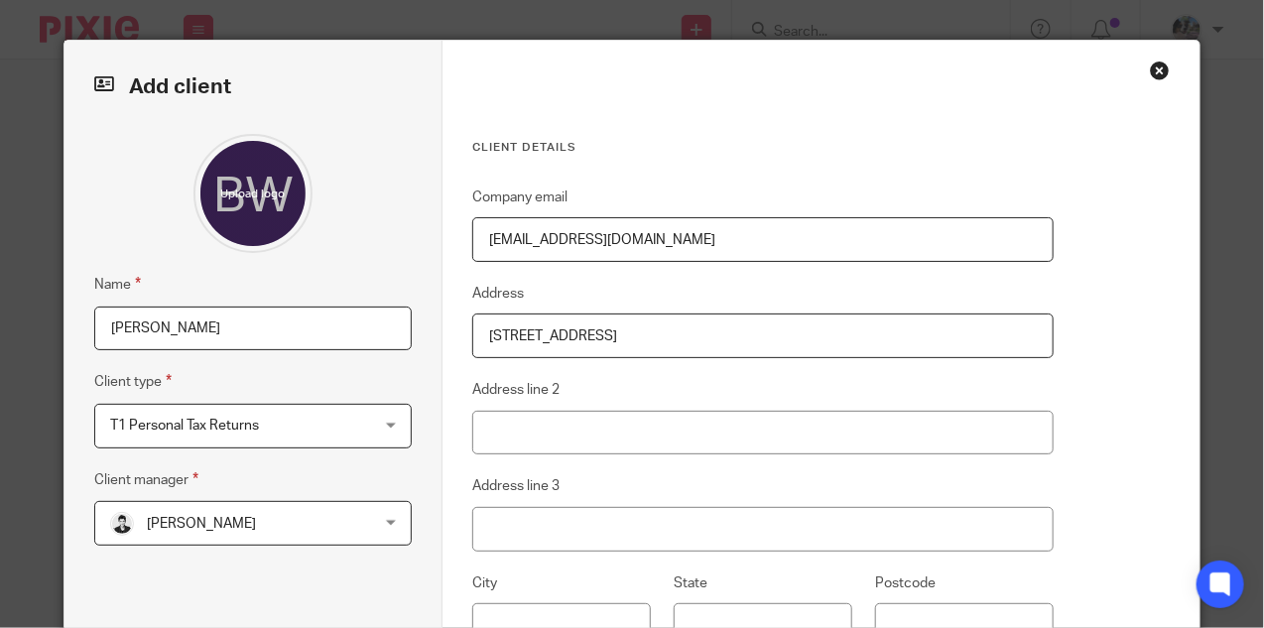
drag, startPoint x: 709, startPoint y: 332, endPoint x: 592, endPoint y: 336, distance: 117.1
click at [592, 336] on input "[STREET_ADDRESS]" at bounding box center [762, 335] width 581 height 45
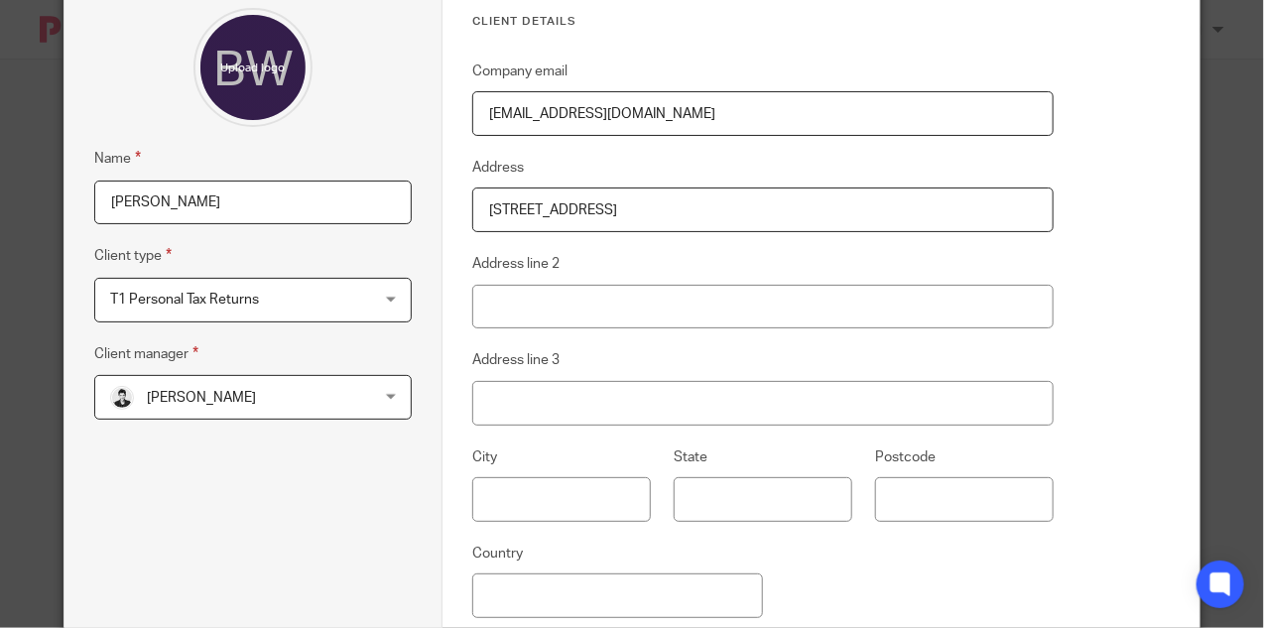
scroll to position [154, 0]
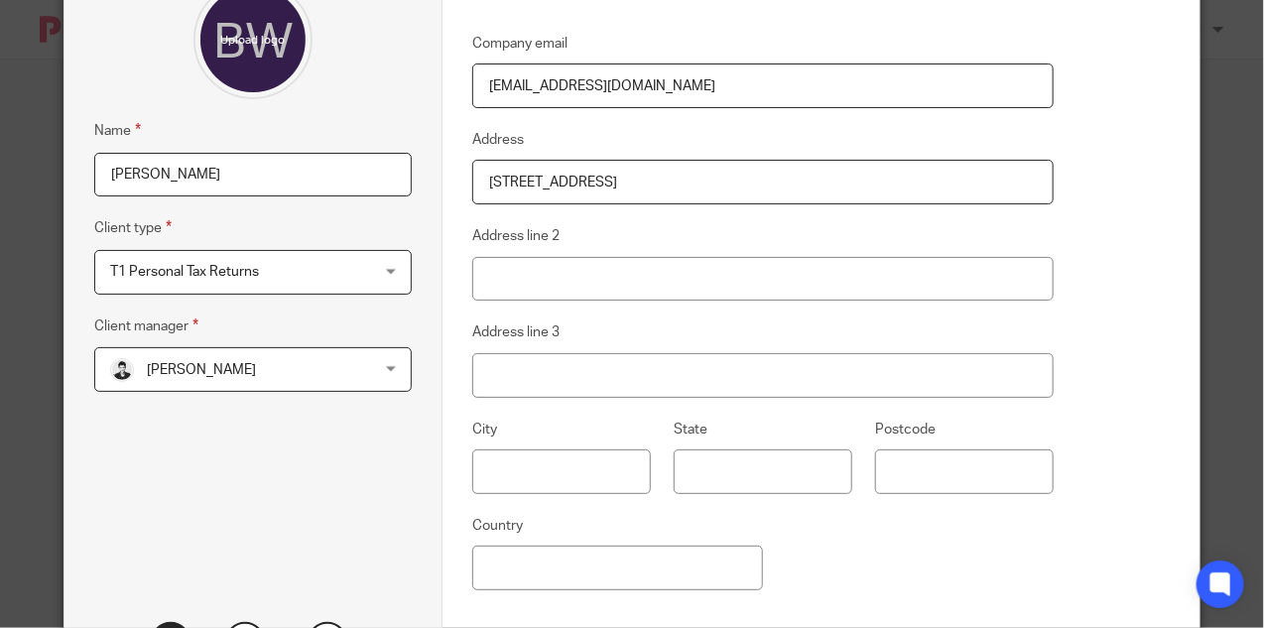
type input "[STREET_ADDRESS]"
click at [558, 493] on input "text" at bounding box center [561, 471] width 179 height 45
type input "b"
type input "[GEOGRAPHIC_DATA]"
click at [730, 483] on input "State" at bounding box center [762, 471] width 179 height 45
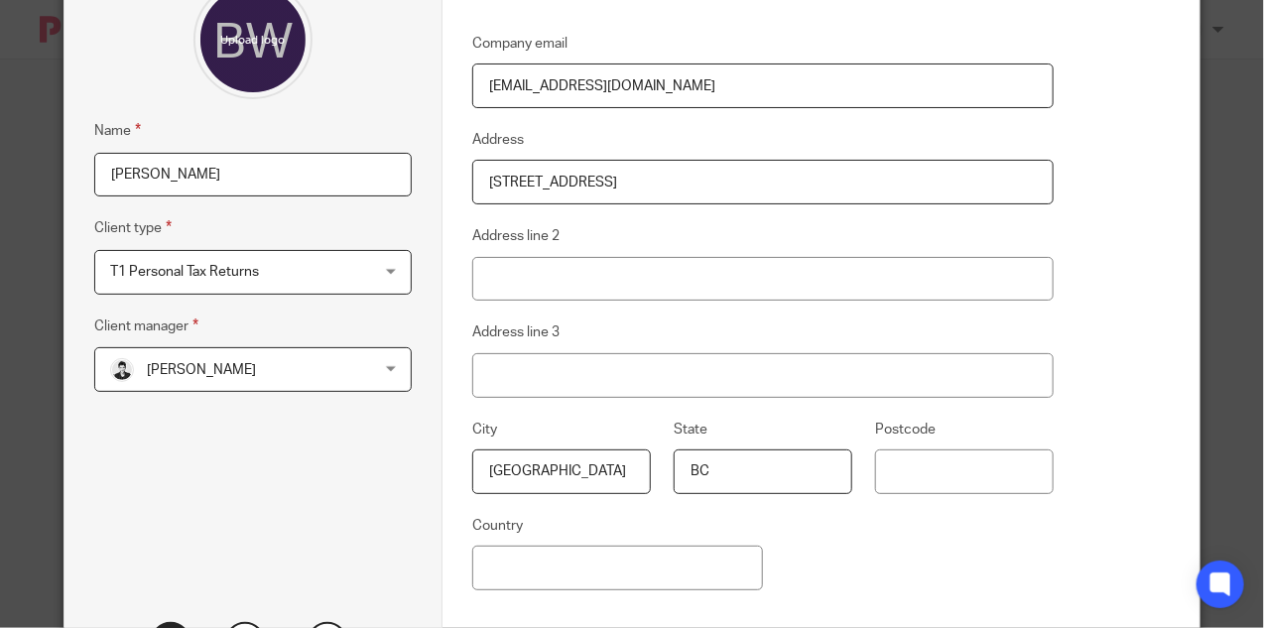
type input "BC"
click at [916, 465] on input "Postcode" at bounding box center [964, 471] width 179 height 45
paste input "V6A 2B6"
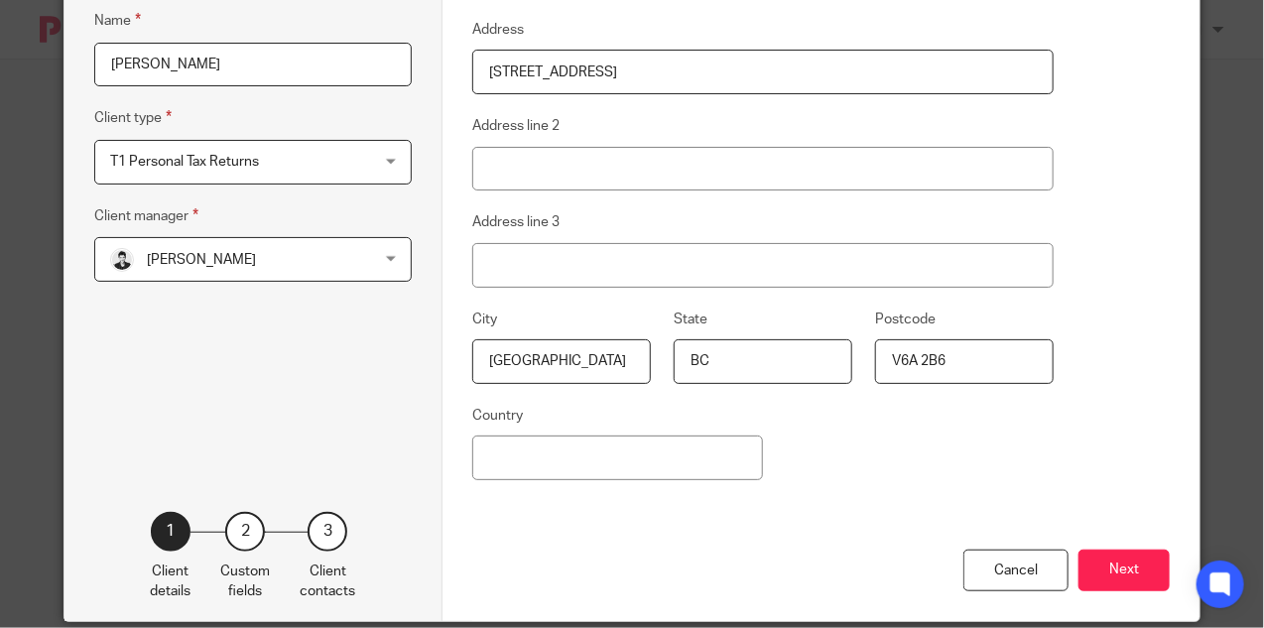
scroll to position [266, 0]
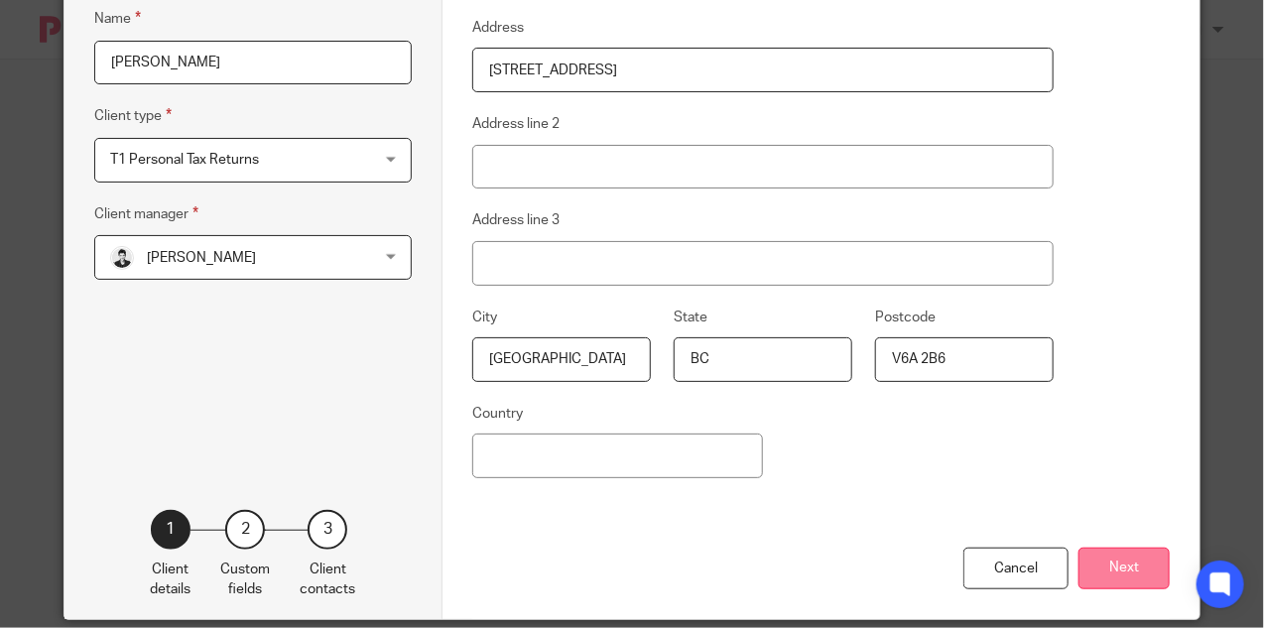
type input "V6A 2B6"
click at [1127, 577] on button "Next" at bounding box center [1123, 569] width 91 height 43
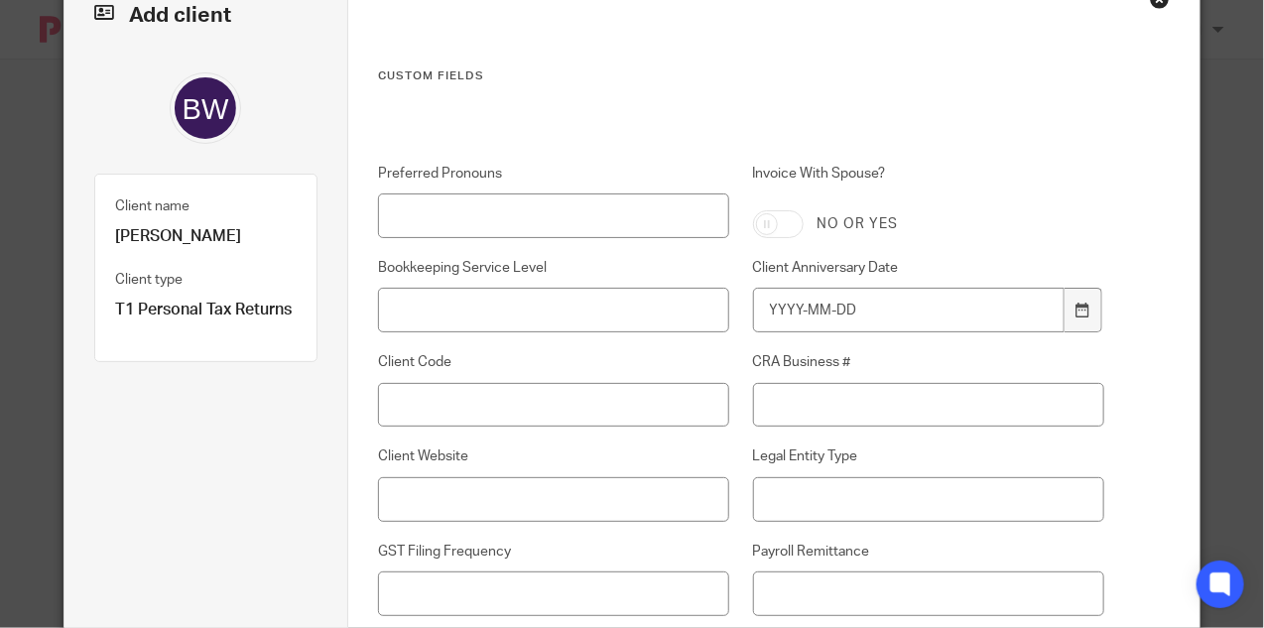
scroll to position [74, 0]
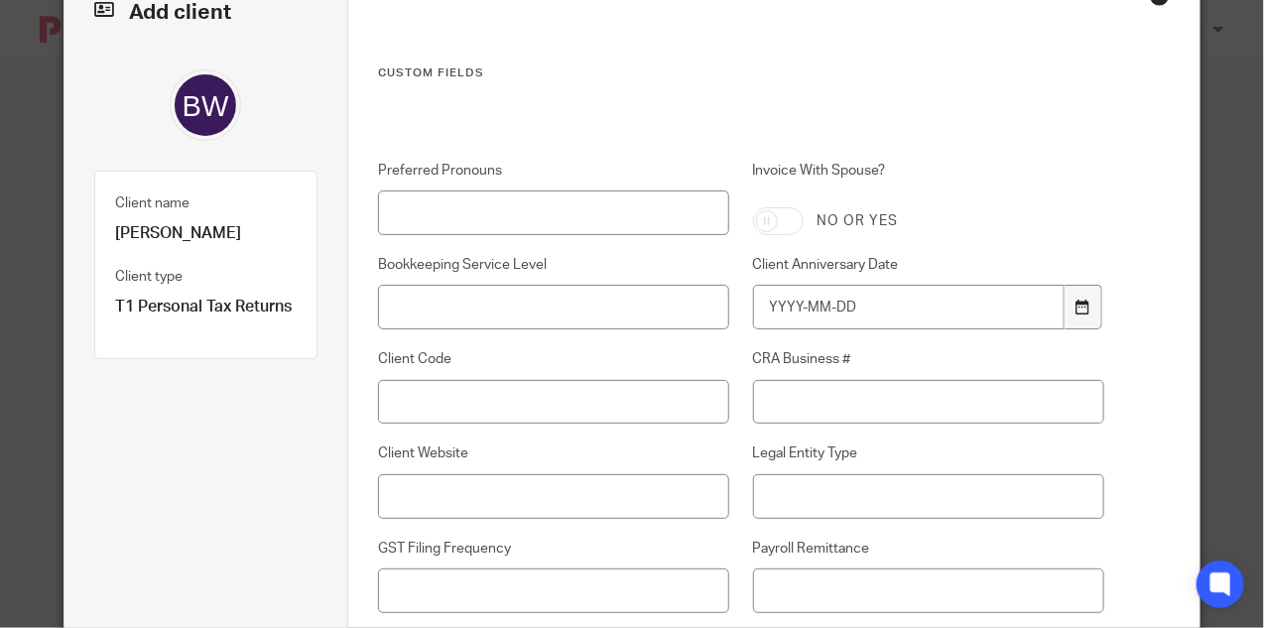
click at [1077, 327] on div at bounding box center [1083, 307] width 38 height 45
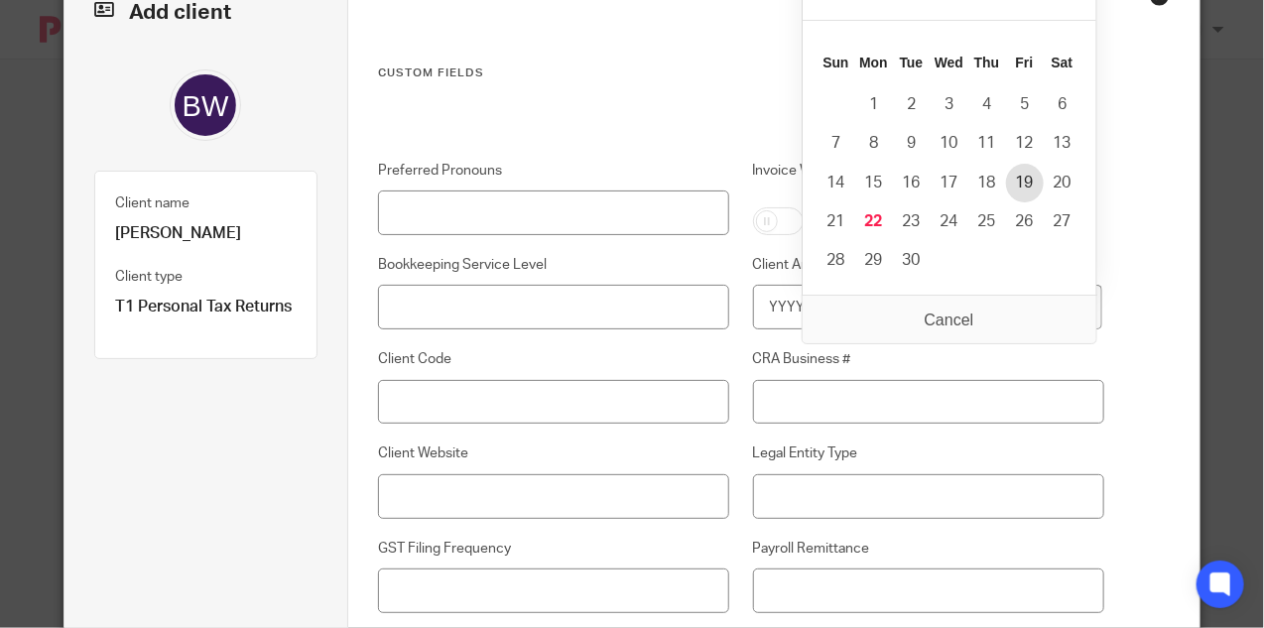
type input "[DATE]"
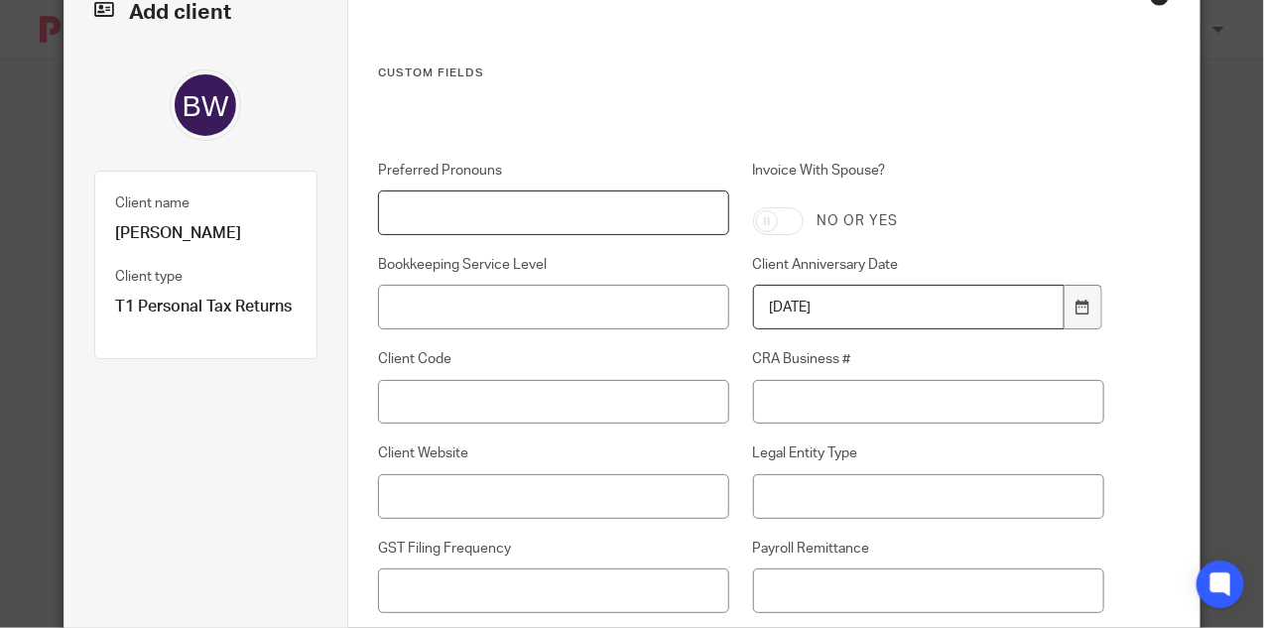
click at [608, 211] on input "Preferred Pronouns" at bounding box center [553, 212] width 351 height 45
type input "he/him"
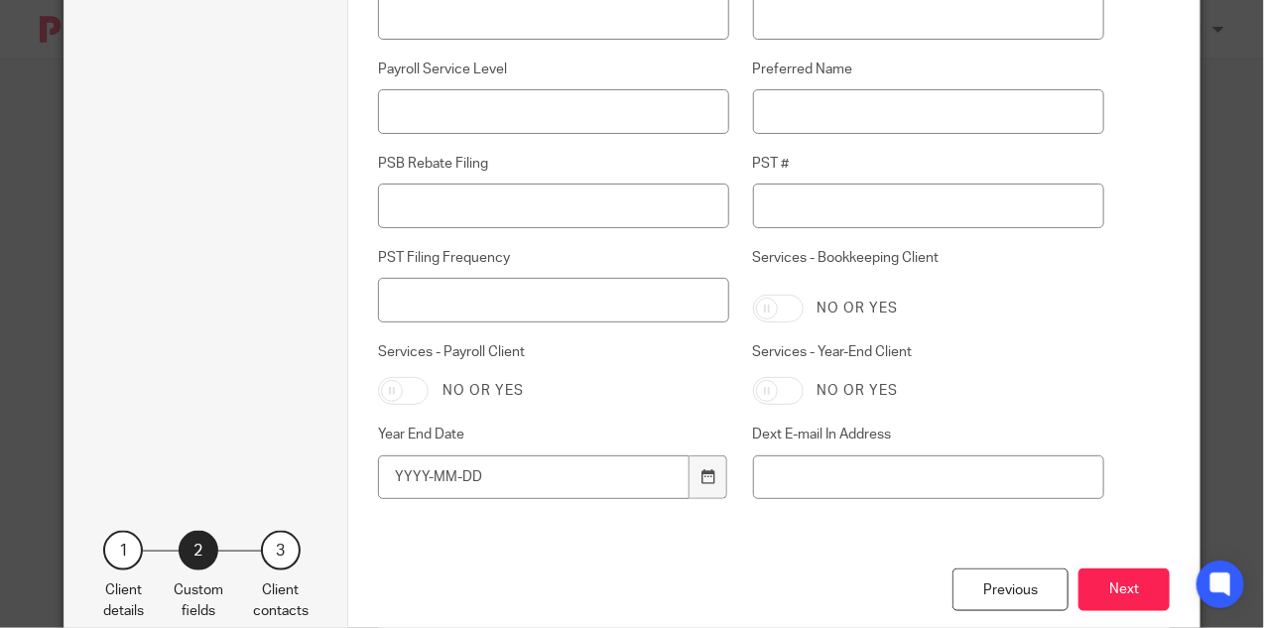
scroll to position [656, 0]
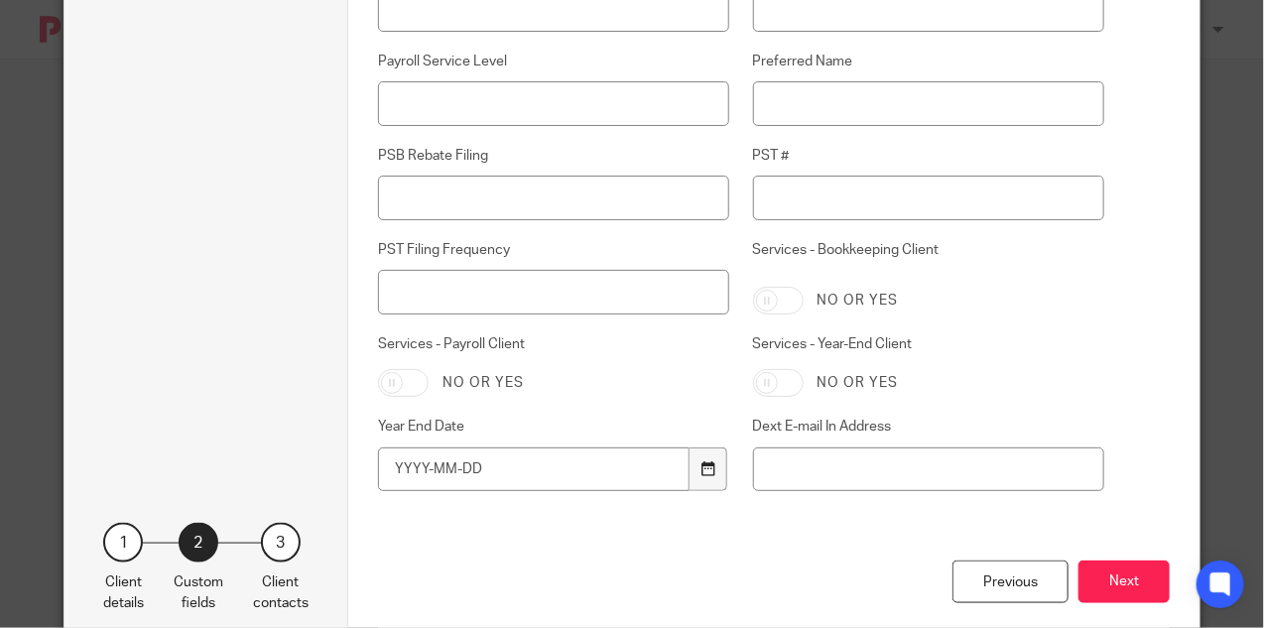
click at [702, 474] on icon at bounding box center [707, 468] width 15 height 15
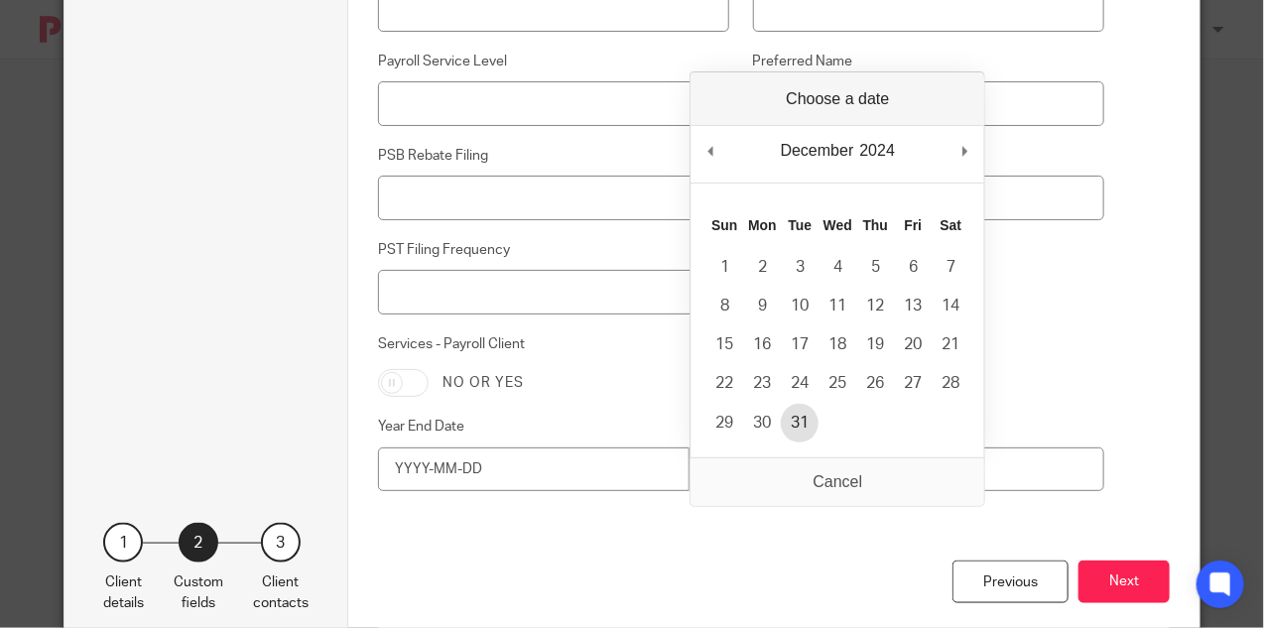
type input "[DATE]"
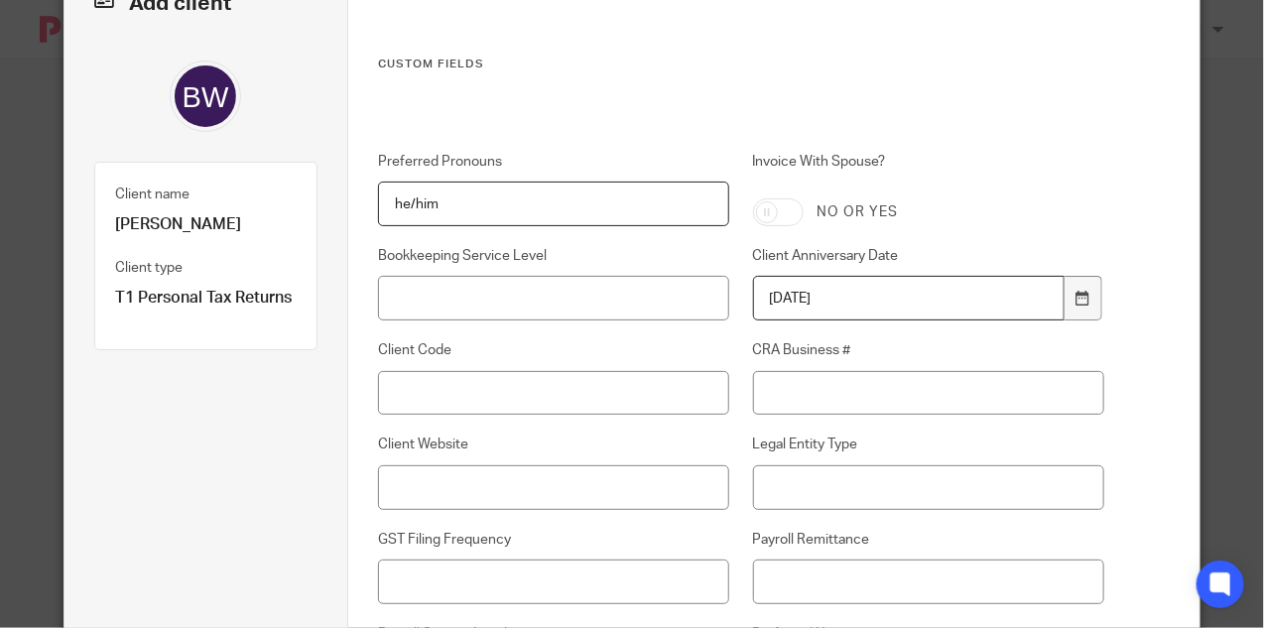
scroll to position [700, 0]
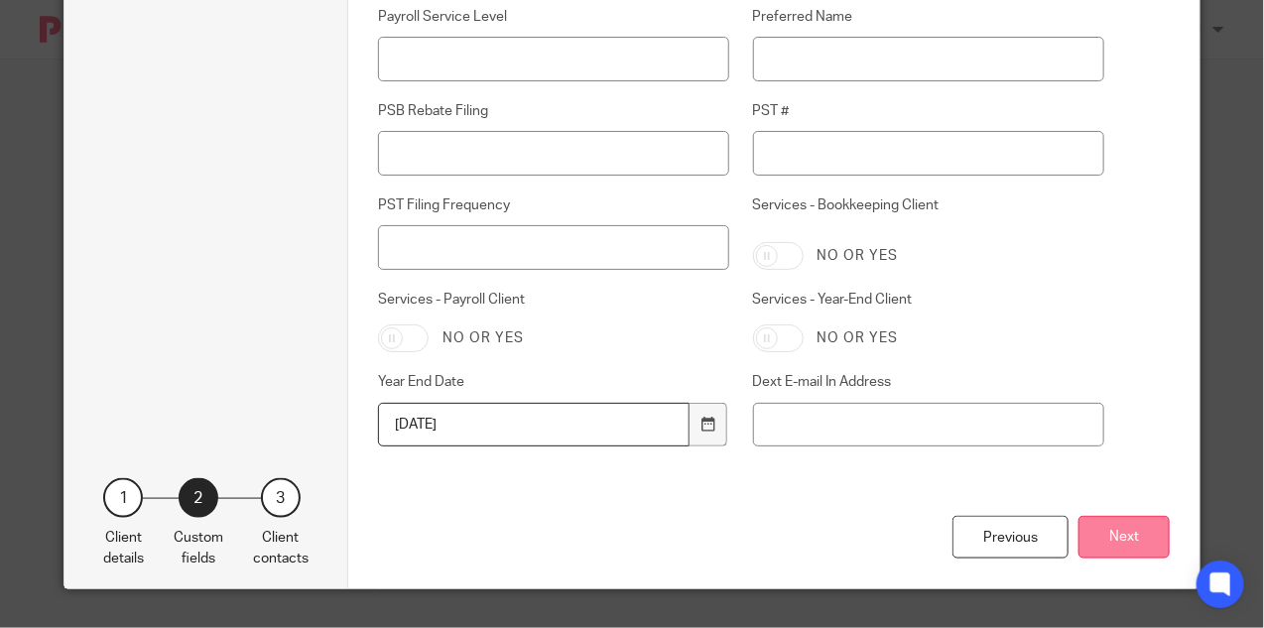
click at [1106, 535] on button "Next" at bounding box center [1123, 537] width 91 height 43
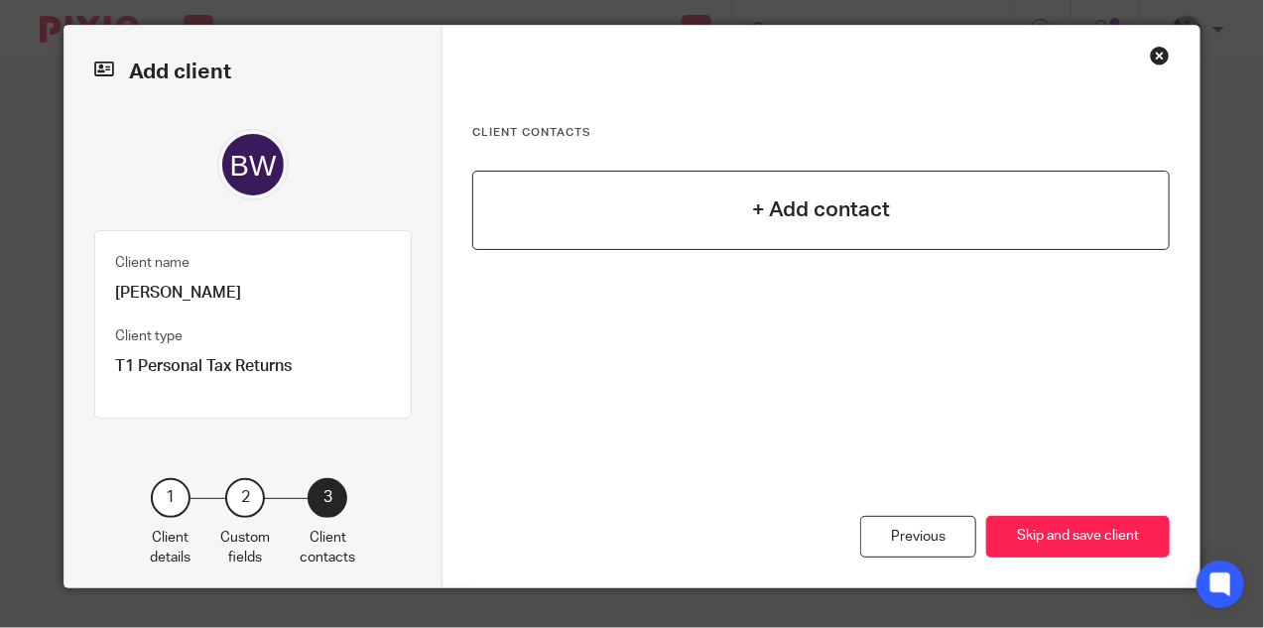
click at [745, 210] on div "+ Add contact" at bounding box center [820, 210] width 697 height 79
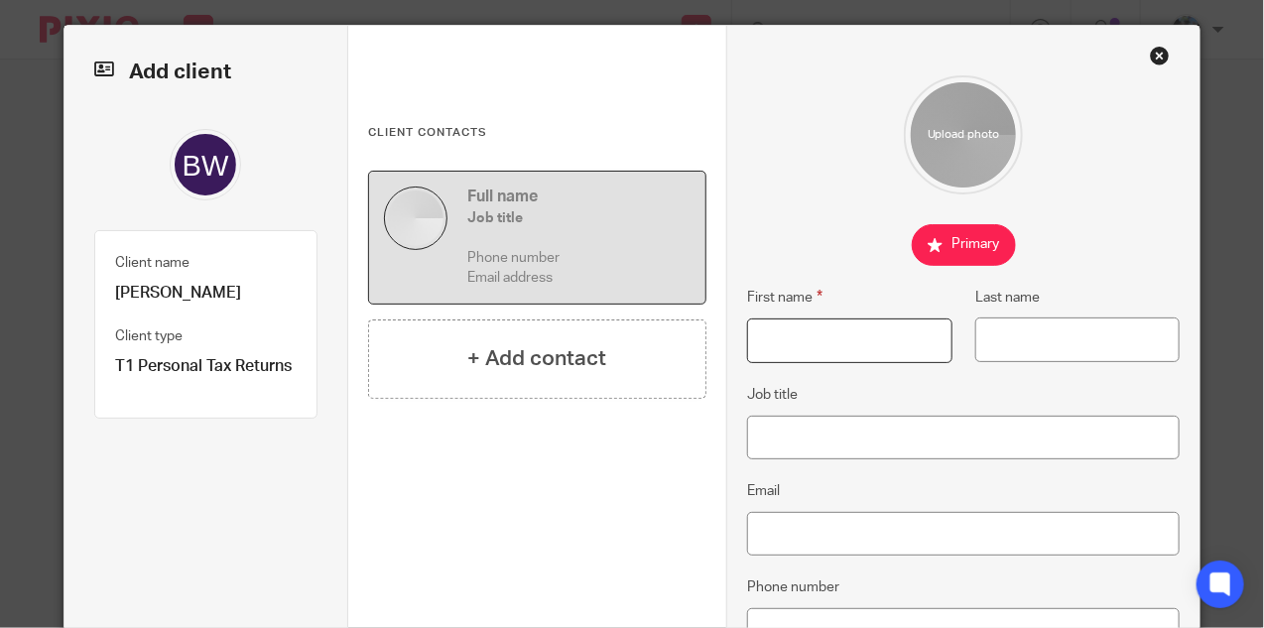
click at [852, 343] on input "First name" at bounding box center [849, 340] width 204 height 45
type input "[PERSON_NAME]"
click at [809, 439] on input "Job title" at bounding box center [963, 438] width 432 height 45
paste input "freelance writing, performances, poetry workshops"
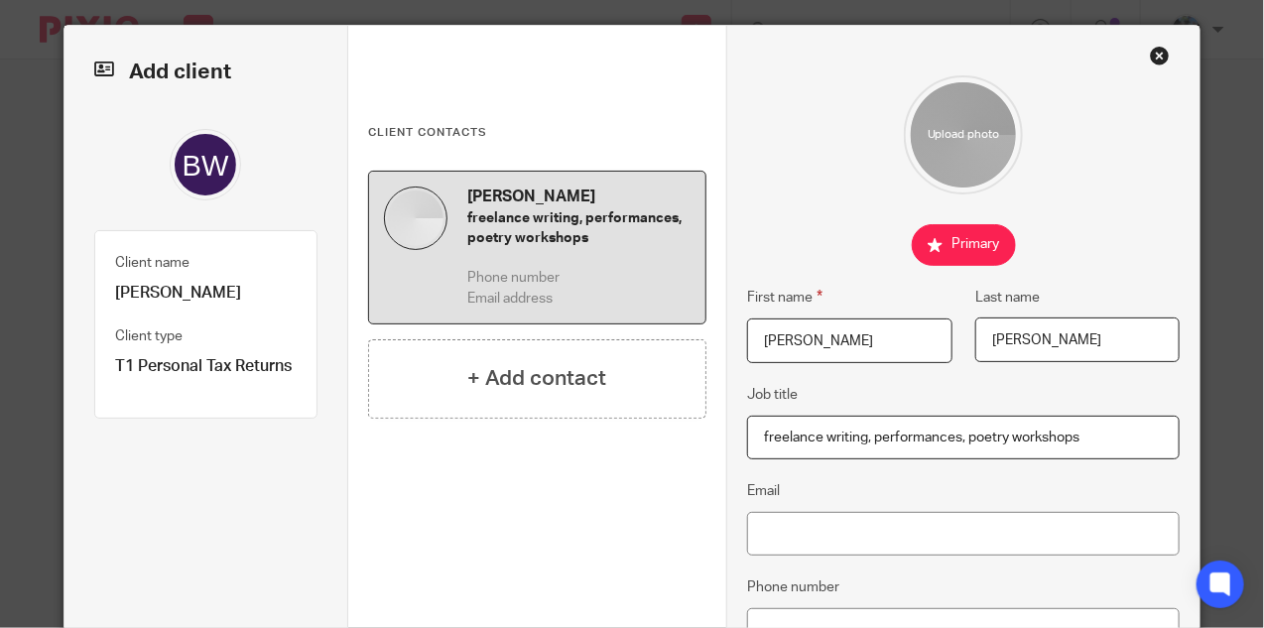
type input "freelance writing, performances, poetry workshops"
click at [809, 526] on input "Email" at bounding box center [963, 534] width 432 height 45
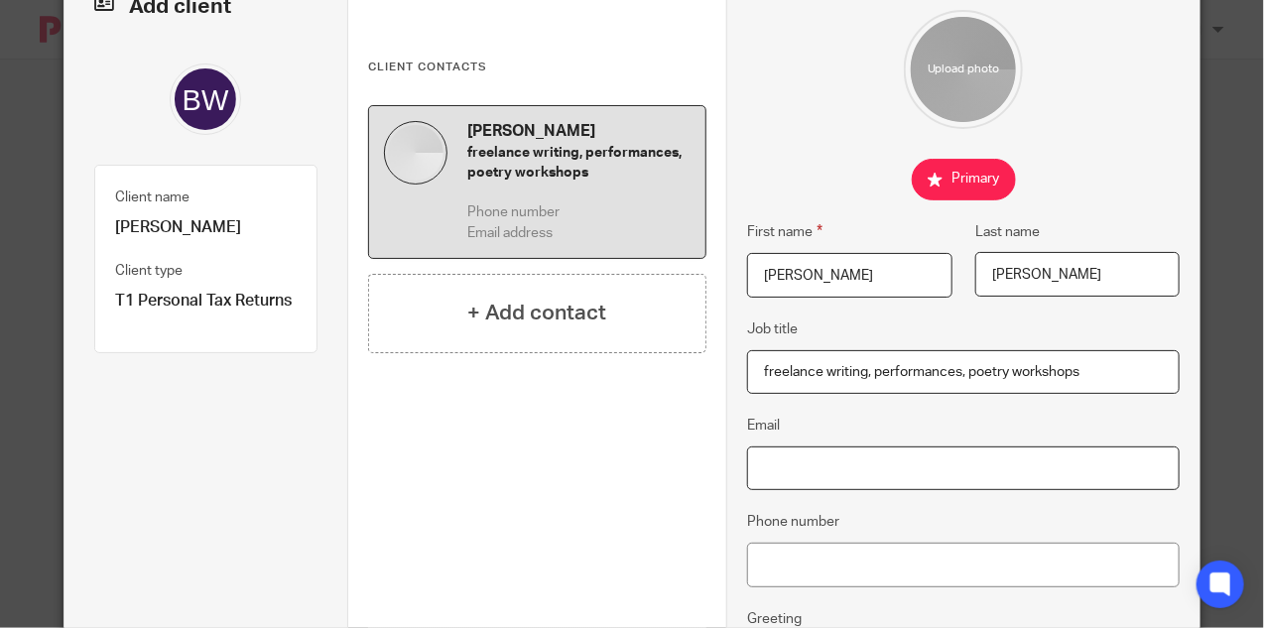
paste input "[EMAIL_ADDRESS][DOMAIN_NAME]"
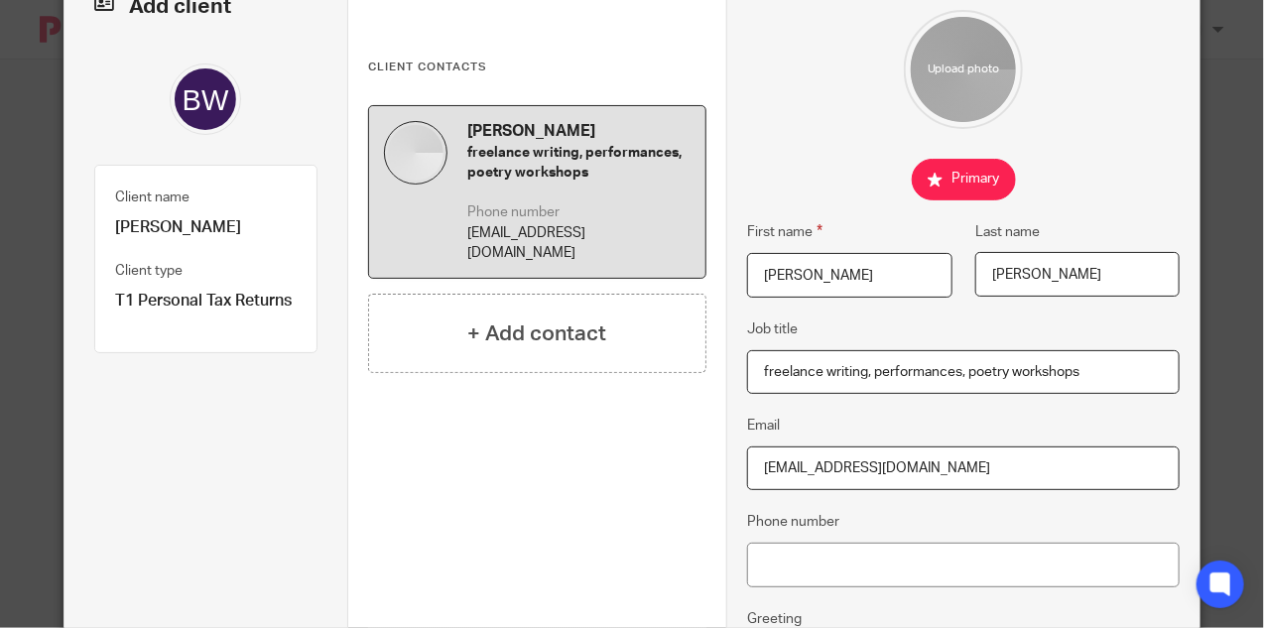
type input "[EMAIL_ADDRESS][DOMAIN_NAME]"
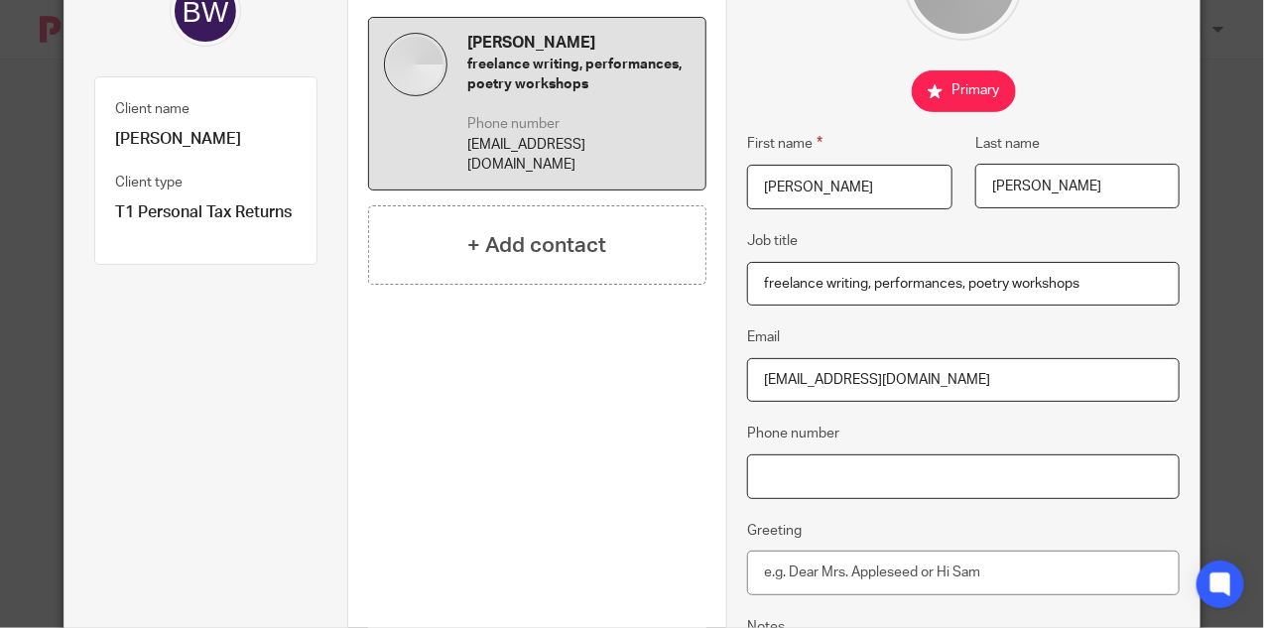
click at [796, 455] on input "Phone number" at bounding box center [963, 476] width 432 height 45
paste input "2363393605"
type input "2363393605"
click at [785, 571] on input "Greeting" at bounding box center [963, 573] width 432 height 45
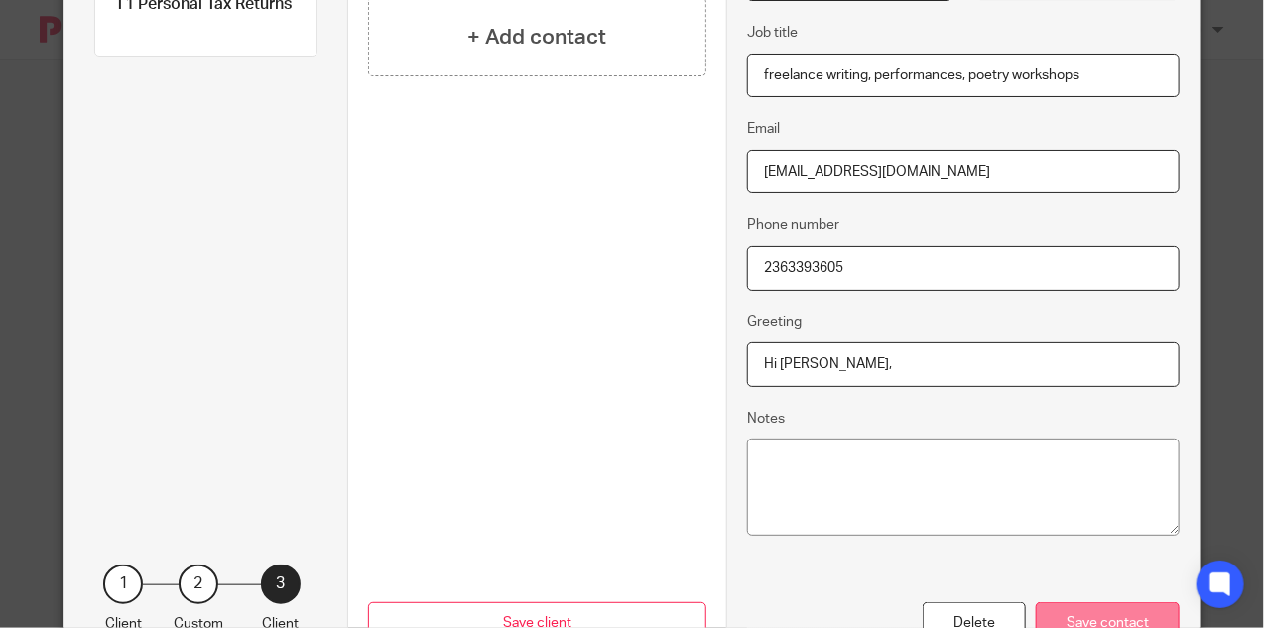
type input "Hi Brandon,"
click at [1079, 613] on div "Save contact" at bounding box center [1108, 623] width 144 height 43
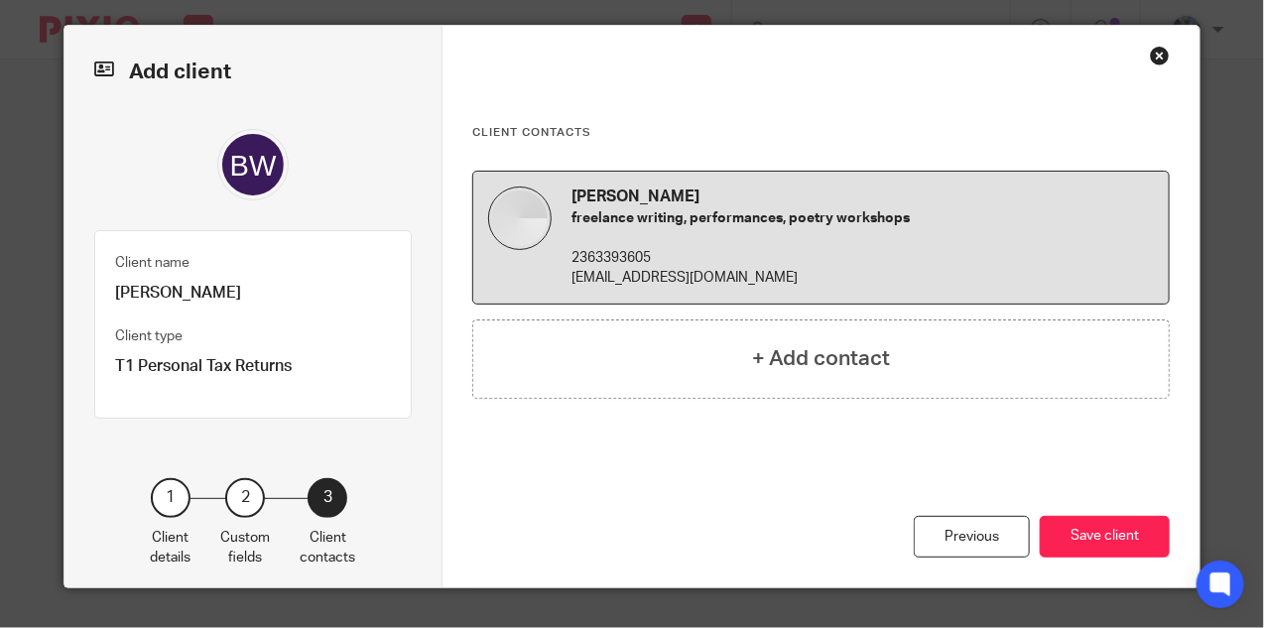
scroll to position [15, 0]
click at [1095, 531] on button "Save client" at bounding box center [1105, 537] width 130 height 43
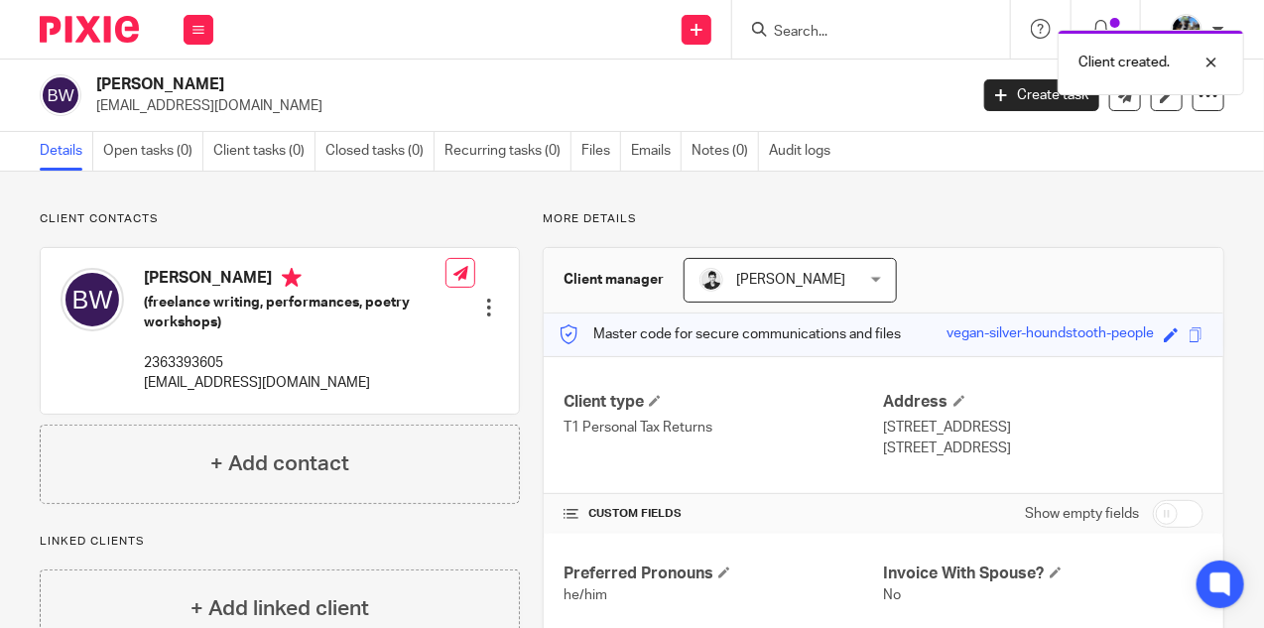
click at [486, 308] on div at bounding box center [489, 308] width 20 height 20
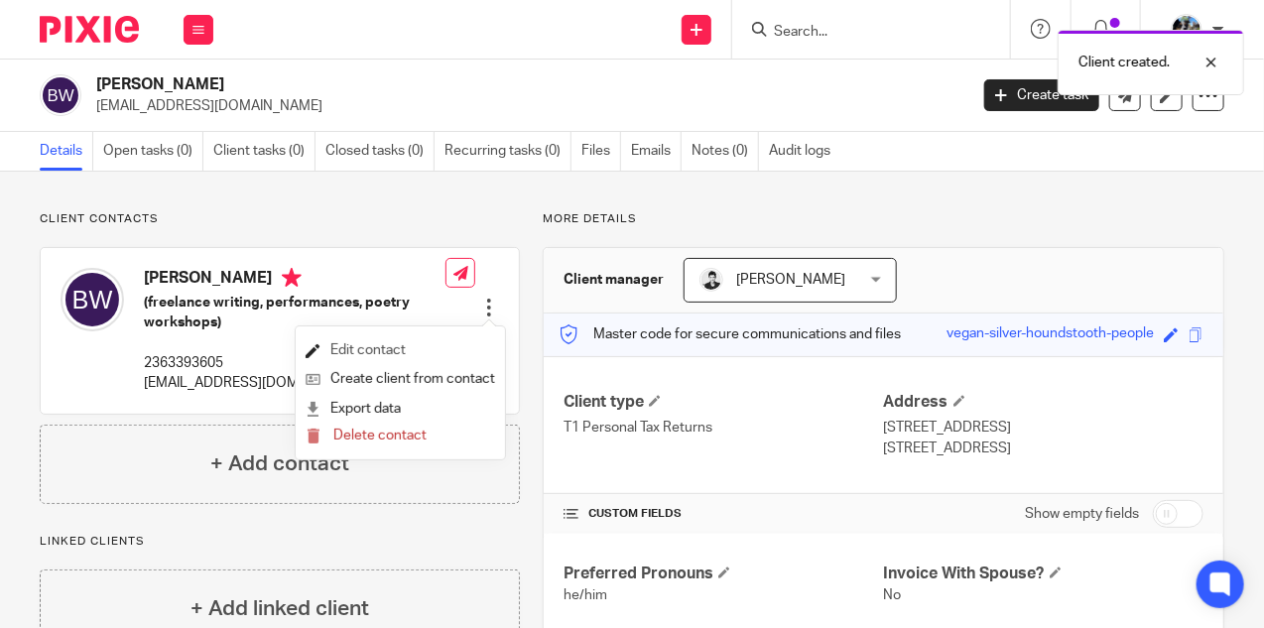
click at [356, 350] on link "Edit contact" at bounding box center [400, 350] width 189 height 29
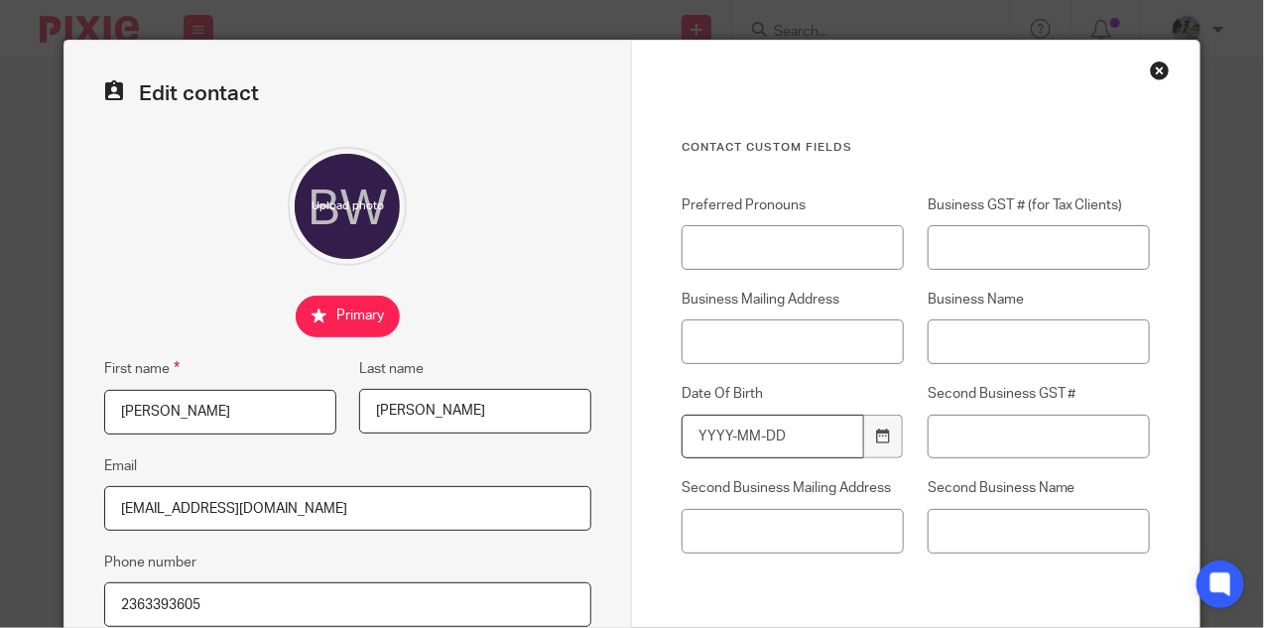
click at [800, 445] on input "Date Of Birth" at bounding box center [772, 437] width 183 height 45
click at [737, 455] on input "[DATE]" at bounding box center [772, 437] width 183 height 45
type input "[DATE]"
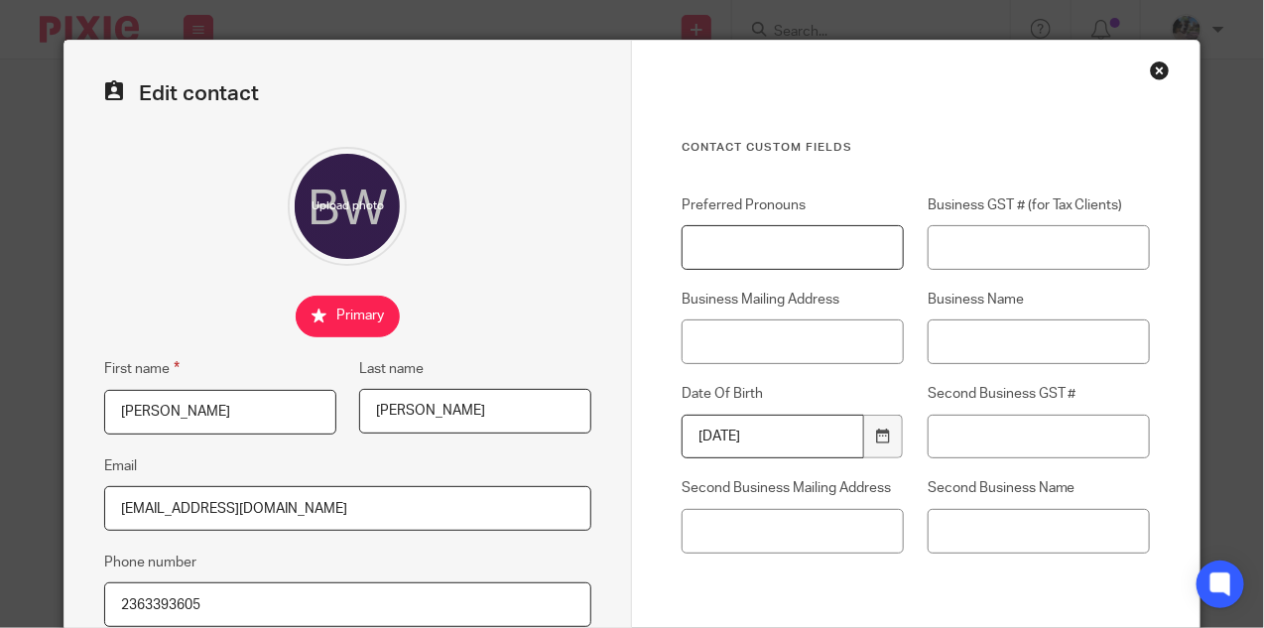
click at [779, 243] on input "Preferred Pronouns" at bounding box center [792, 247] width 222 height 45
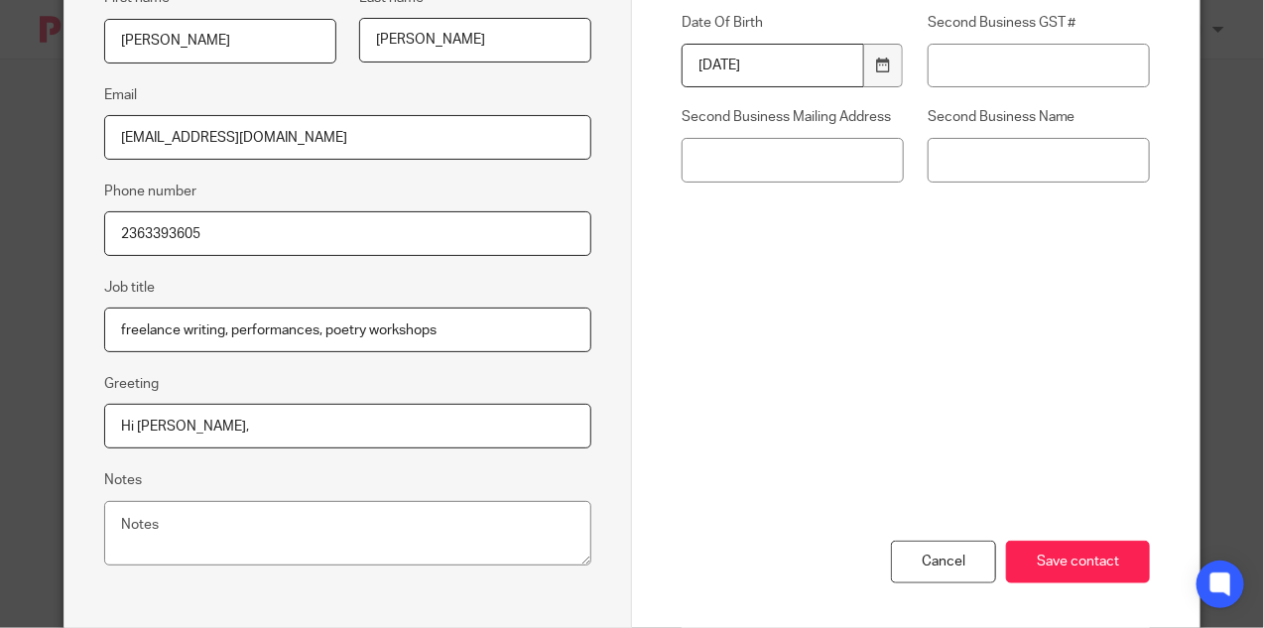
scroll to position [412, 0]
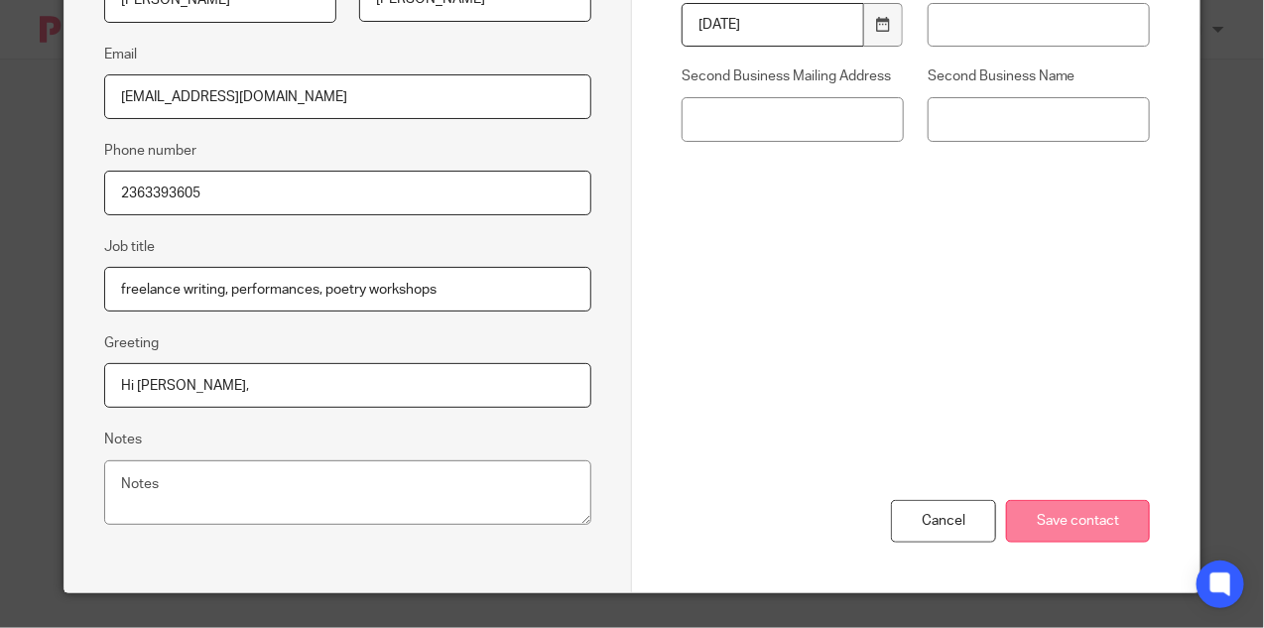
type input "he/him"
click at [1029, 528] on input "Save contact" at bounding box center [1078, 521] width 144 height 43
click at [1049, 516] on input "Save contact" at bounding box center [1078, 521] width 144 height 43
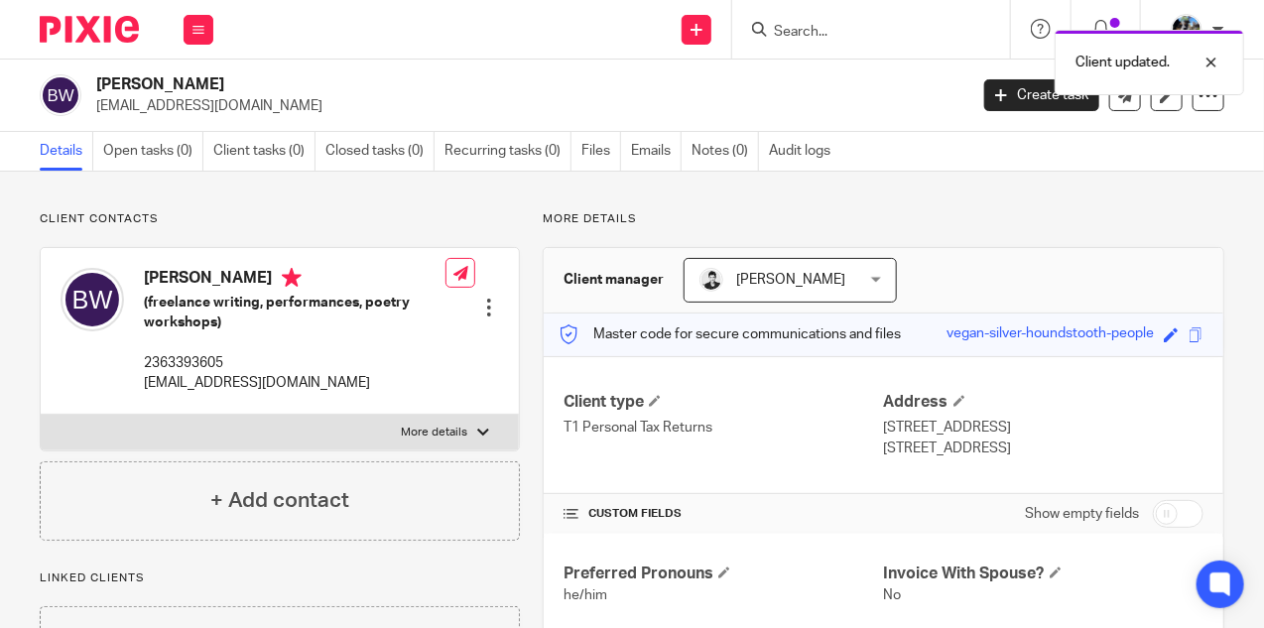
click at [1162, 324] on div "Save vegan-silver-houndstooth-people" at bounding box center [1064, 334] width 237 height 23
click at [1168, 336] on span at bounding box center [1170, 334] width 15 height 15
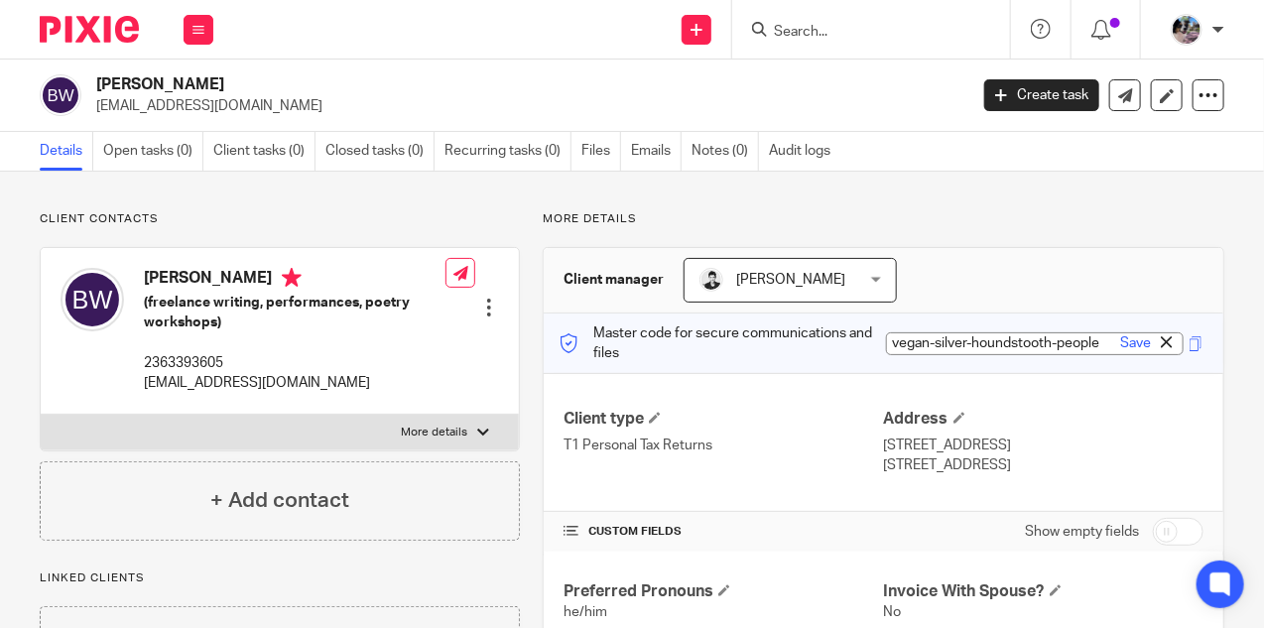
paste input "1988-09-13"
type input "1988-09-13"
click at [1130, 344] on link "Save" at bounding box center [1135, 343] width 31 height 20
type input "1988-09-13"
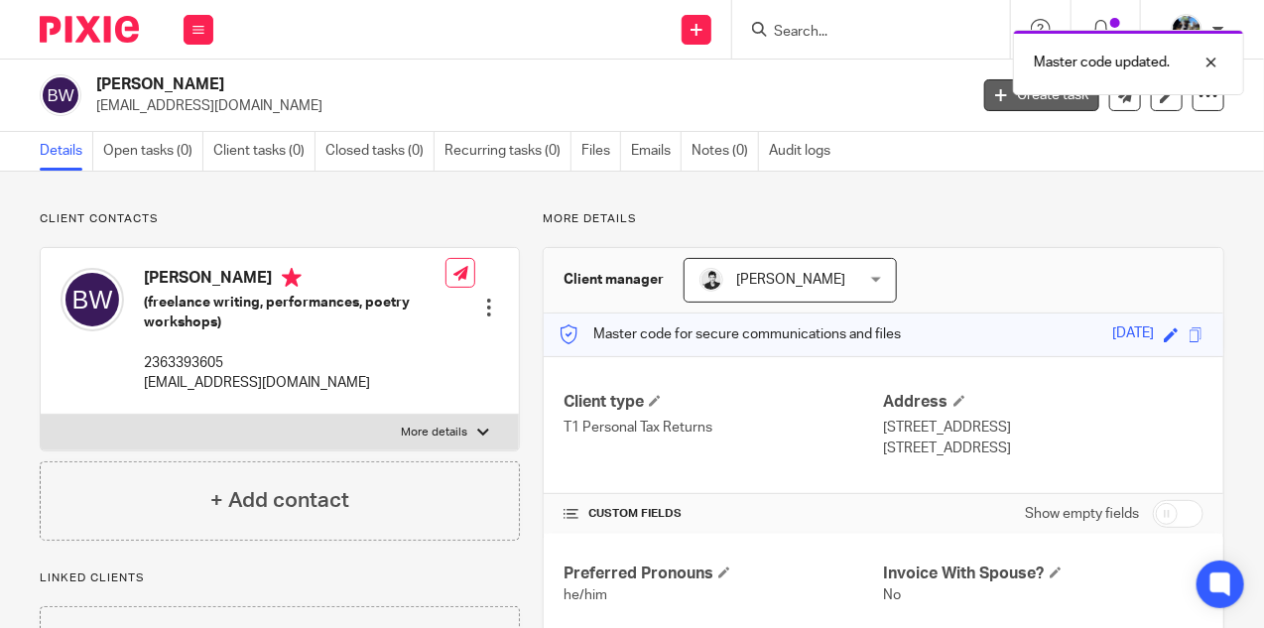
click at [1004, 99] on icon at bounding box center [1001, 95] width 12 height 12
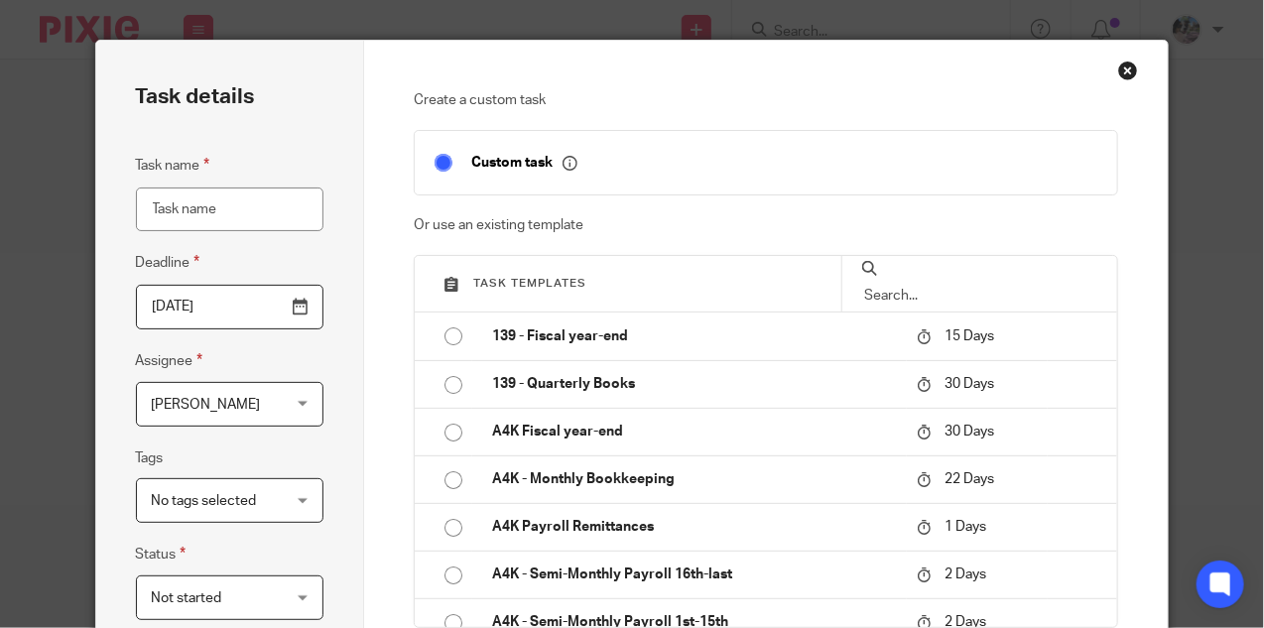
click at [929, 285] on input "text" at bounding box center [979, 296] width 235 height 22
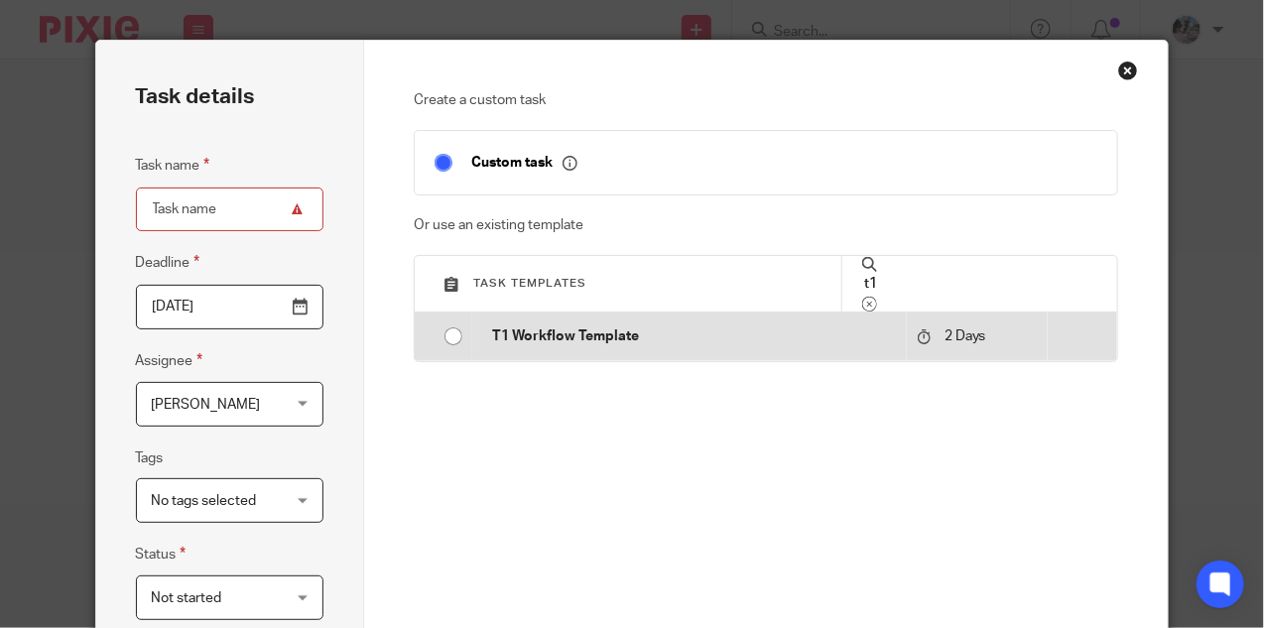
type input "t1"
click at [447, 332] on input "radio" at bounding box center [453, 336] width 38 height 38
type input "[DATE]"
type input "T1 Workflow Template"
checkbox input "false"
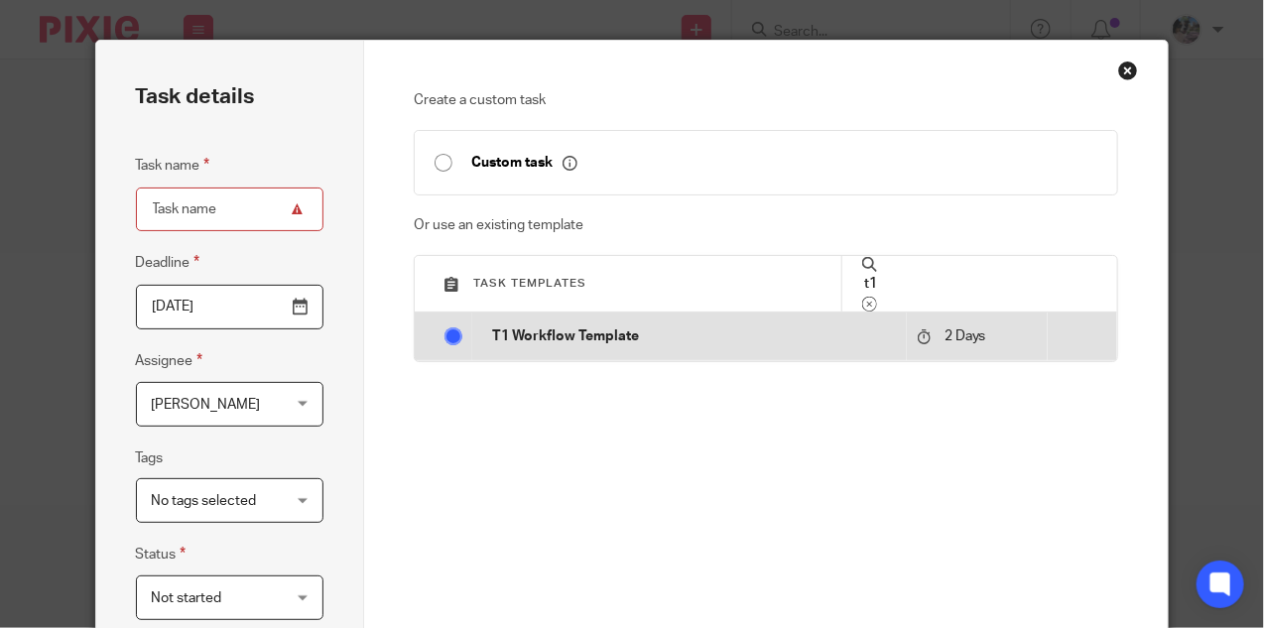
radio input "false"
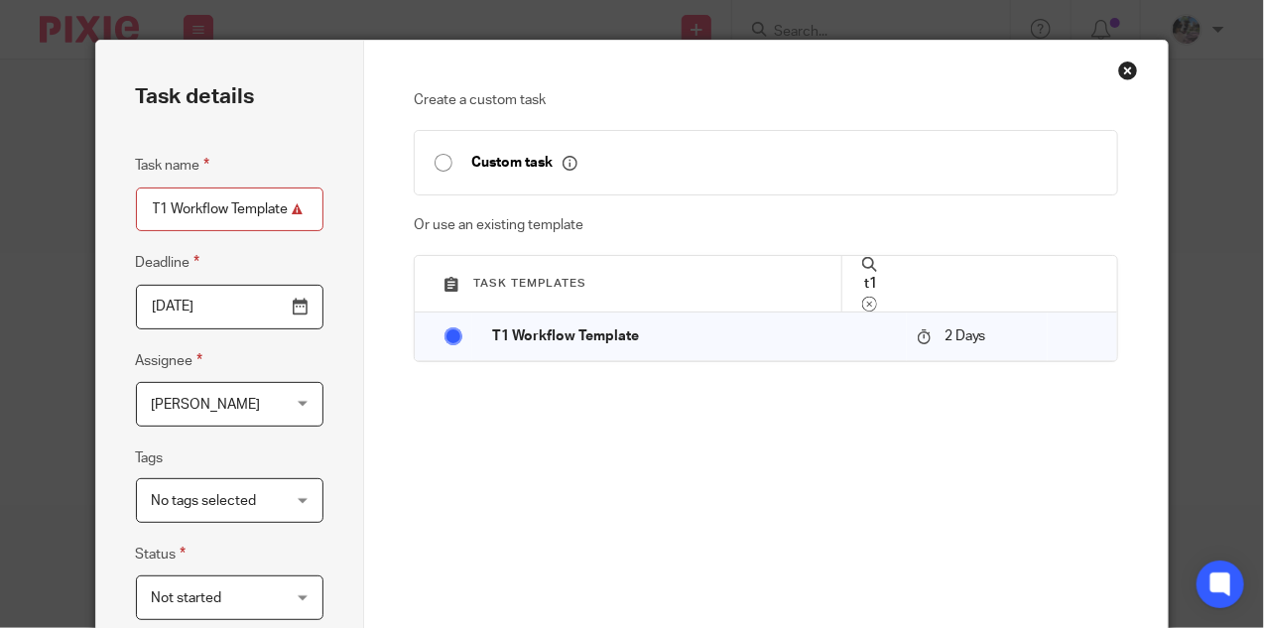
click at [213, 204] on input "T1 Workflow Template" at bounding box center [229, 209] width 187 height 45
click at [213, 204] on input "T1 Template" at bounding box center [229, 209] width 187 height 45
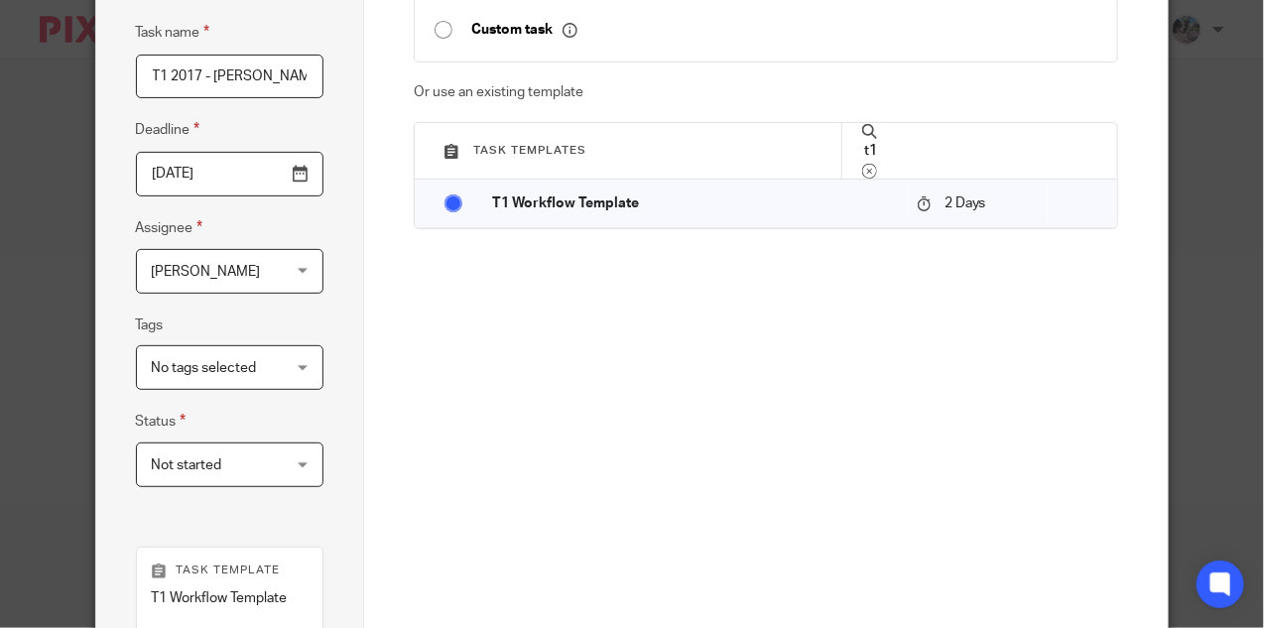
scroll to position [136, 0]
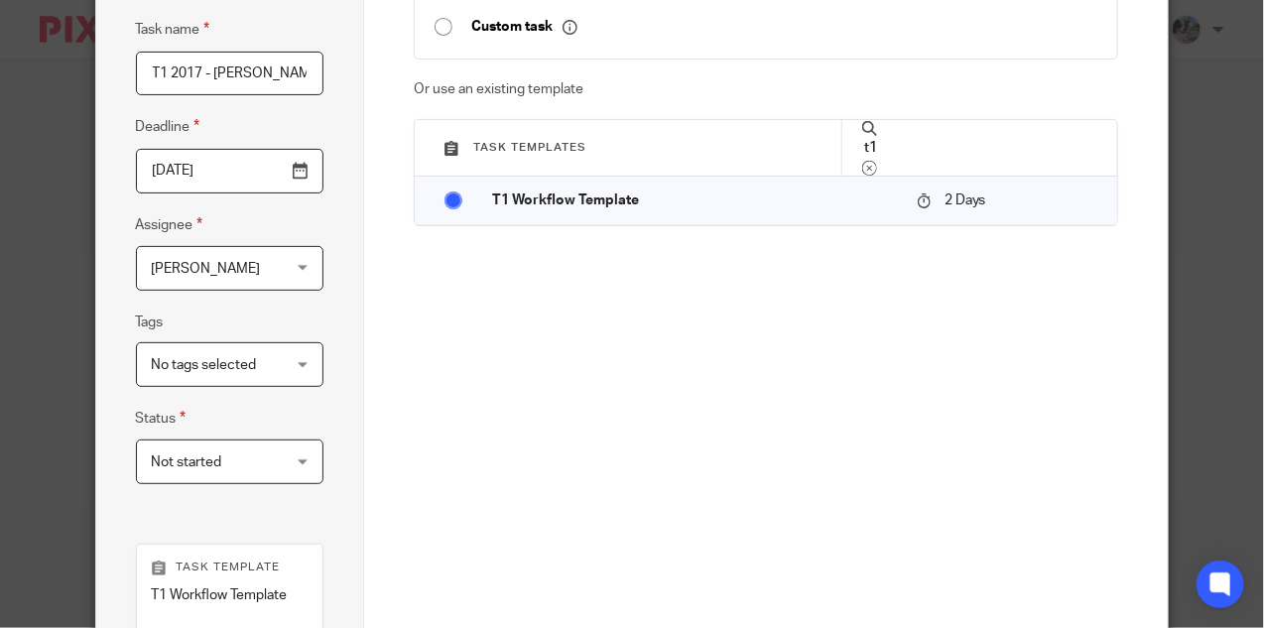
type input "T1 2017 - [PERSON_NAME]"
click at [295, 358] on div "No tags selected" at bounding box center [229, 364] width 187 height 45
click at [364, 324] on div "Create a custom task Custom task Or use an existing template Task templates t1 …" at bounding box center [766, 410] width 804 height 1011
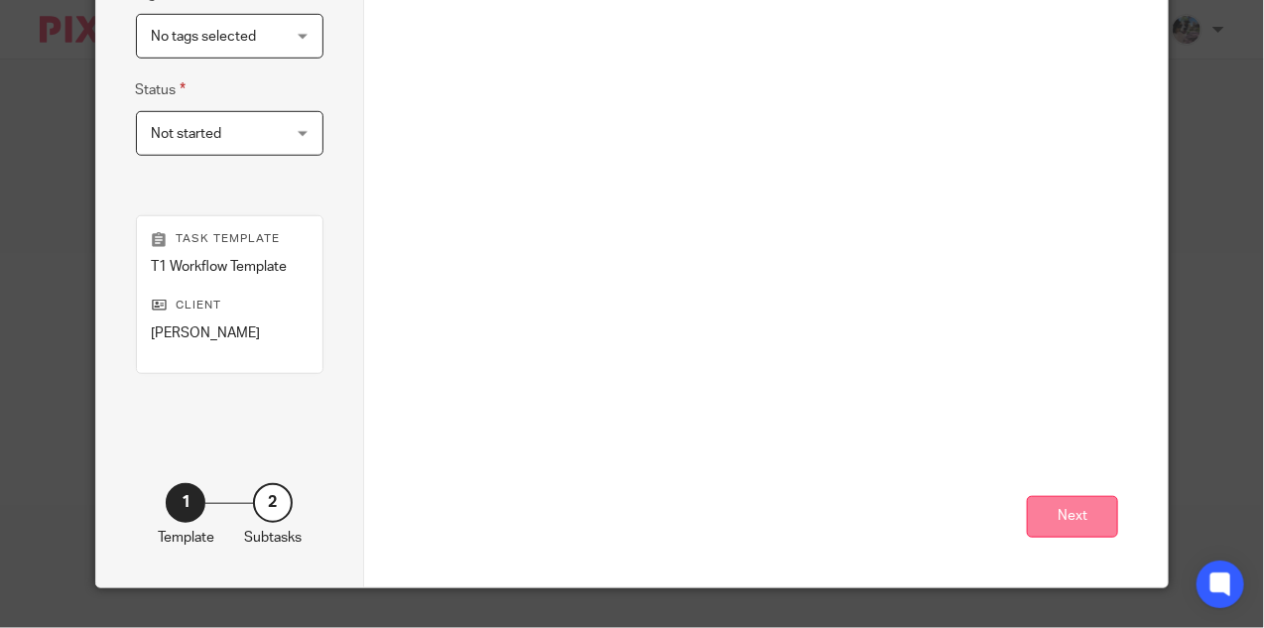
click at [1066, 519] on button "Next" at bounding box center [1072, 517] width 91 height 43
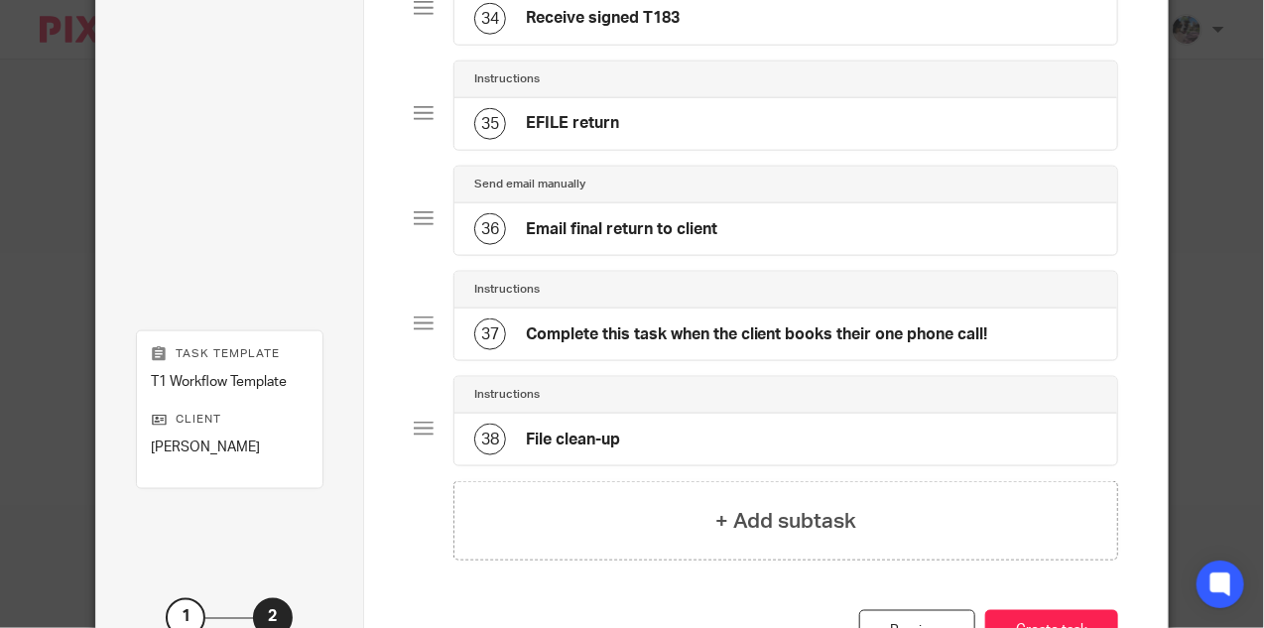
scroll to position [3722, 0]
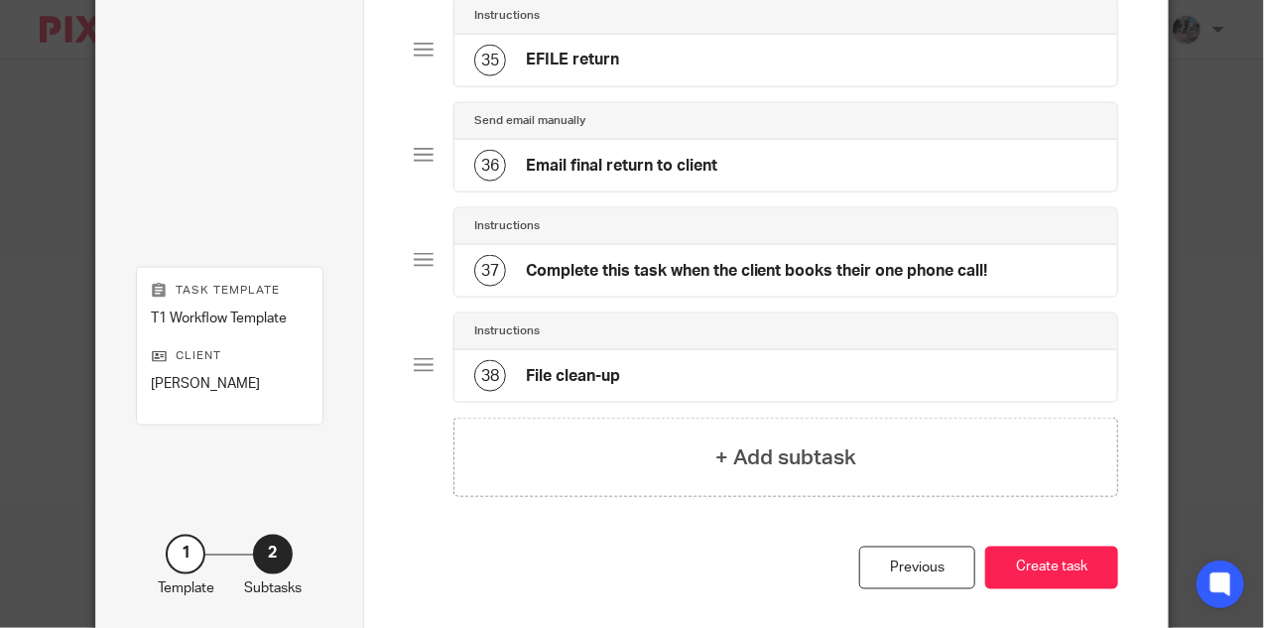
click at [651, 350] on div "38 File clean-up" at bounding box center [786, 376] width 664 height 52
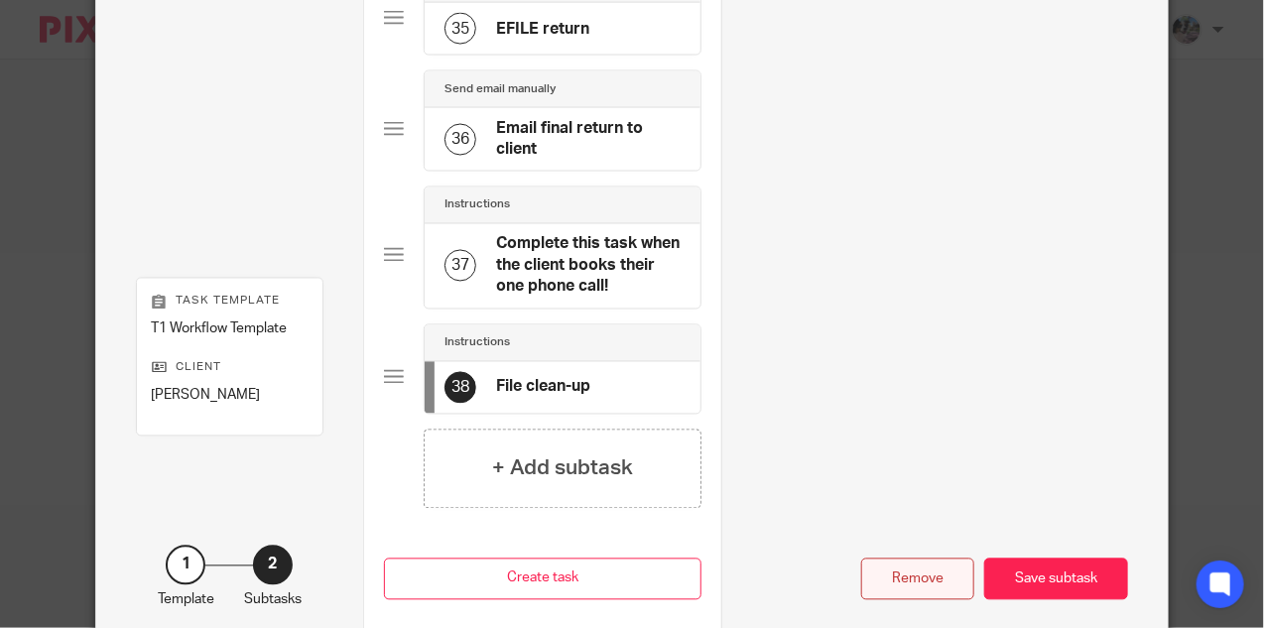
click at [912, 558] on div "Remove" at bounding box center [917, 579] width 113 height 43
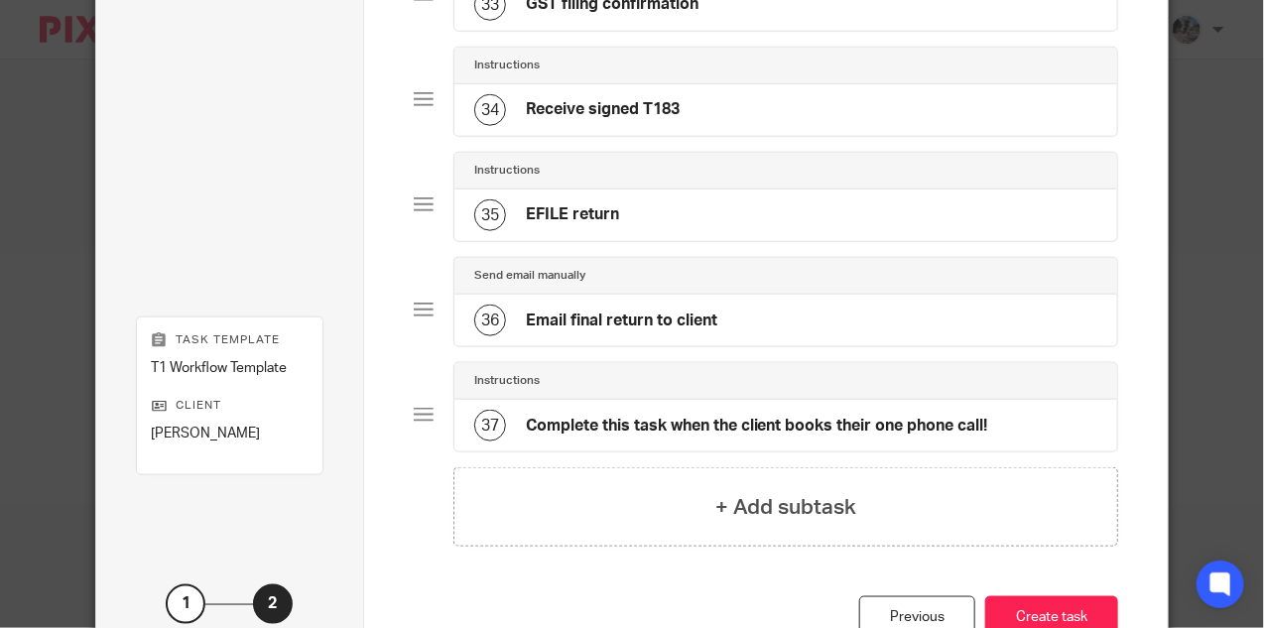
scroll to position [3617, 0]
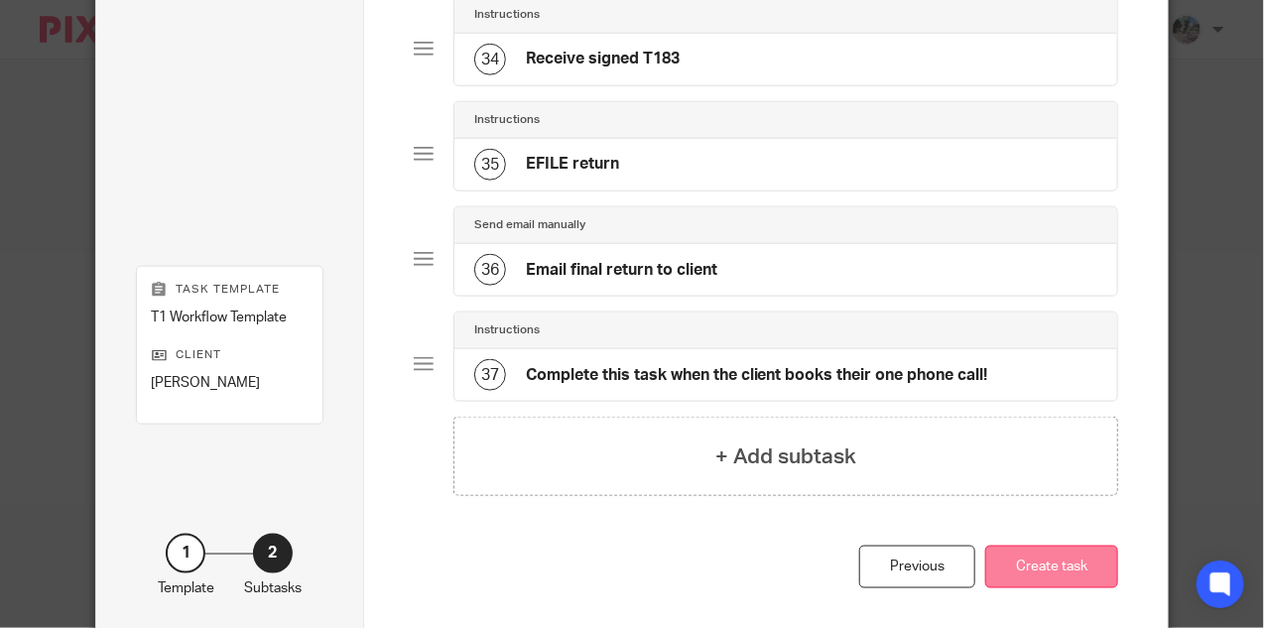
click at [1084, 546] on button "Create task" at bounding box center [1051, 567] width 133 height 43
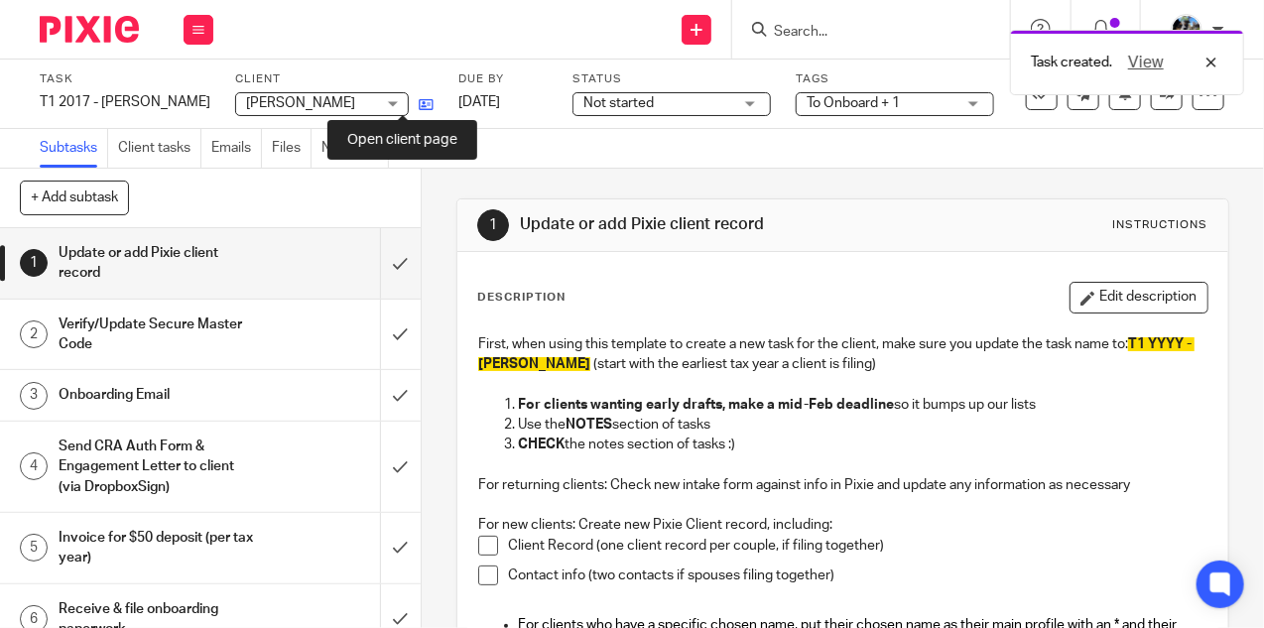
click at [419, 97] on icon at bounding box center [426, 104] width 15 height 15
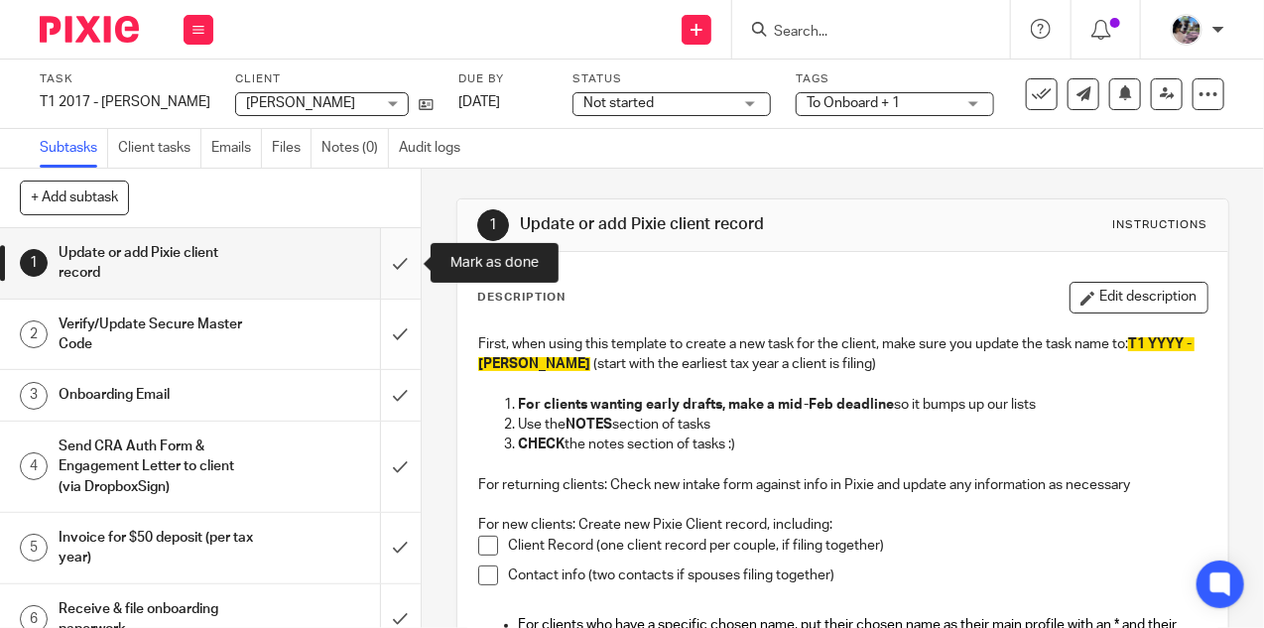
click at [399, 263] on input "submit" at bounding box center [210, 263] width 421 height 70
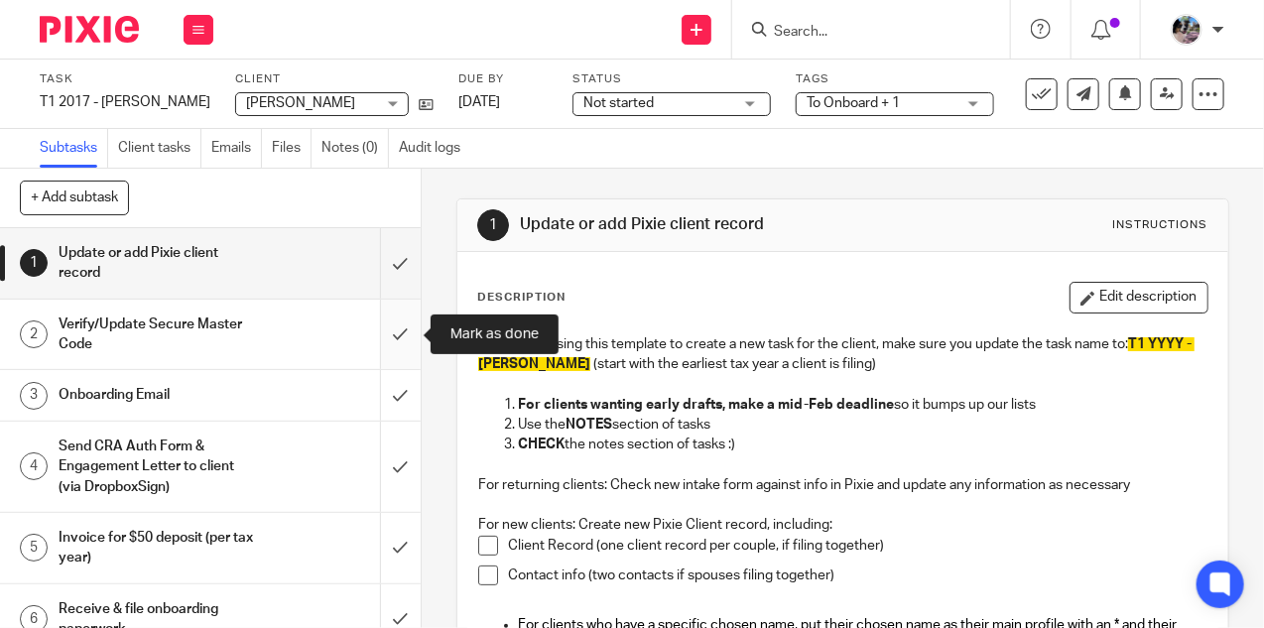
click at [404, 322] on input "submit" at bounding box center [210, 335] width 421 height 70
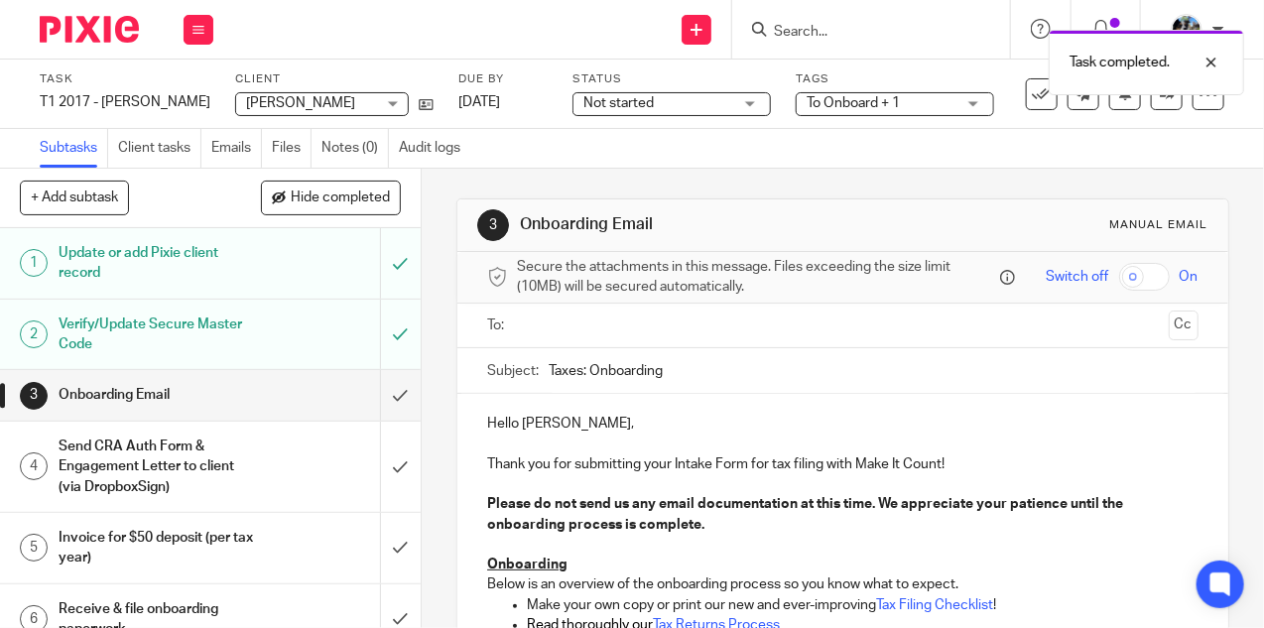
click at [592, 325] on input "text" at bounding box center [842, 325] width 636 height 23
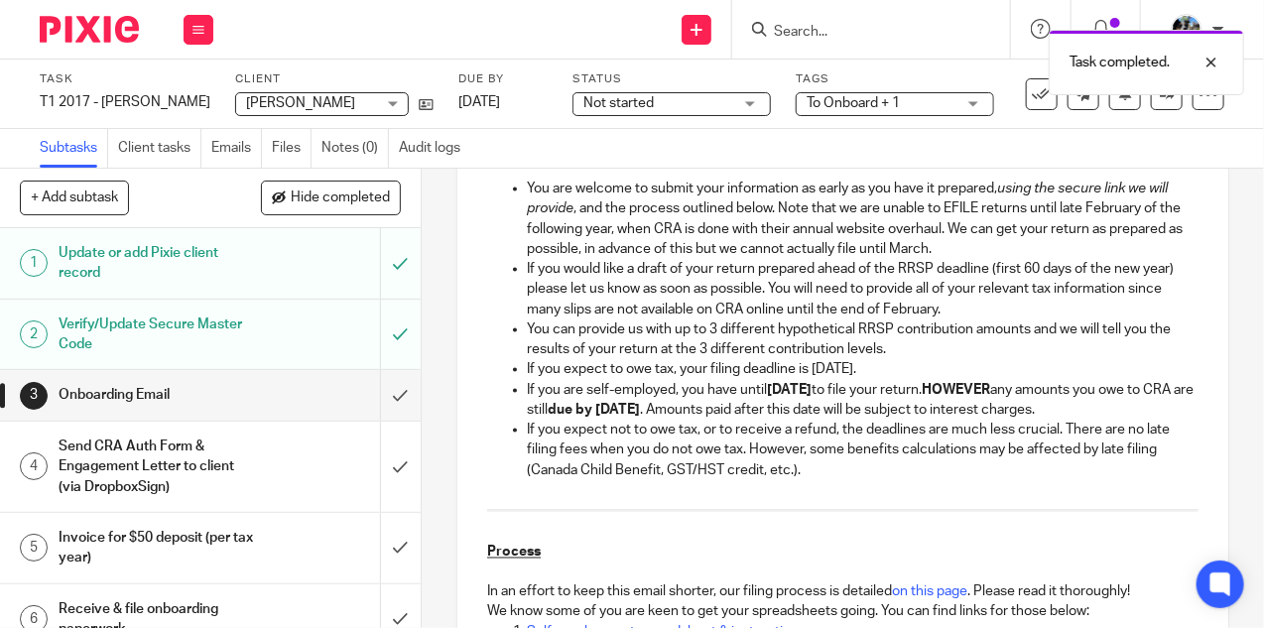
scroll to position [1466, 0]
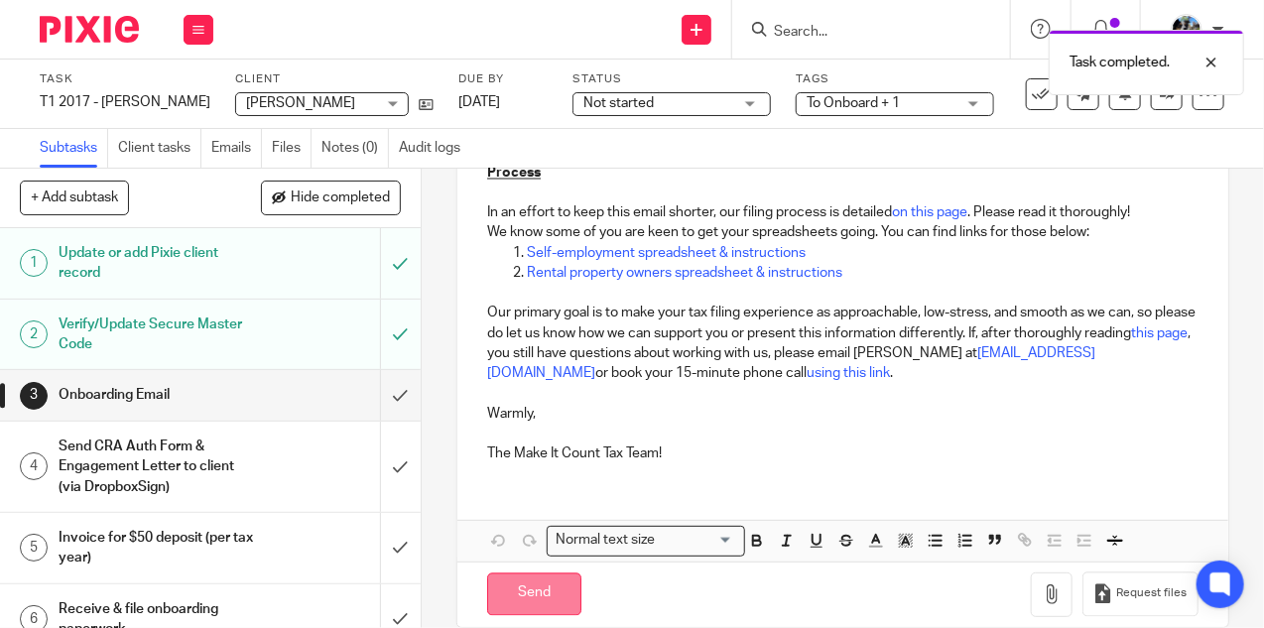
click at [523, 573] on input "Send" at bounding box center [534, 594] width 94 height 43
type input "Sent"
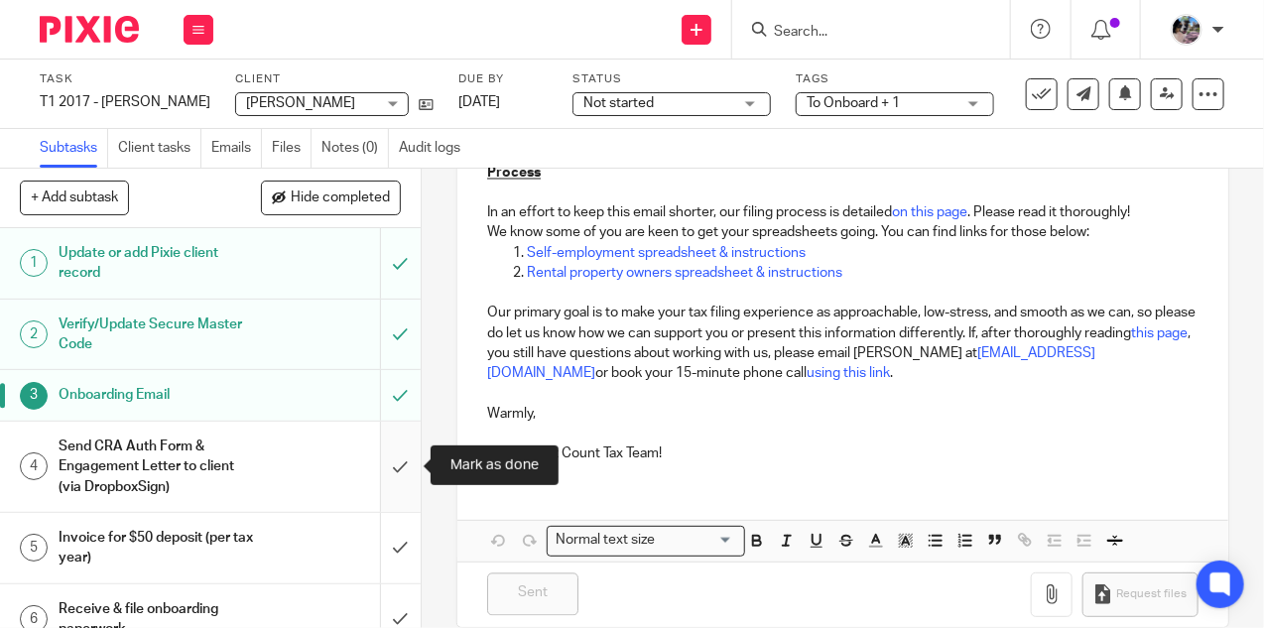
click at [402, 457] on input "submit" at bounding box center [210, 467] width 421 height 90
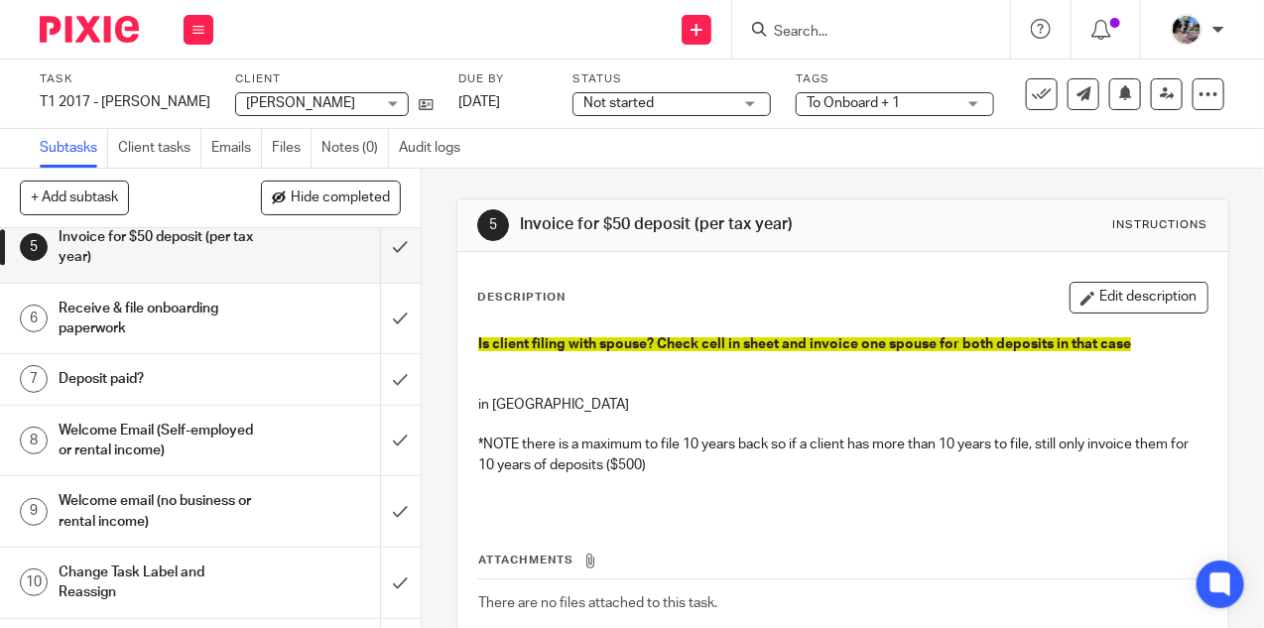
scroll to position [242, 0]
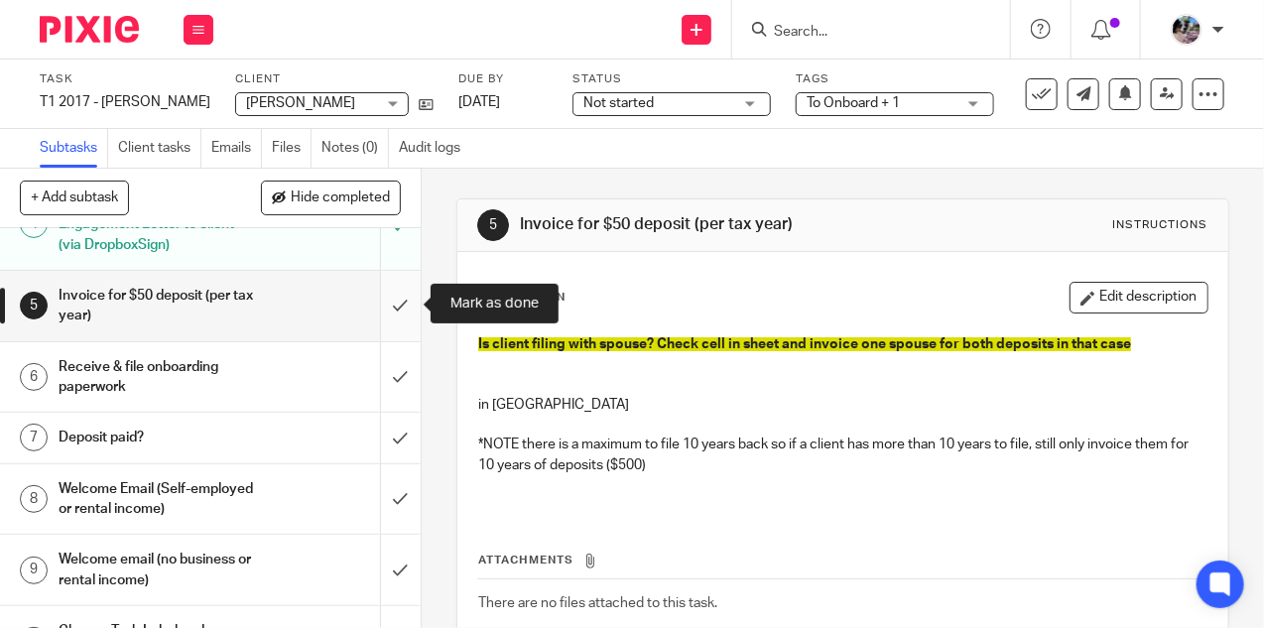
click at [393, 300] on input "submit" at bounding box center [210, 306] width 421 height 70
click at [688, 99] on span "Not started" at bounding box center [657, 103] width 149 height 21
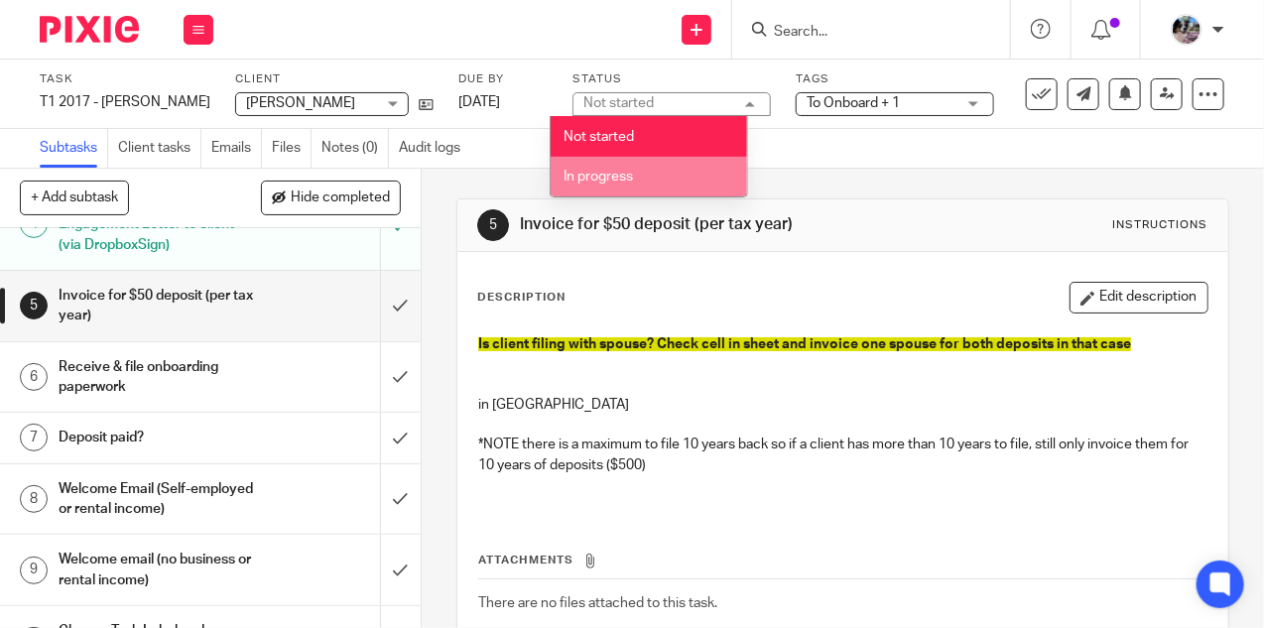
click at [668, 171] on li "In progress" at bounding box center [649, 177] width 196 height 41
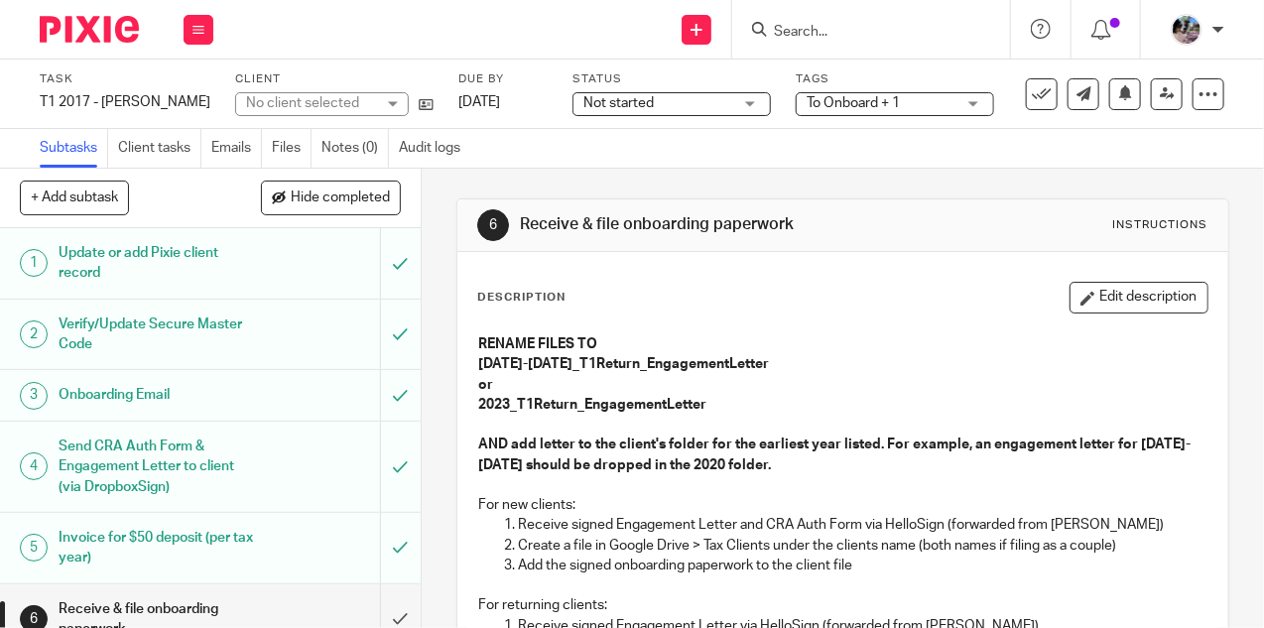
click at [881, 106] on span "To Onboard + 1" at bounding box center [880, 103] width 149 height 21
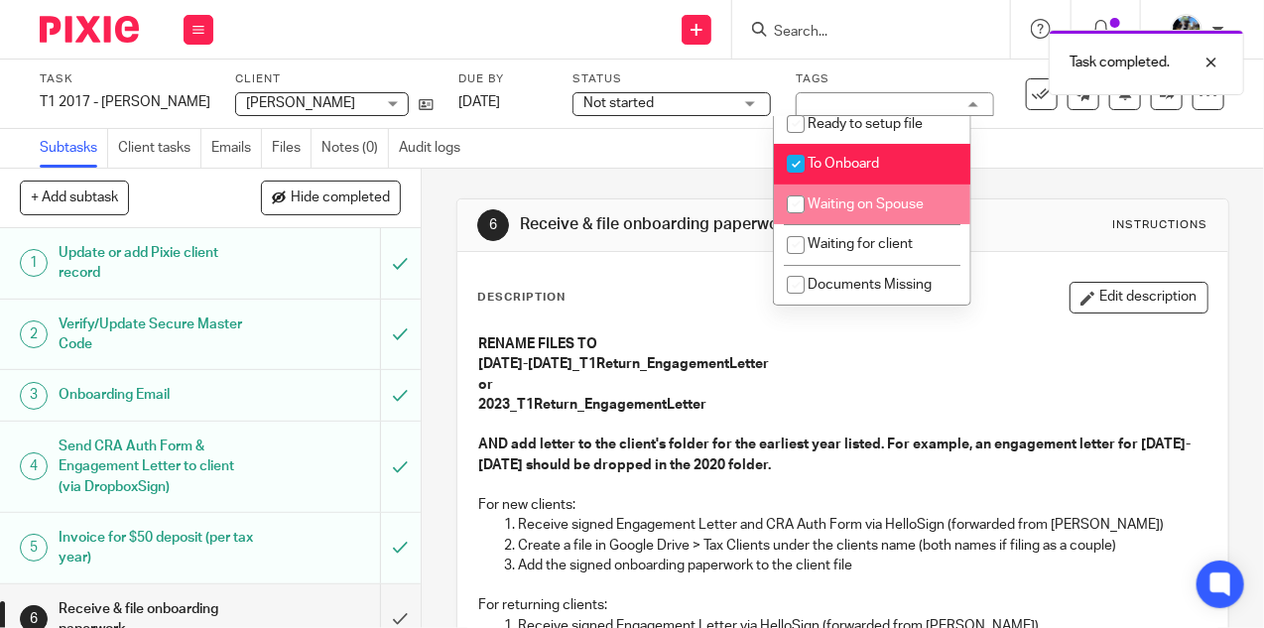
scroll to position [120, 0]
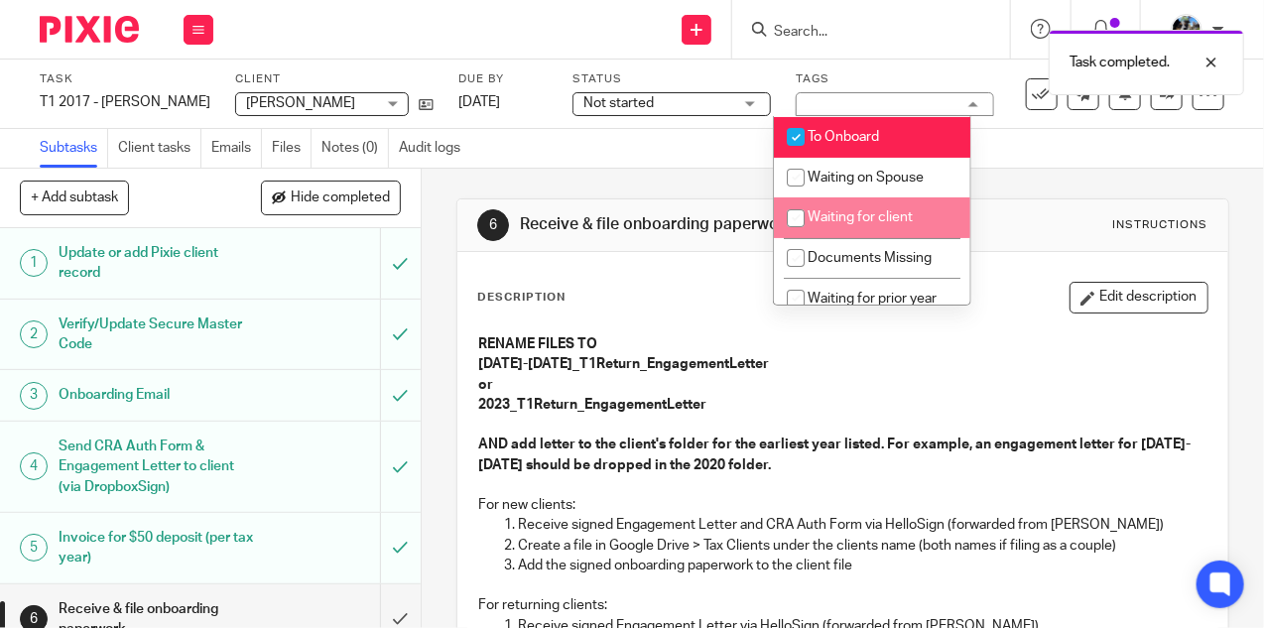
click at [837, 224] on span "Waiting for client" at bounding box center [859, 217] width 105 height 14
checkbox input "true"
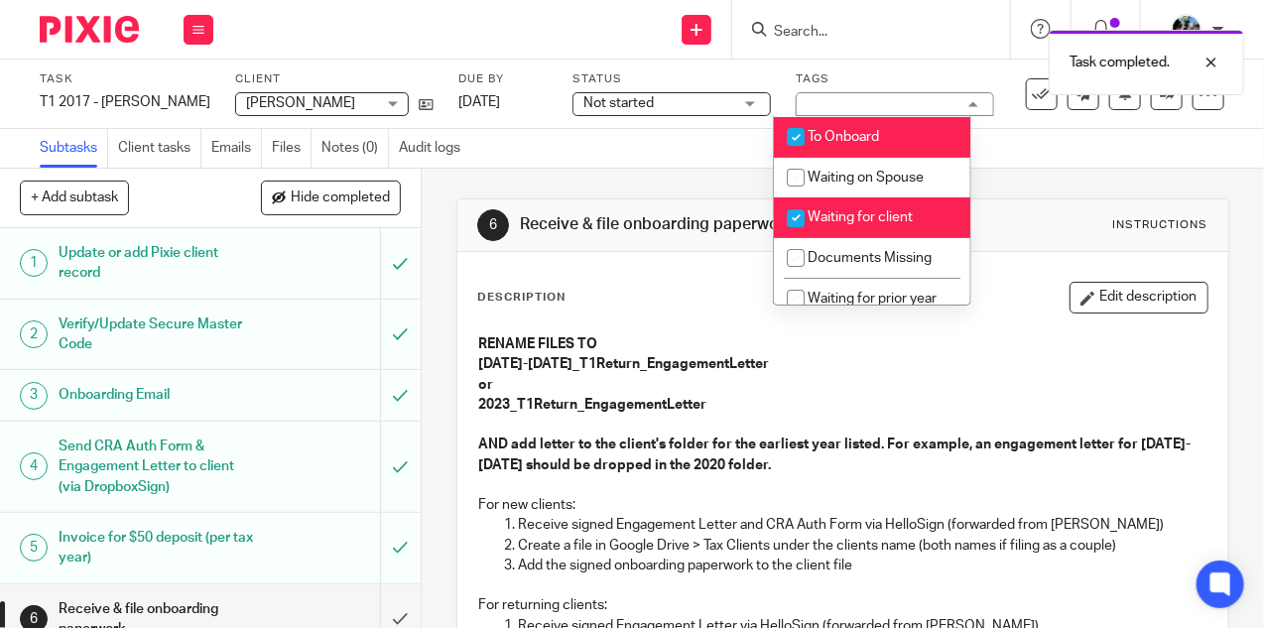
click at [796, 142] on input "checkbox" at bounding box center [796, 137] width 38 height 38
checkbox input "false"
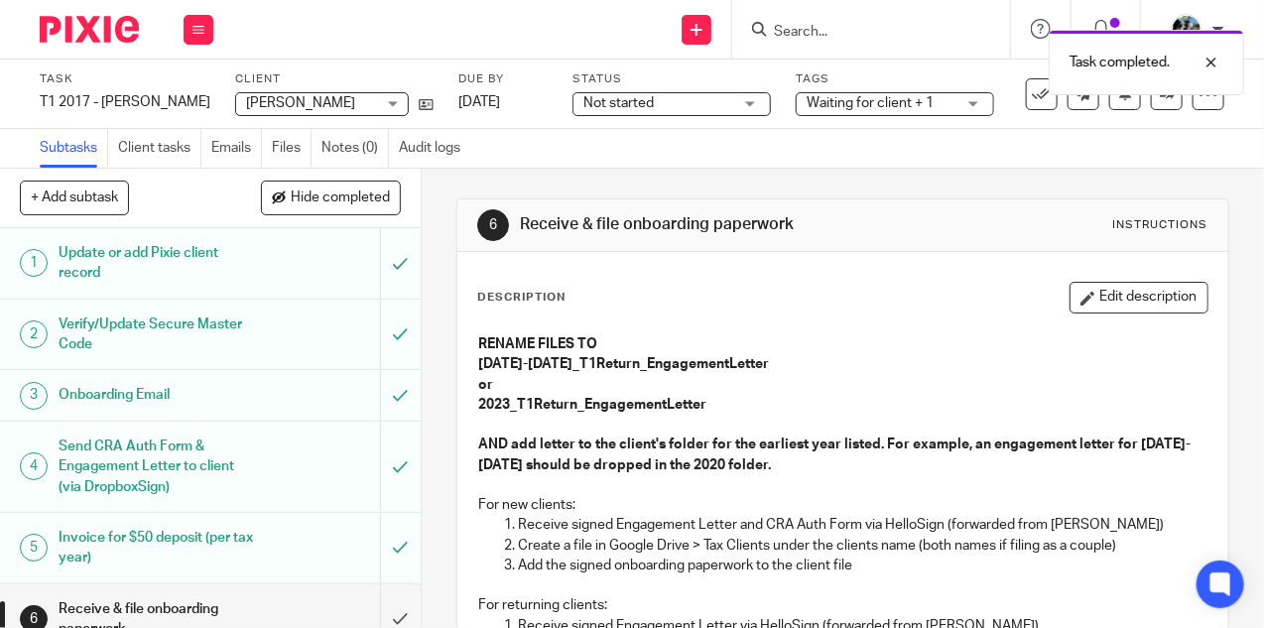
click at [714, 156] on div "Subtasks Client tasks Emails Files Notes (0) Audit logs" at bounding box center [632, 149] width 1264 height 40
